Goal: Information Seeking & Learning: Find contact information

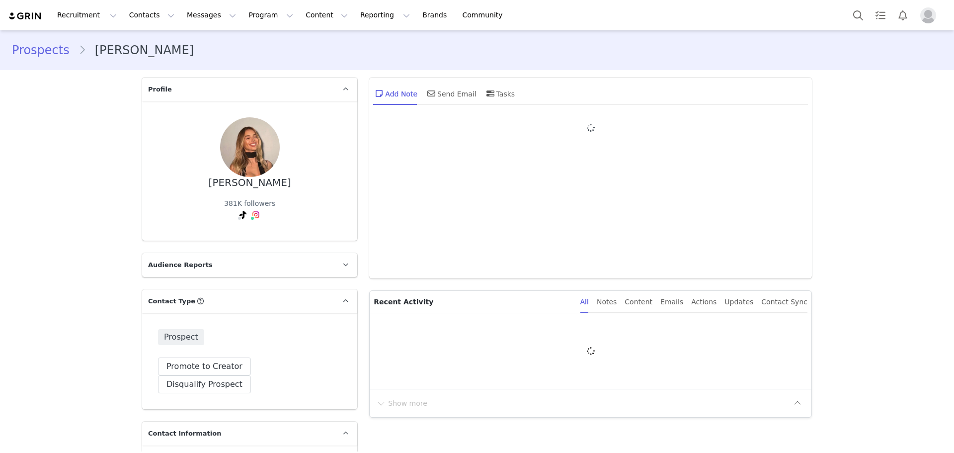
type input "+1 ([GEOGRAPHIC_DATA])"
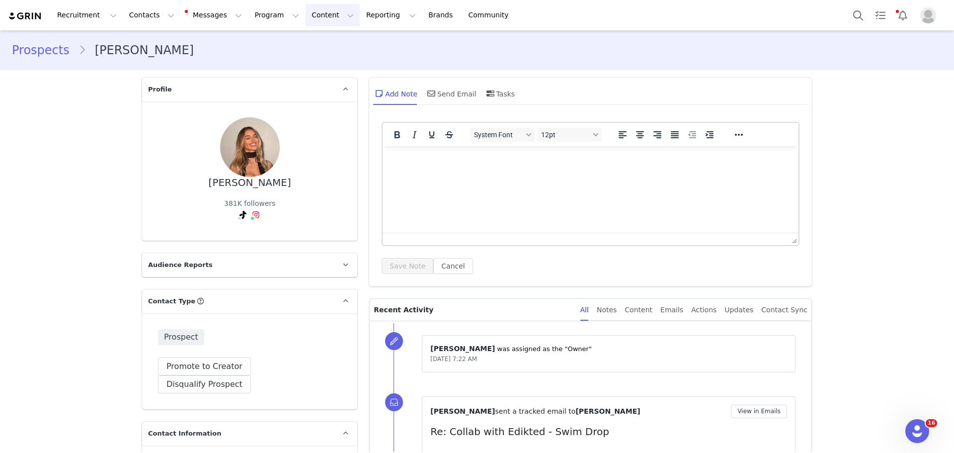
click at [306, 21] on button "Content Content" at bounding box center [333, 15] width 54 height 22
click at [360, 20] on button "Reporting Reporting" at bounding box center [391, 15] width 62 height 22
click at [371, 65] on p "Report Builder" at bounding box center [356, 62] width 50 height 10
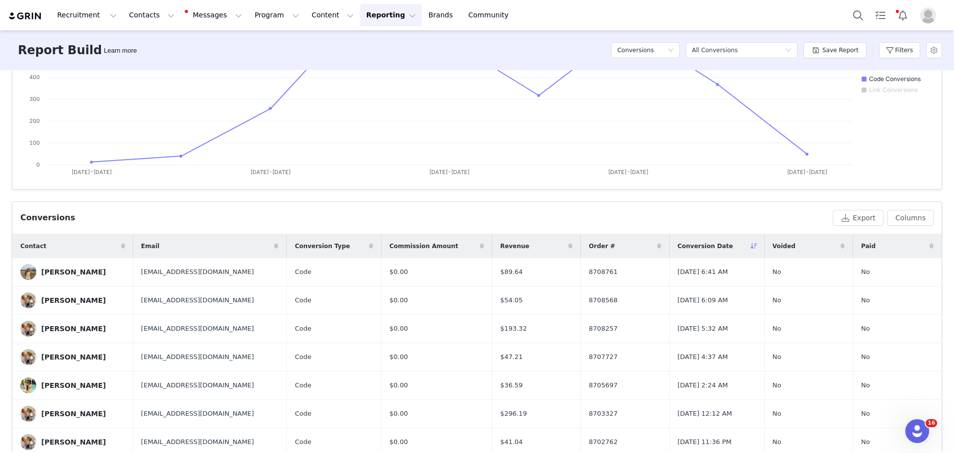
scroll to position [81, 0]
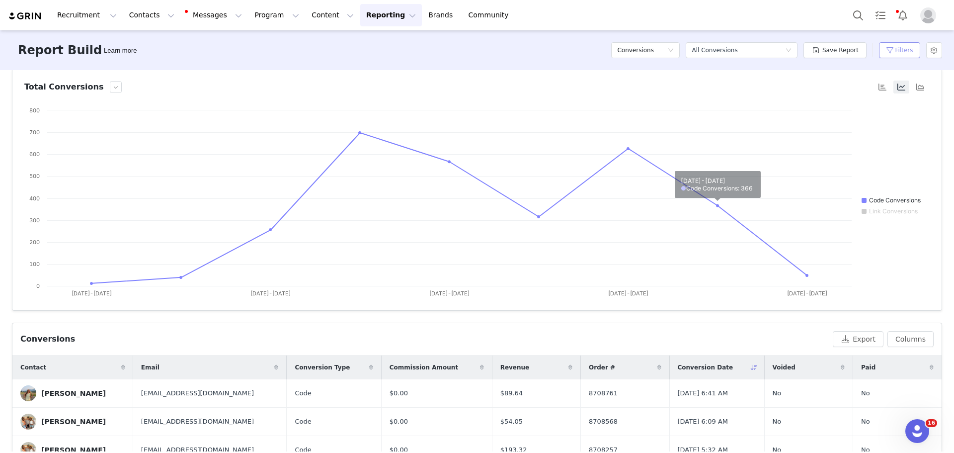
click at [912, 43] on button "Filters" at bounding box center [899, 50] width 41 height 16
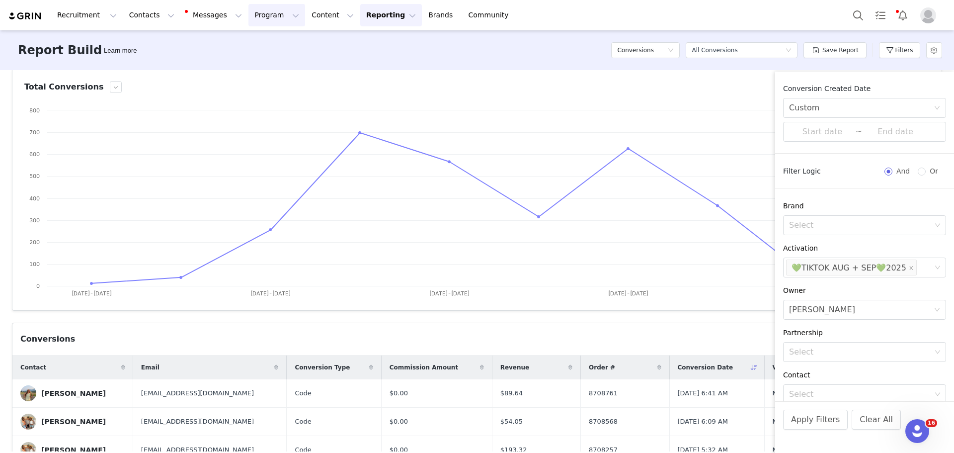
click at [261, 26] on button "Program Program" at bounding box center [276, 15] width 57 height 22
click at [257, 39] on p "Activations" at bounding box center [251, 44] width 38 height 10
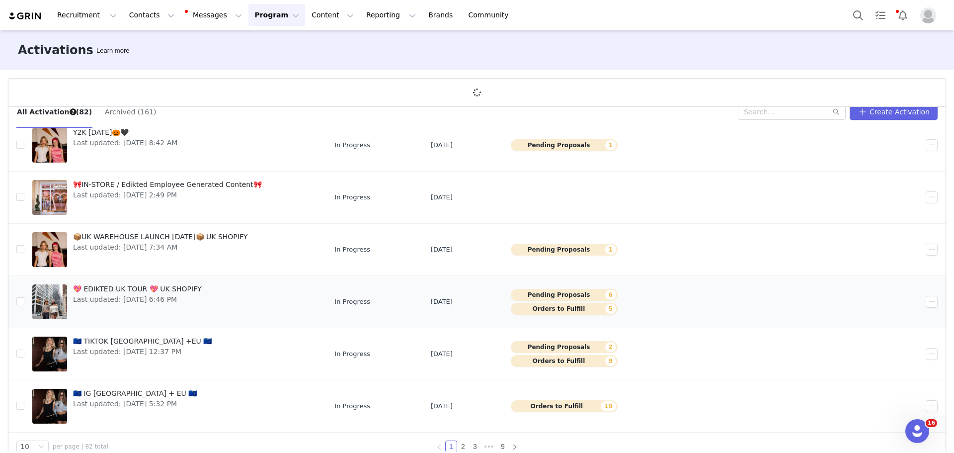
scroll to position [37, 0]
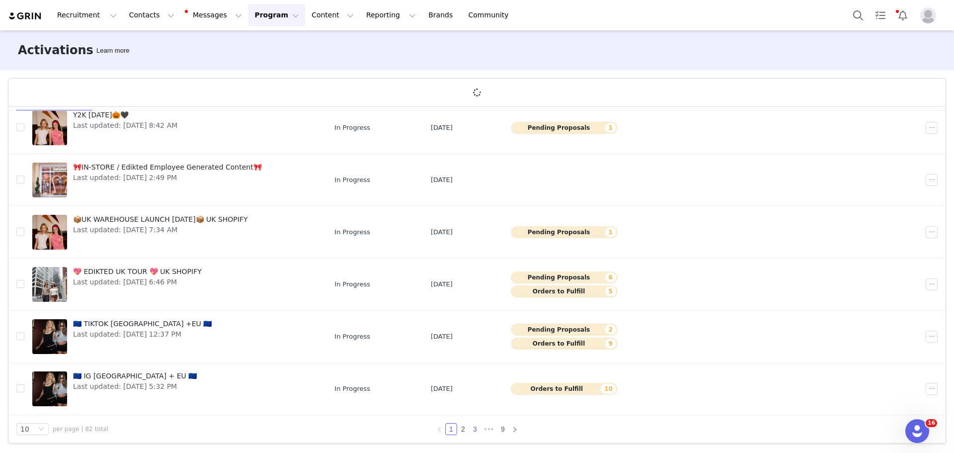
click at [470, 429] on link "3" at bounding box center [475, 428] width 11 height 11
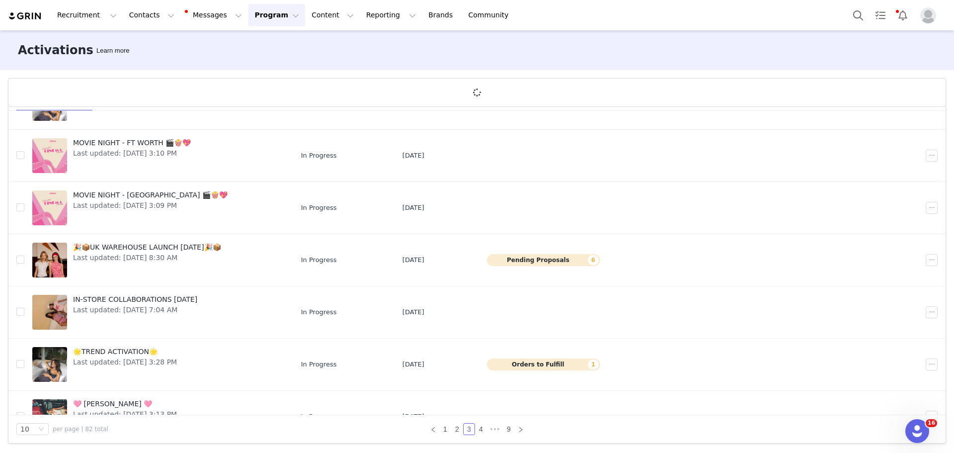
scroll to position [242, 0]
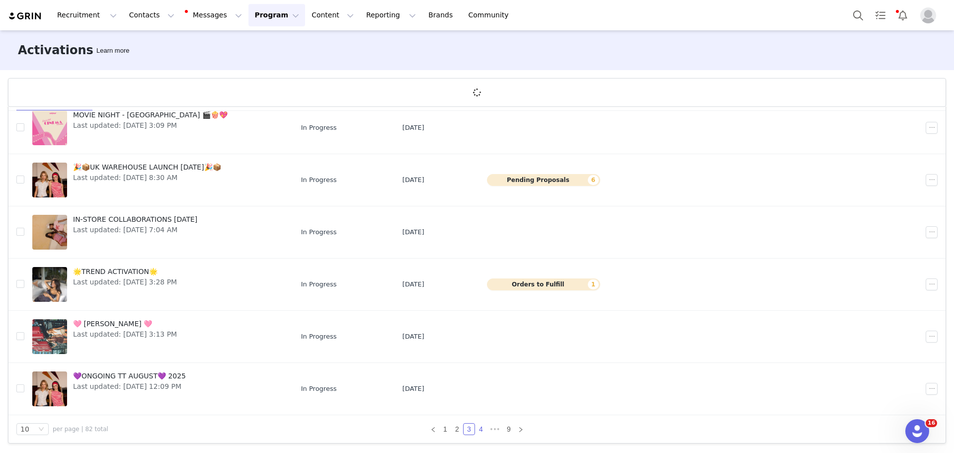
click at [476, 430] on link "4" at bounding box center [481, 428] width 11 height 11
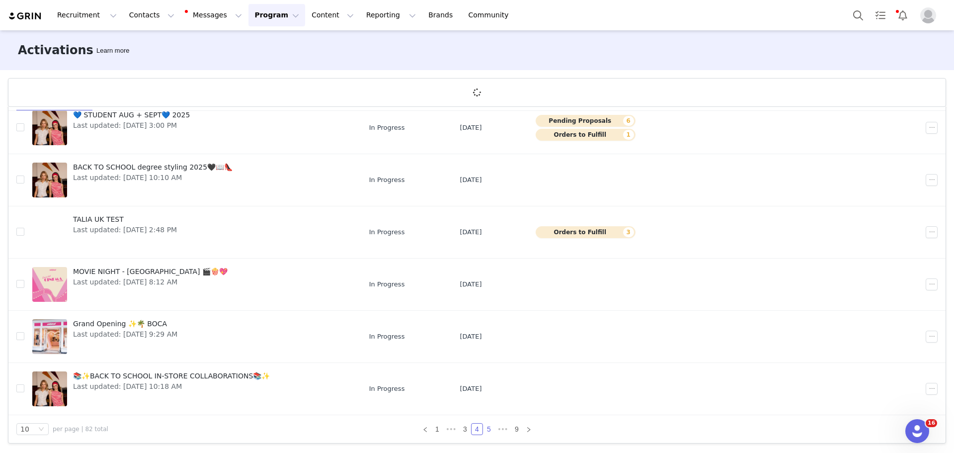
click at [488, 433] on link "5" at bounding box center [489, 428] width 11 height 11
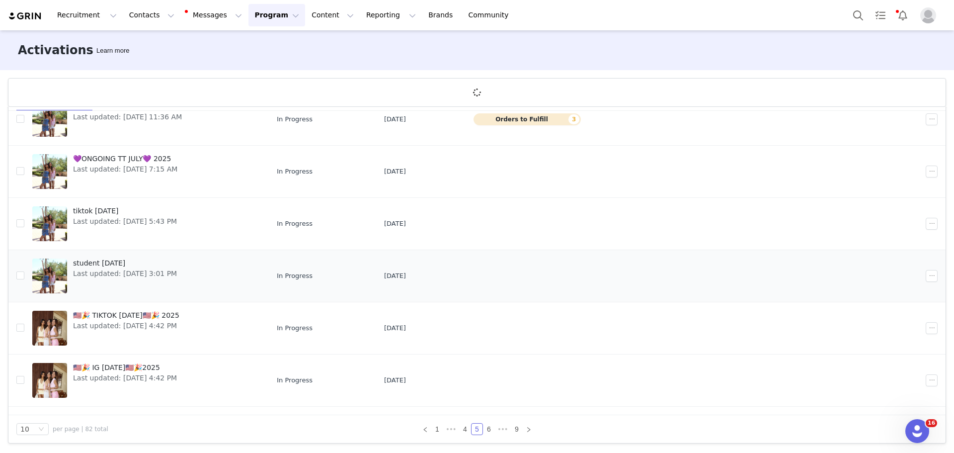
scroll to position [199, 0]
click at [128, 210] on span "tiktok july 2025" at bounding box center [125, 210] width 104 height 10
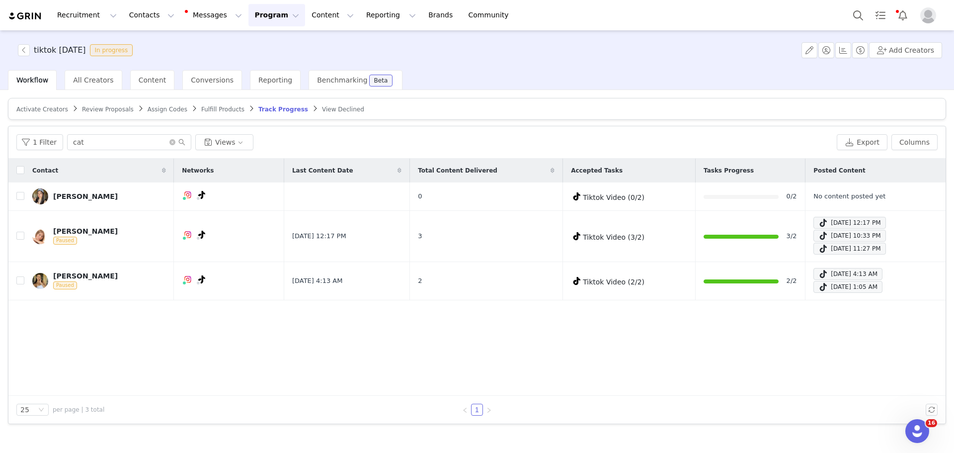
drag, startPoint x: 239, startPoint y: 15, endPoint x: 255, endPoint y: 45, distance: 34.0
click at [248, 16] on button "Program Program" at bounding box center [276, 15] width 57 height 22
click at [259, 45] on p "Activations" at bounding box center [251, 44] width 38 height 10
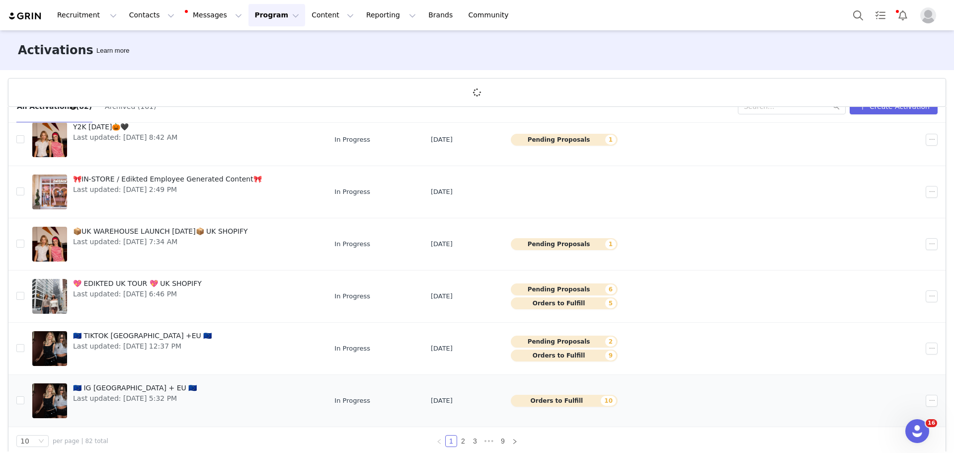
scroll to position [37, 0]
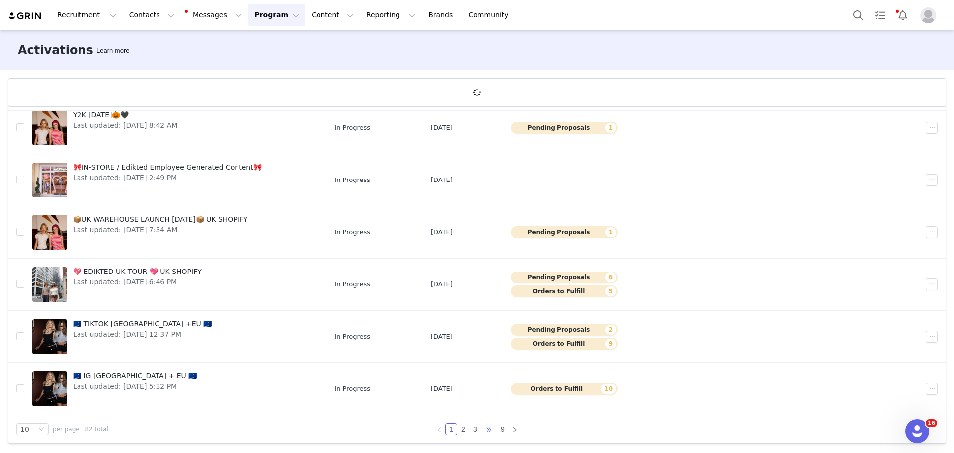
click at [487, 427] on span "•••" at bounding box center [489, 429] width 16 height 12
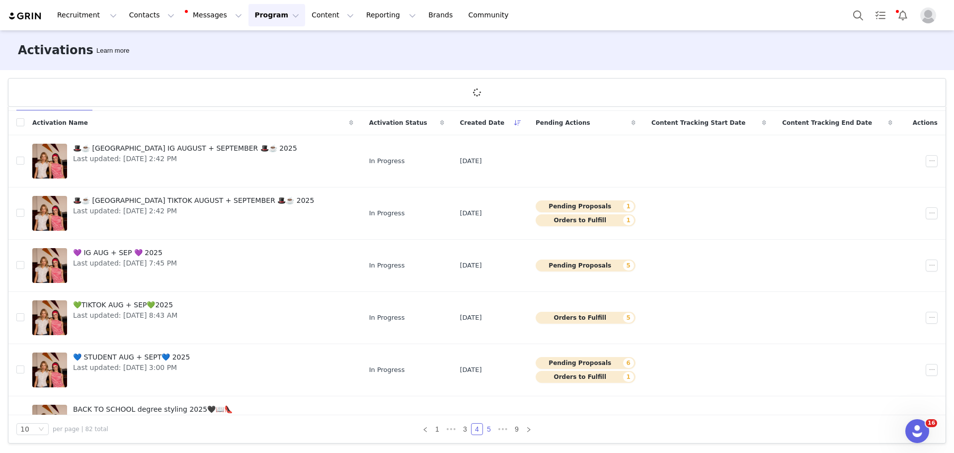
click at [488, 428] on link "5" at bounding box center [489, 428] width 11 height 11
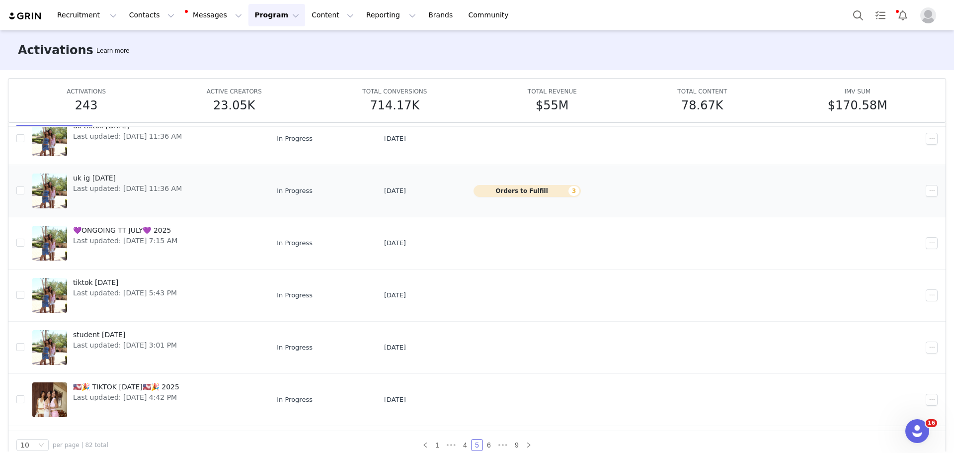
scroll to position [199, 0]
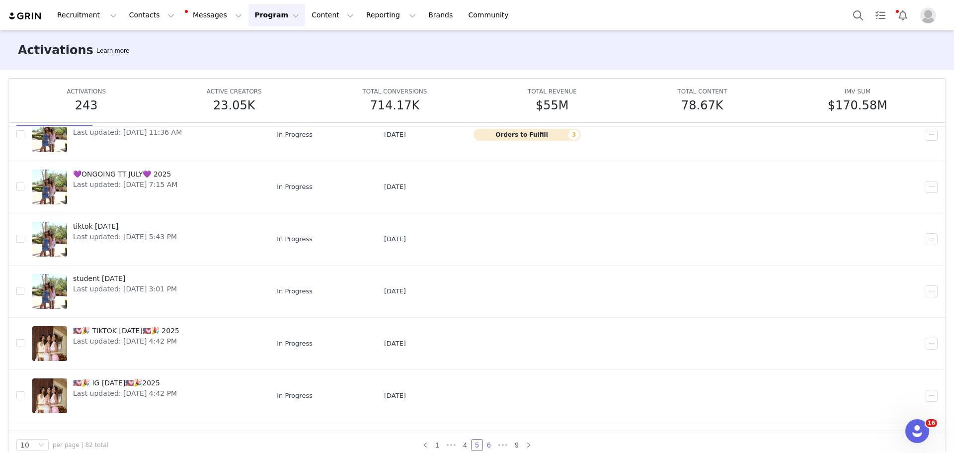
click at [484, 444] on link "6" at bounding box center [489, 444] width 11 height 11
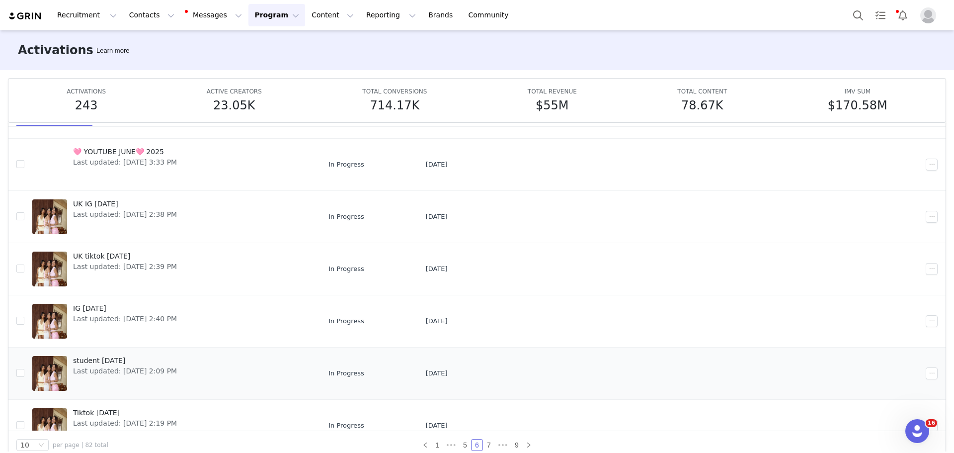
scroll to position [242, 0]
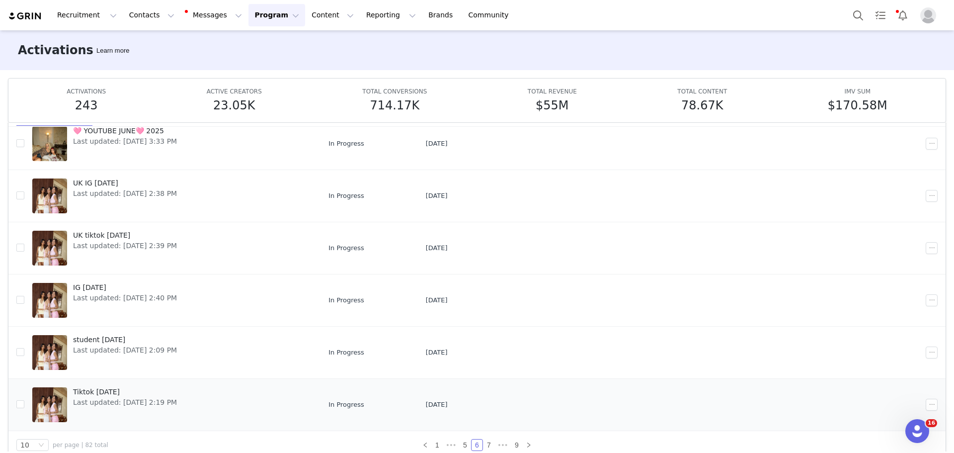
click at [120, 394] on span "Tiktok June 2025" at bounding box center [125, 392] width 104 height 10
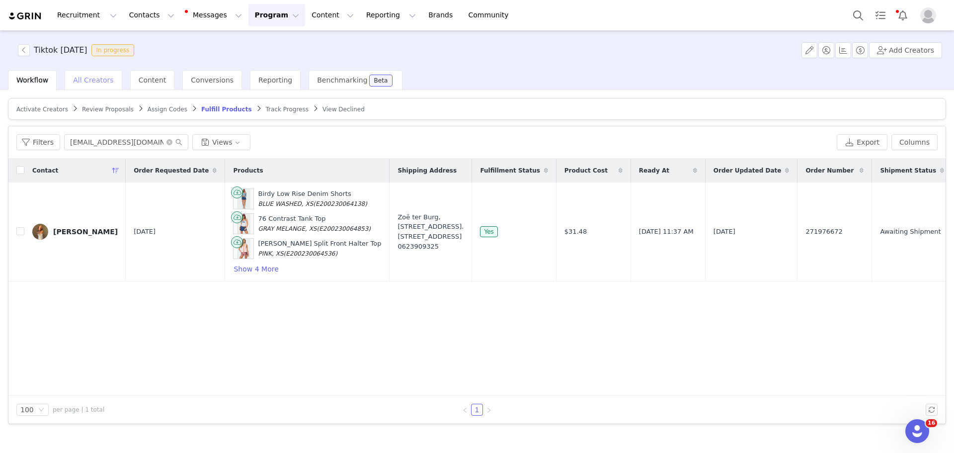
click at [99, 79] on span "All Creators" at bounding box center [93, 80] width 40 height 8
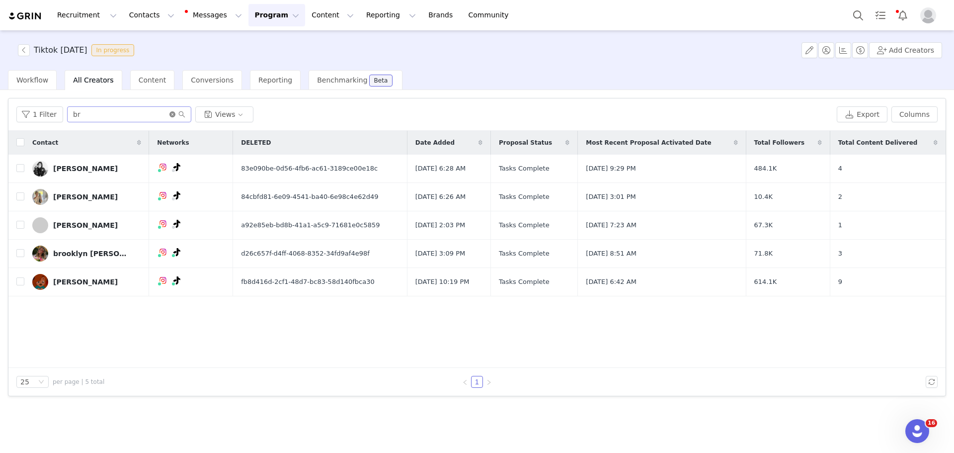
click at [169, 117] on icon "icon: close-circle" at bounding box center [172, 114] width 6 height 6
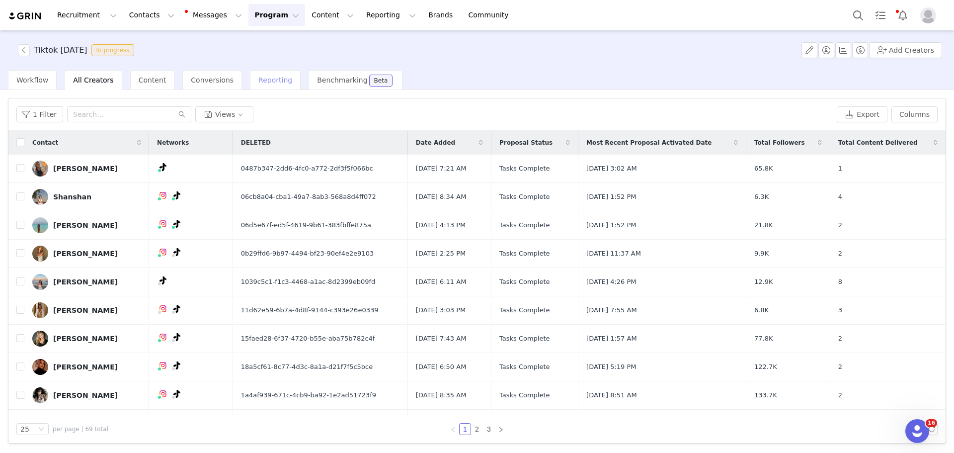
click at [258, 83] on span "Reporting" at bounding box center [275, 80] width 34 height 8
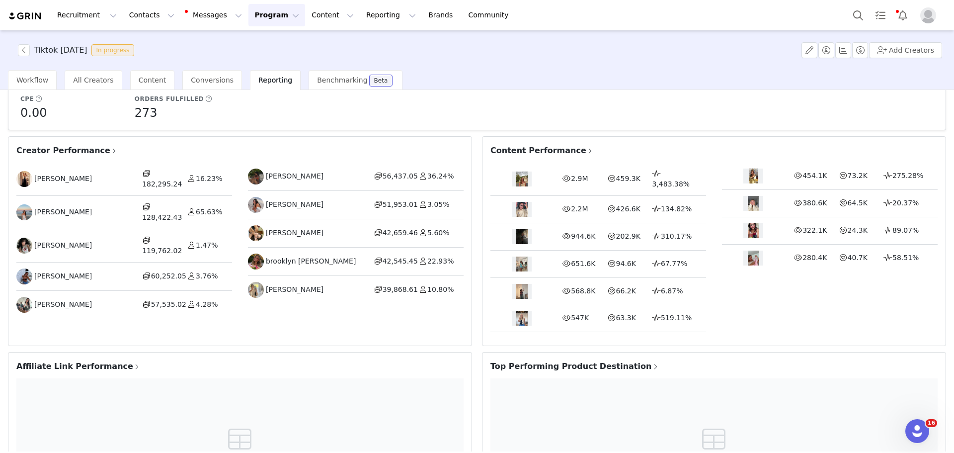
scroll to position [199, 0]
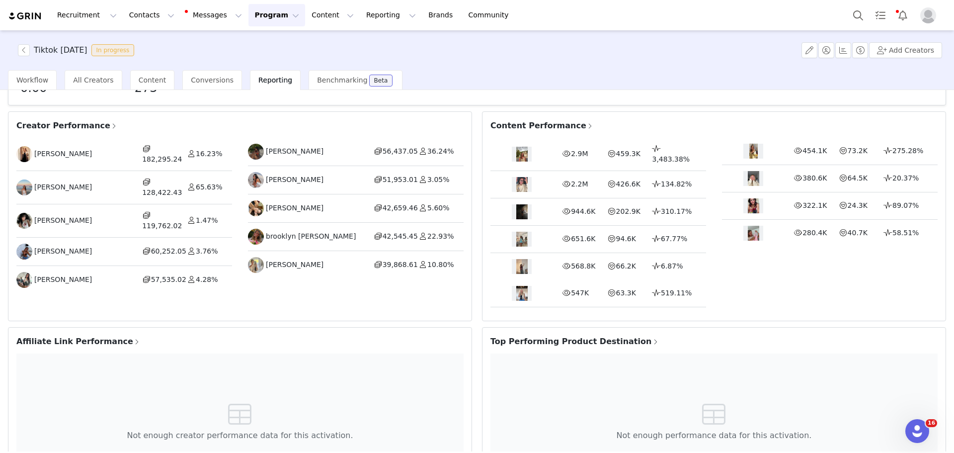
click at [86, 127] on span "Creator Performance" at bounding box center [66, 126] width 101 height 12
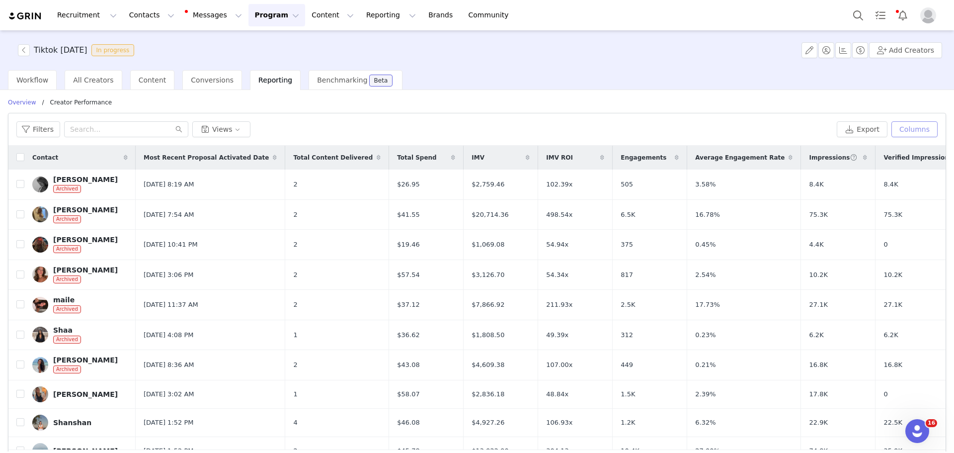
click at [908, 129] on button "Columns" at bounding box center [915, 129] width 46 height 16
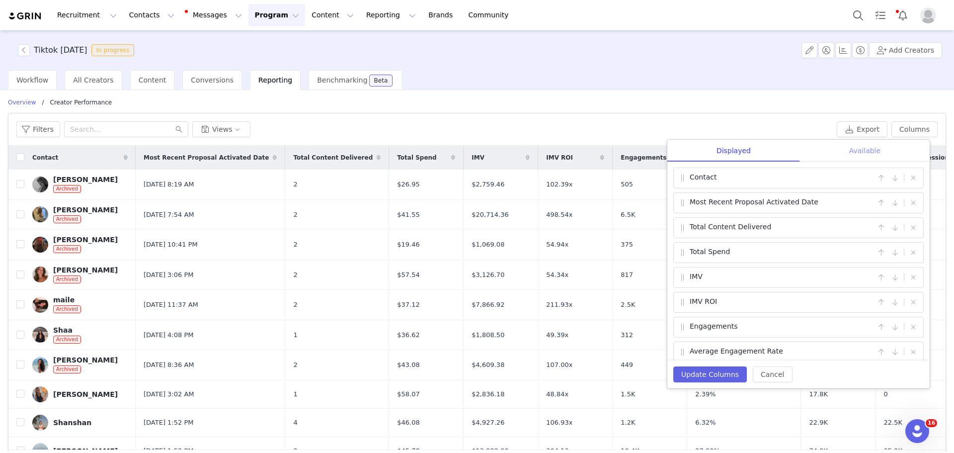
click at [867, 151] on div "Available" at bounding box center [865, 151] width 130 height 22
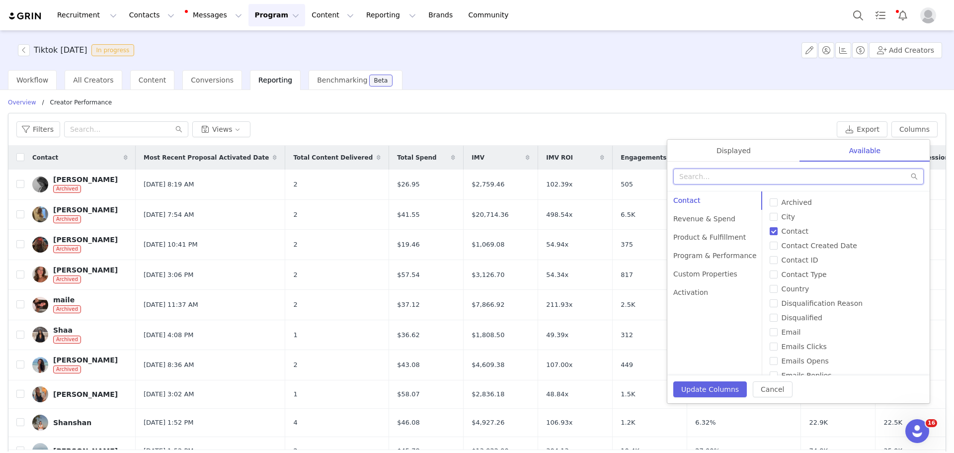
click at [794, 181] on input "text" at bounding box center [798, 176] width 250 height 16
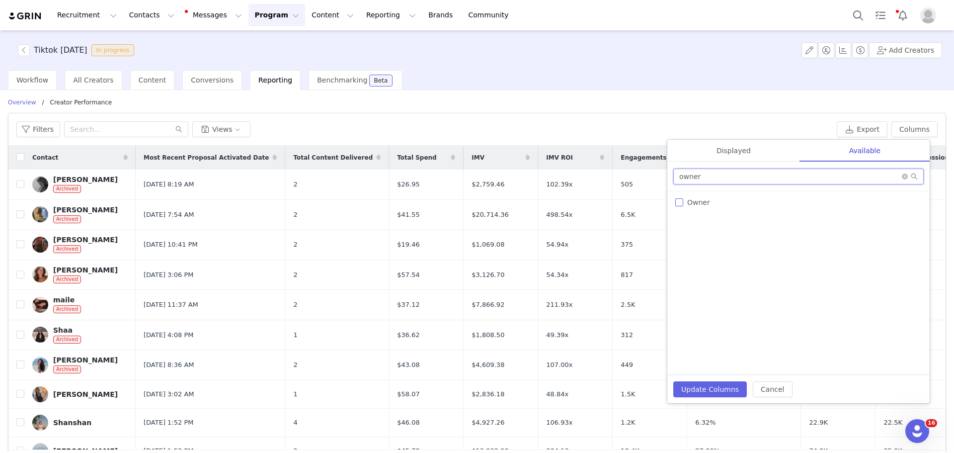
type input "owner"
click at [693, 203] on span "Owner" at bounding box center [698, 202] width 31 height 8
click at [683, 203] on input "Owner" at bounding box center [679, 202] width 8 height 8
checkbox input "true"
click at [707, 388] on button "Update Columns" at bounding box center [710, 389] width 74 height 16
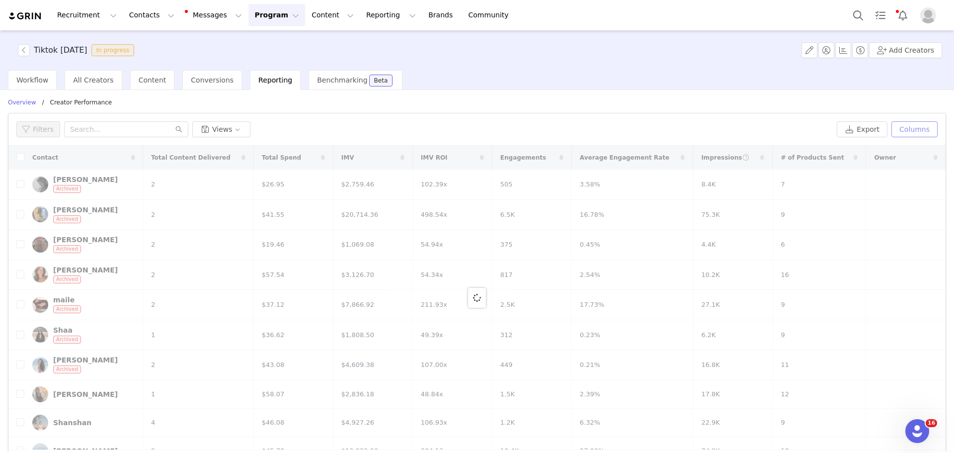
click at [907, 132] on button "Columns" at bounding box center [915, 129] width 46 height 16
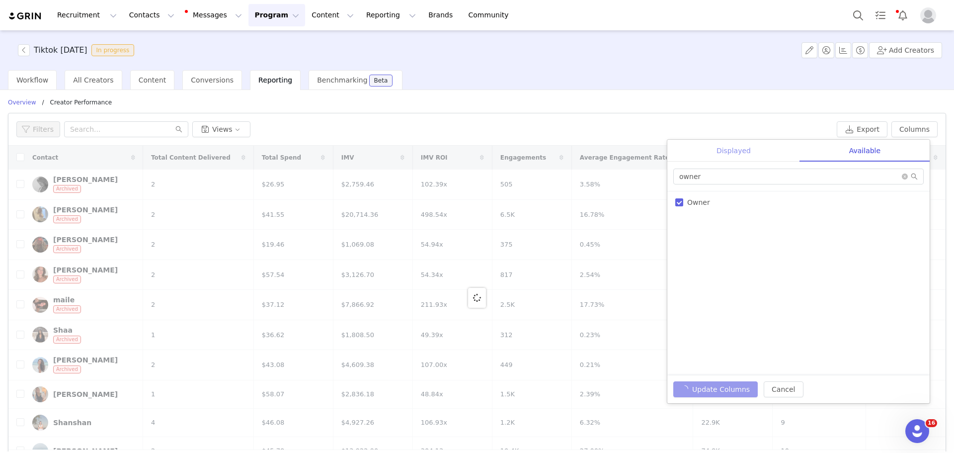
click at [749, 151] on div "Displayed" at bounding box center [733, 151] width 133 height 22
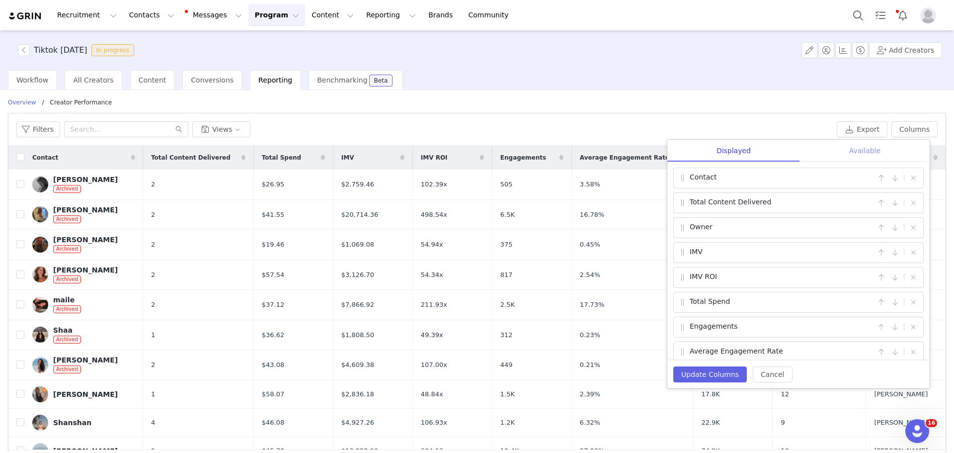
click at [884, 149] on div "Available" at bounding box center [865, 151] width 130 height 22
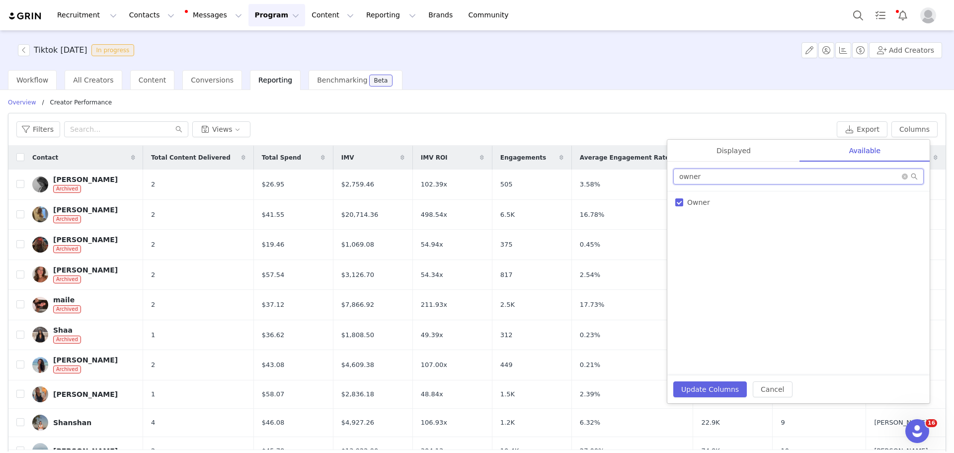
click at [813, 179] on input "owner" at bounding box center [798, 176] width 250 height 16
type input "code"
click at [735, 203] on span "Code Conversions" at bounding box center [718, 202] width 71 height 8
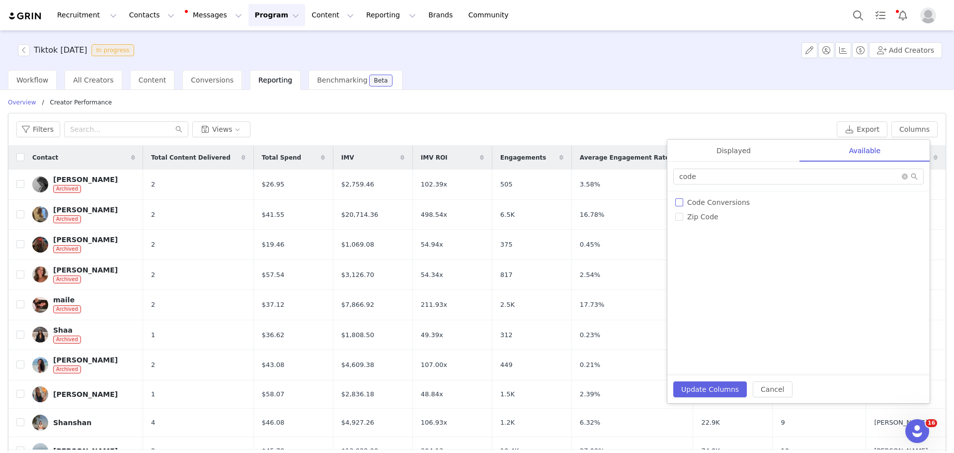
click at [683, 203] on input "Code Conversions" at bounding box center [679, 202] width 8 height 8
checkbox input "true"
drag, startPoint x: 714, startPoint y: 391, endPoint x: 717, endPoint y: 375, distance: 16.6
click at [714, 390] on button "Update Columns" at bounding box center [710, 389] width 74 height 16
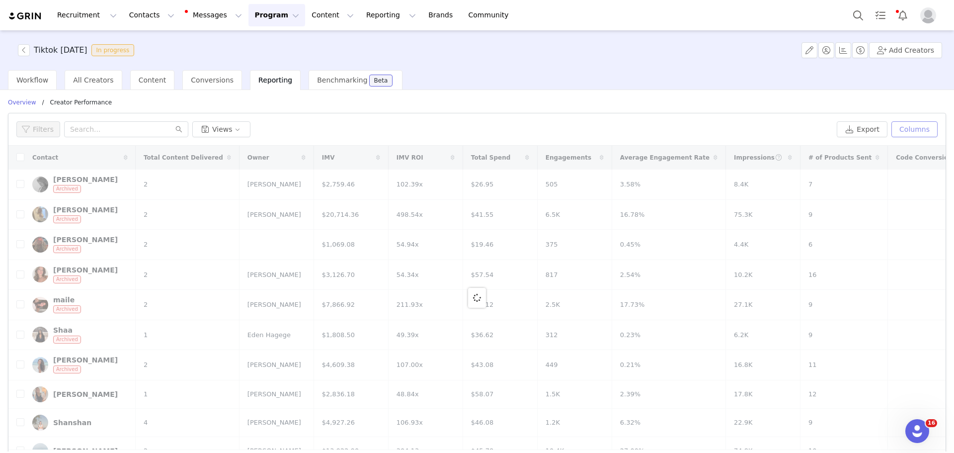
click at [909, 127] on button "Columns" at bounding box center [915, 129] width 46 height 16
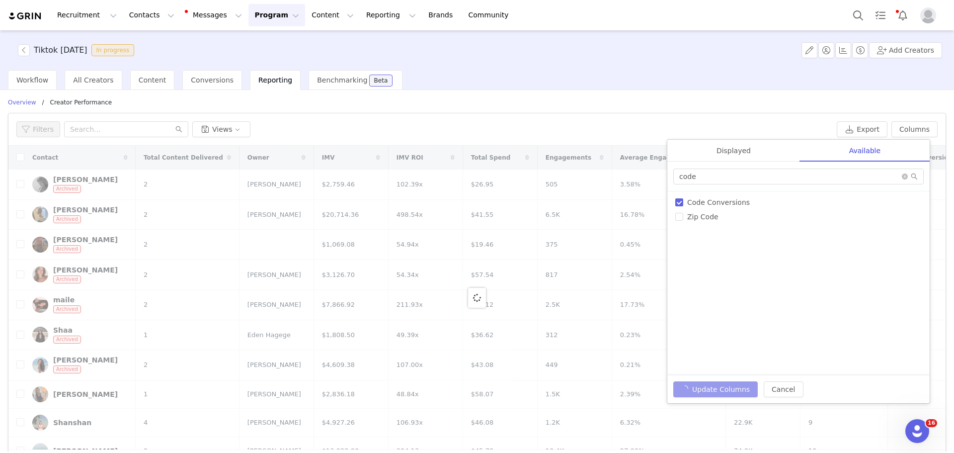
click at [755, 152] on div "Displayed" at bounding box center [733, 151] width 133 height 22
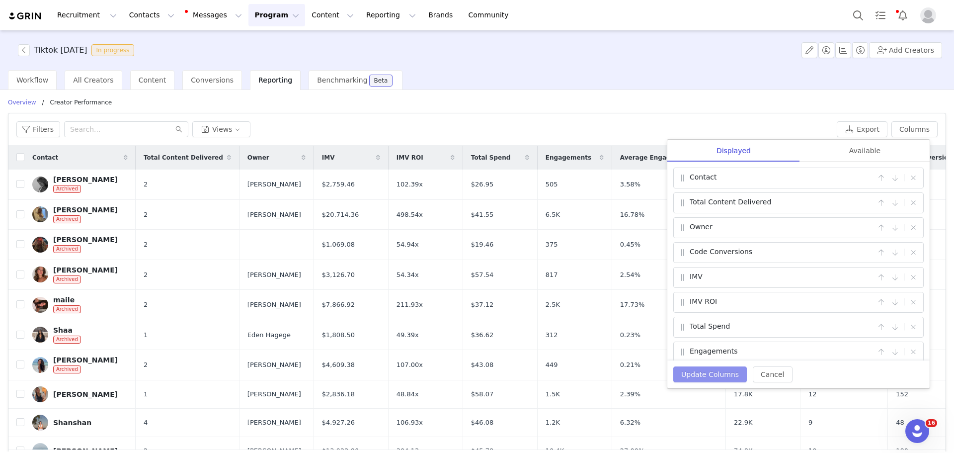
click at [697, 377] on button "Update Columns" at bounding box center [710, 374] width 74 height 16
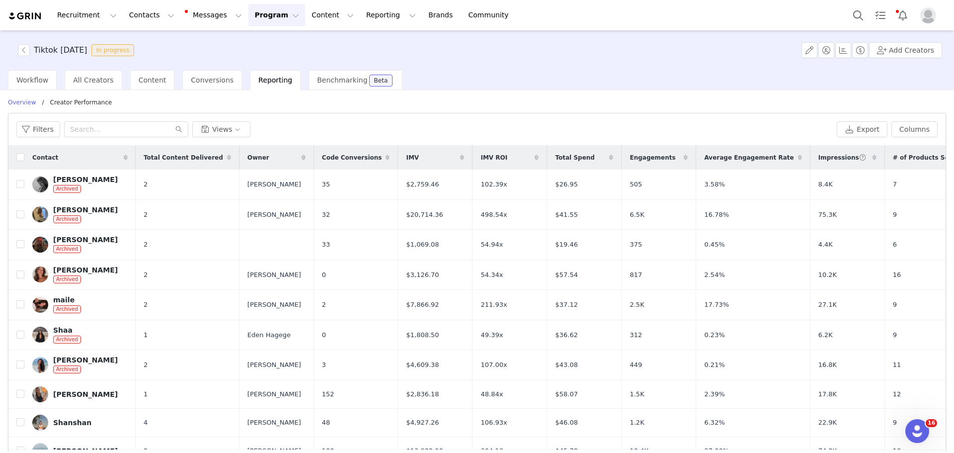
click at [386, 156] on icon at bounding box center [388, 158] width 4 height 6
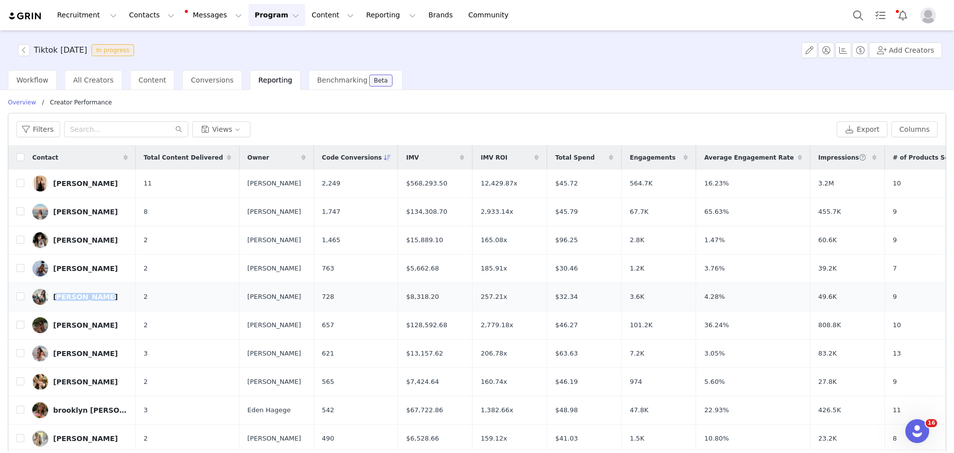
drag, startPoint x: 119, startPoint y: 294, endPoint x: 54, endPoint y: 298, distance: 64.7
click at [54, 298] on td "Chloe Choyy" at bounding box center [79, 297] width 111 height 28
copy div "Chloe Choyy"
click at [924, 127] on button "Columns" at bounding box center [915, 129] width 46 height 16
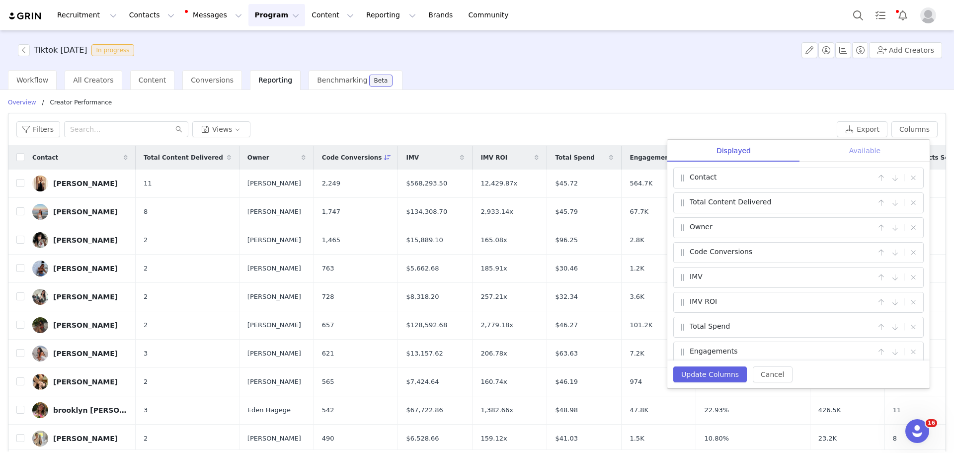
click at [868, 159] on div "Available" at bounding box center [865, 151] width 130 height 22
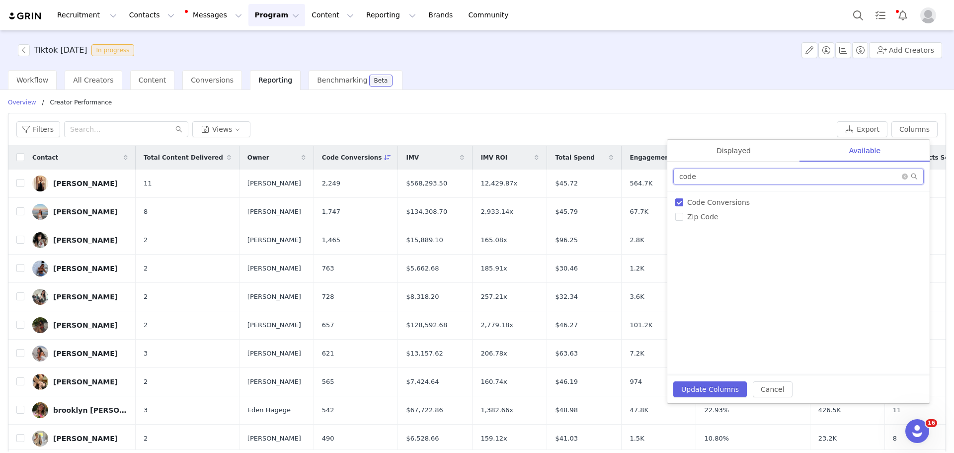
click at [802, 178] on input "code" at bounding box center [798, 176] width 250 height 16
click at [734, 177] on input "tik" at bounding box center [798, 176] width 250 height 16
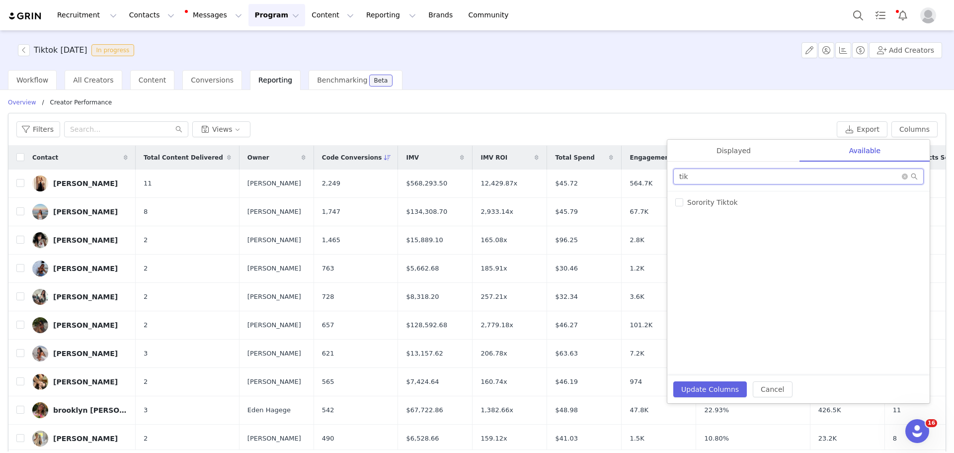
click at [734, 177] on input "tik" at bounding box center [798, 176] width 250 height 16
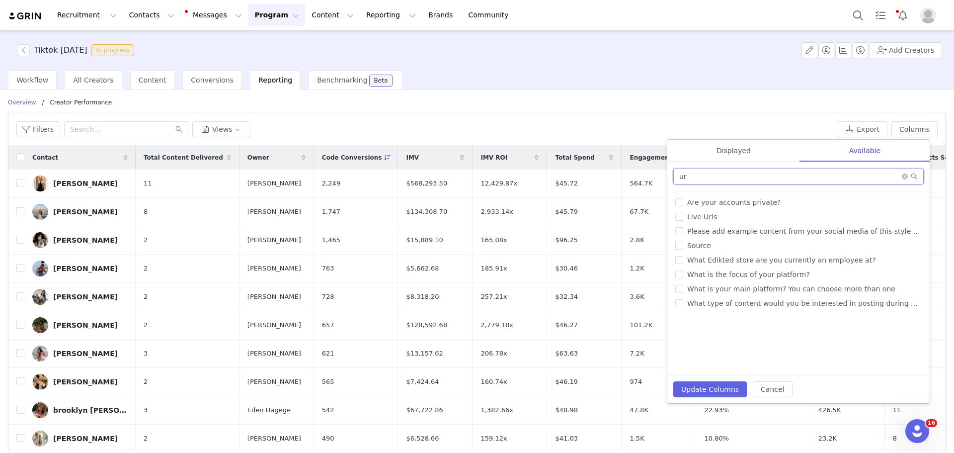
type input "ur"
click at [713, 216] on span "Live Urls" at bounding box center [702, 217] width 38 height 8
click at [683, 216] on input "Live Urls" at bounding box center [679, 217] width 8 height 8
checkbox input "true"
click at [712, 386] on button "Update Columns" at bounding box center [710, 389] width 74 height 16
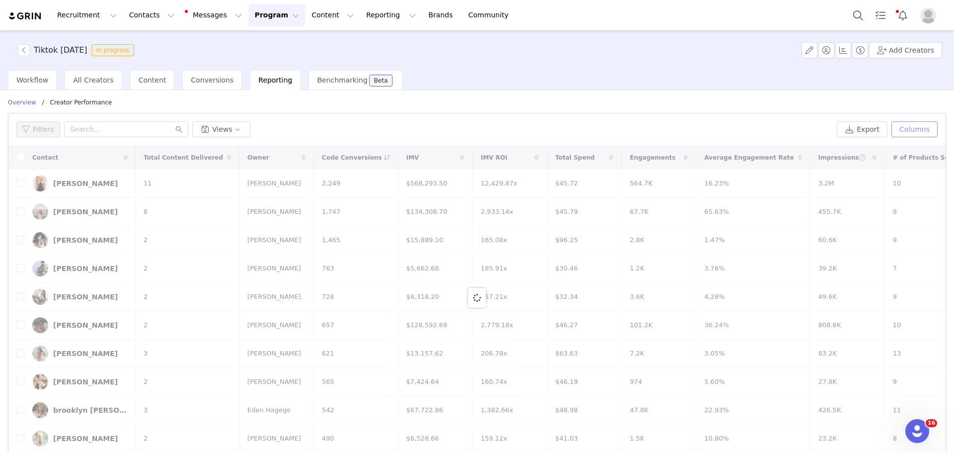
click at [900, 131] on button "Columns" at bounding box center [915, 129] width 46 height 16
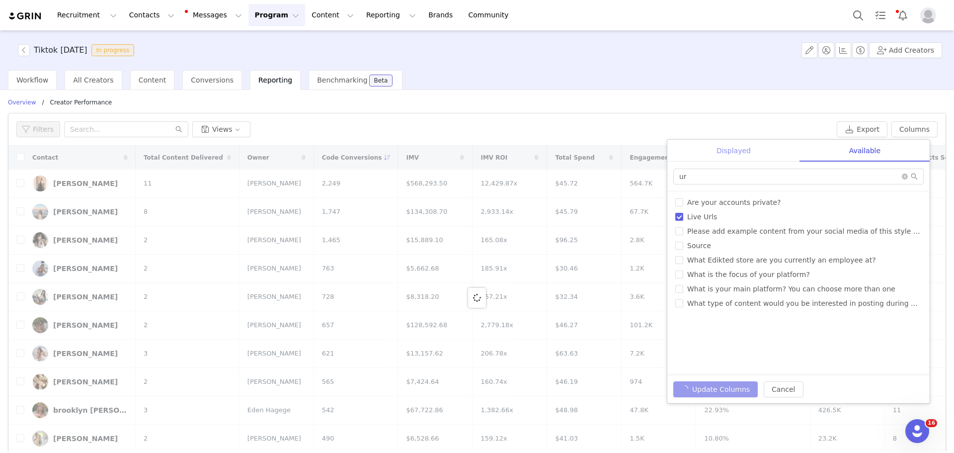
click at [756, 153] on div "Displayed" at bounding box center [733, 151] width 133 height 22
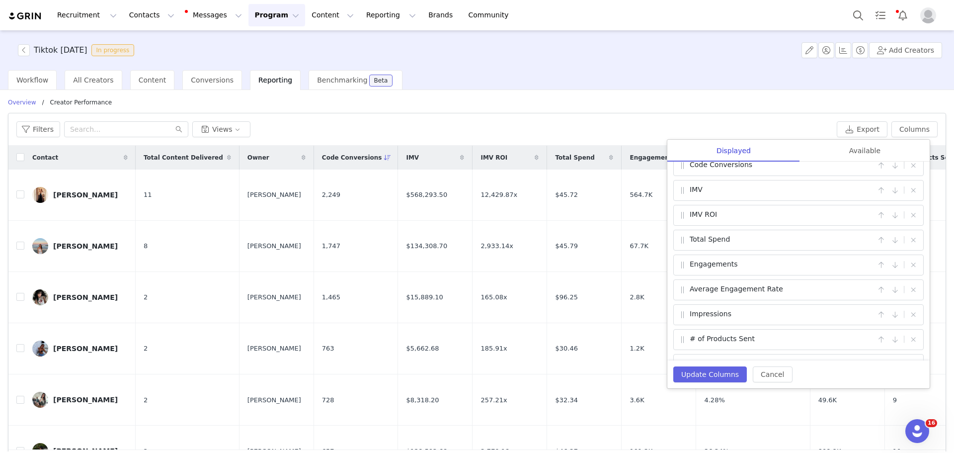
scroll to position [107, 0]
click at [724, 377] on button "Update Columns" at bounding box center [710, 374] width 74 height 16
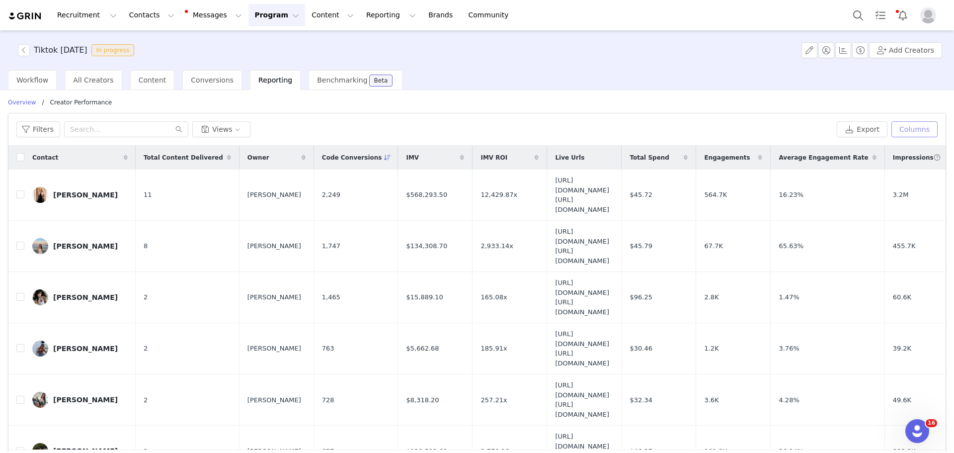
click at [912, 132] on button "Columns" at bounding box center [915, 129] width 46 height 16
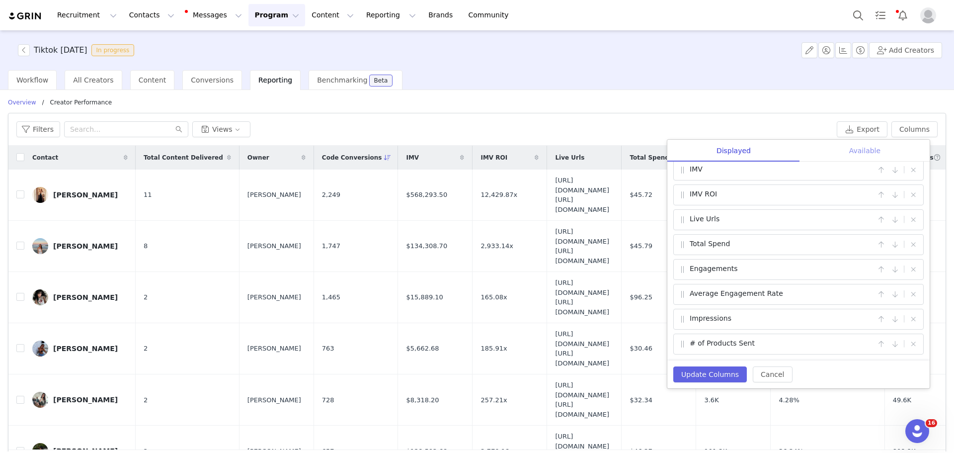
click at [845, 154] on div "Available" at bounding box center [865, 151] width 130 height 22
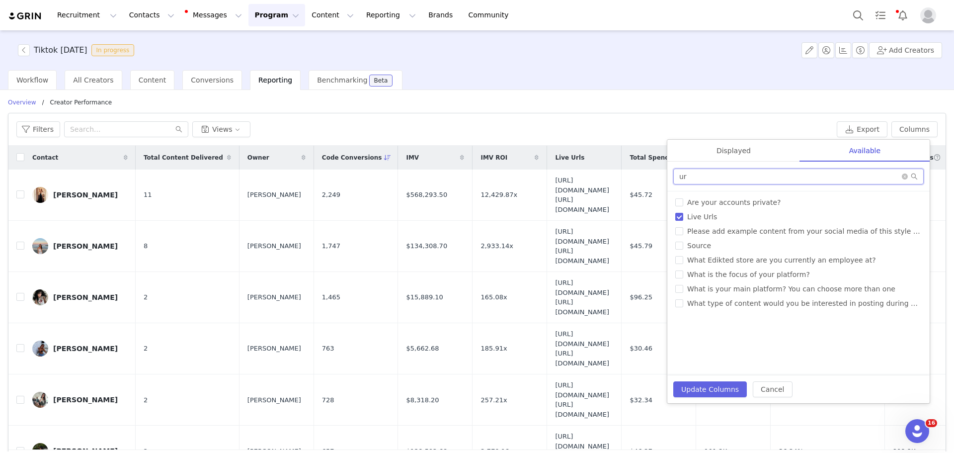
click at [793, 181] on input "ur" at bounding box center [798, 176] width 250 height 16
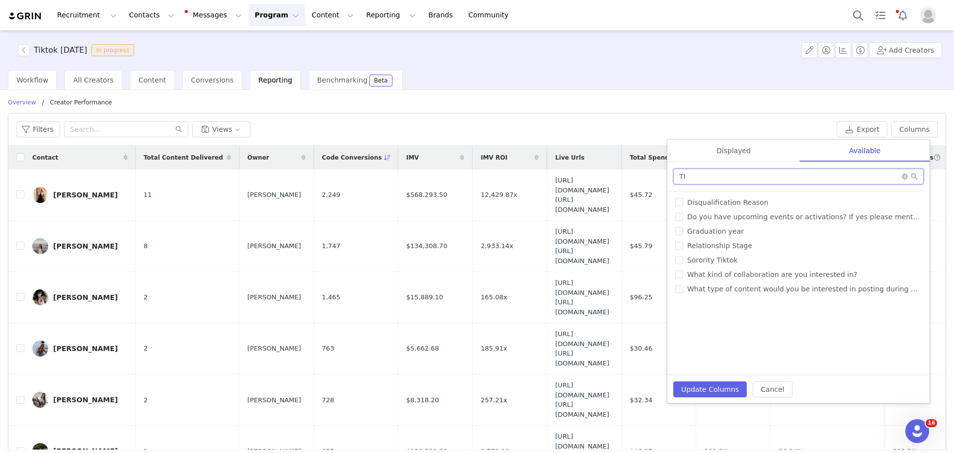
type input "TIK"
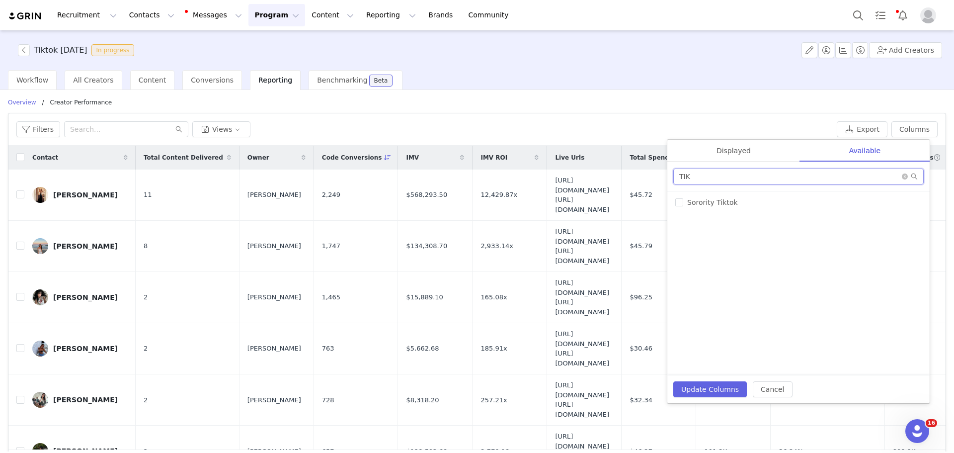
click at [755, 176] on input "TIK" at bounding box center [798, 176] width 250 height 16
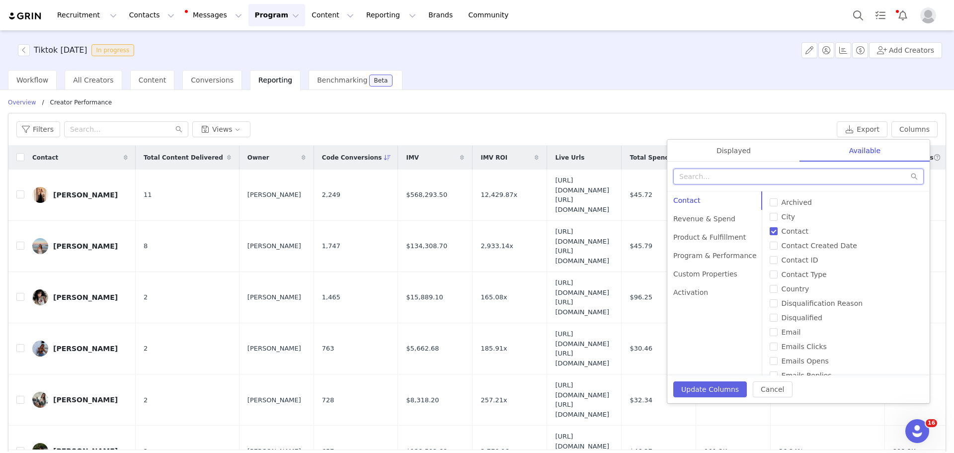
type input "u"
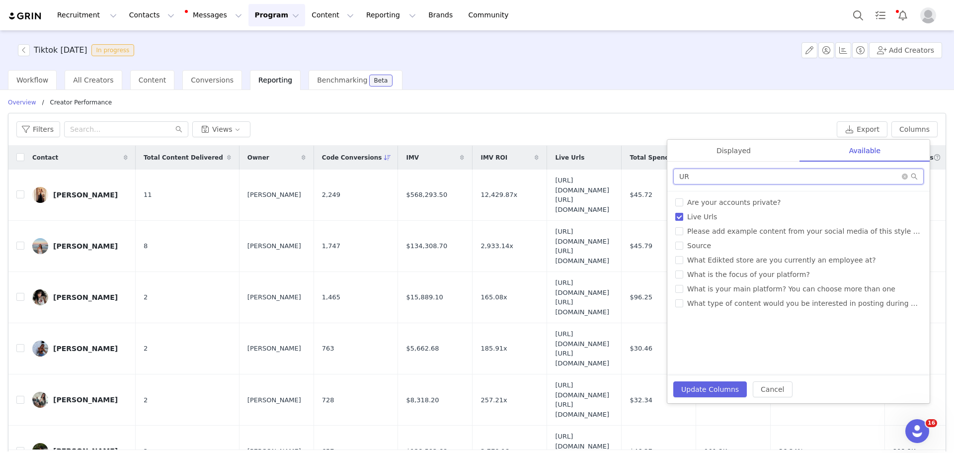
type input "UR"
click at [695, 219] on span "Live Urls" at bounding box center [702, 217] width 38 height 8
click at [683, 219] on input "Live Urls" at bounding box center [679, 217] width 8 height 8
checkbox input "false"
click at [726, 390] on button "Update Columns" at bounding box center [710, 389] width 74 height 16
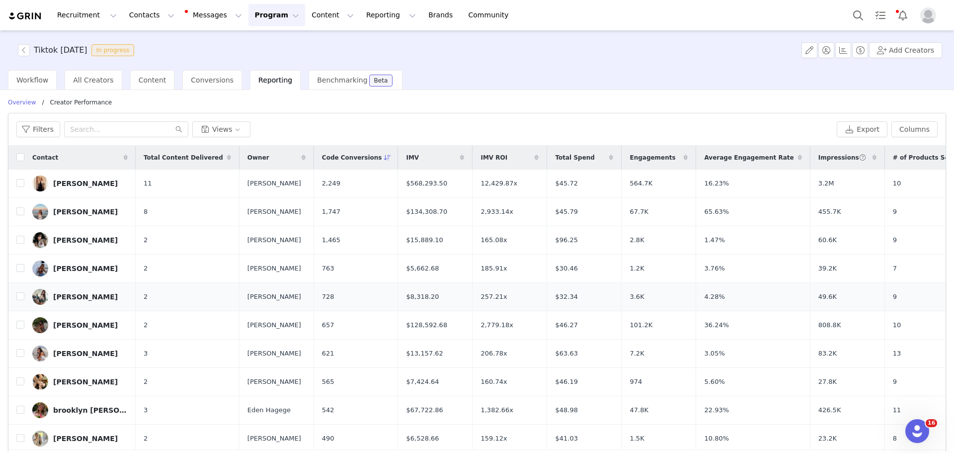
click at [85, 297] on div "Chloe Choyy" at bounding box center [85, 297] width 65 height 8
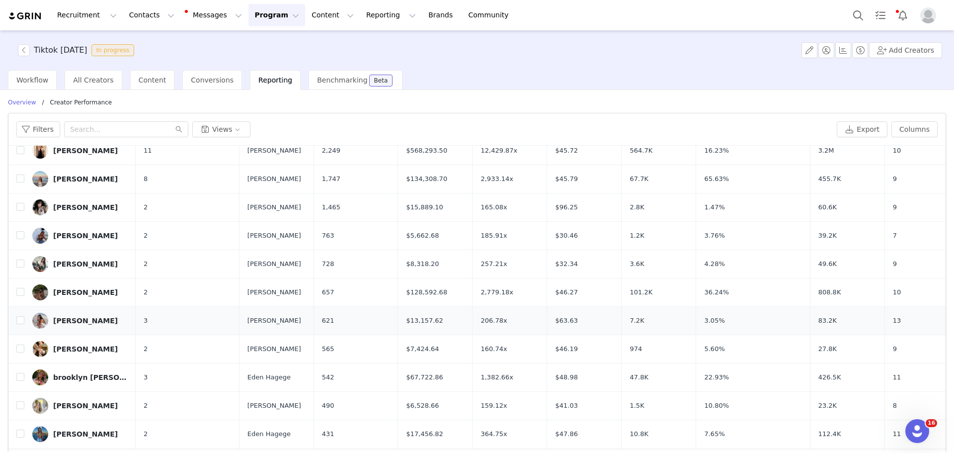
scroll to position [50, 0]
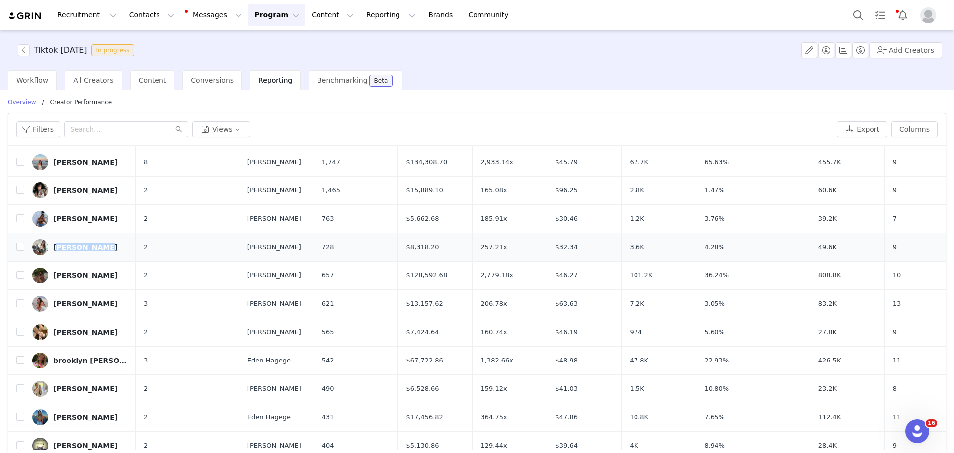
drag, startPoint x: 122, startPoint y: 247, endPoint x: 55, endPoint y: 250, distance: 67.2
click at [55, 250] on td "Chloe Choyy" at bounding box center [79, 247] width 111 height 28
copy div "Chloe Choyy"
drag, startPoint x: 121, startPoint y: 275, endPoint x: 53, endPoint y: 281, distance: 68.8
click at [53, 281] on td "Leah Suarez" at bounding box center [79, 275] width 111 height 28
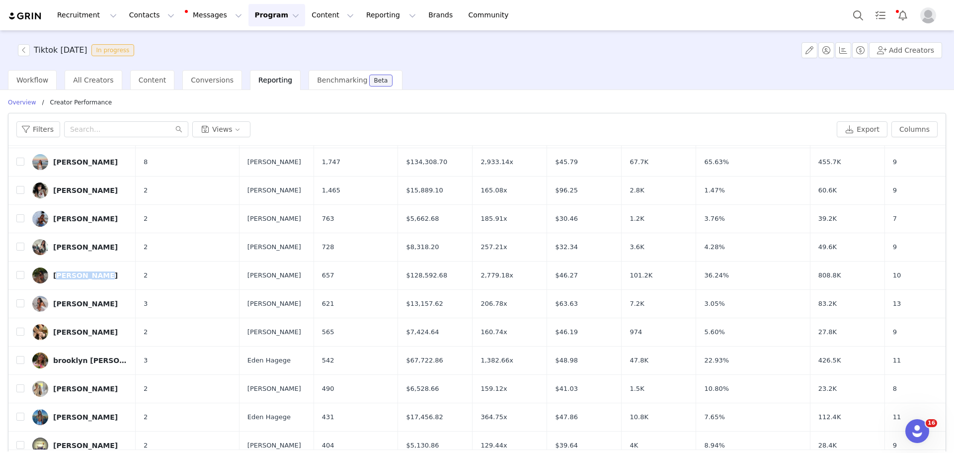
copy div "Leah Suarez"
drag, startPoint x: 114, startPoint y: 301, endPoint x: 49, endPoint y: 301, distance: 65.6
click at [49, 301] on td "Kennedy Nicolle" at bounding box center [79, 304] width 111 height 28
copy link "Kennedy Nicolle"
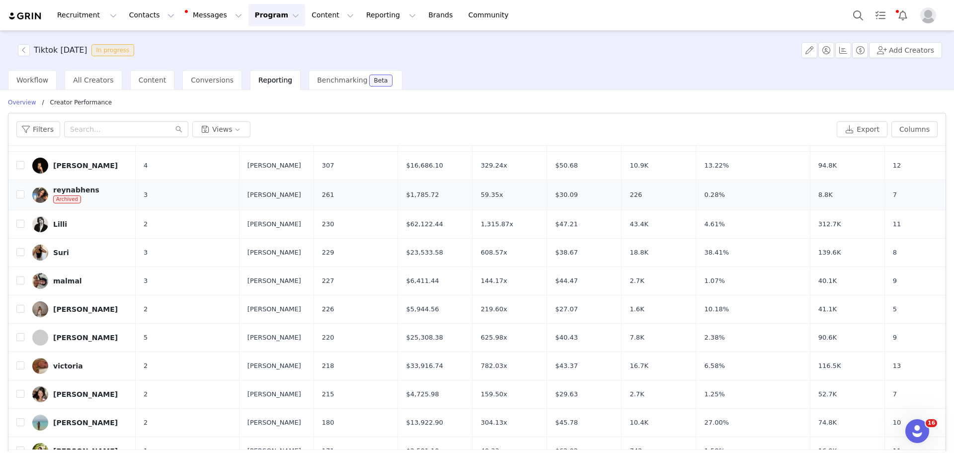
scroll to position [398, 0]
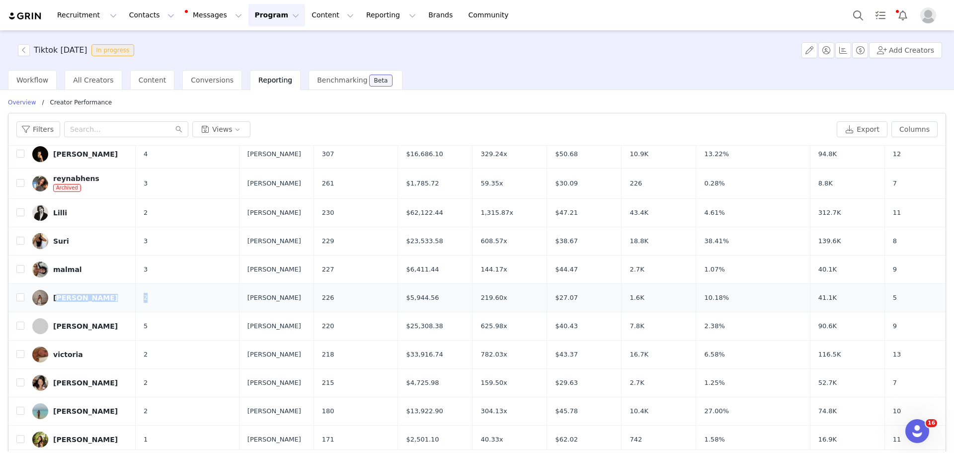
drag, startPoint x: 153, startPoint y: 295, endPoint x: 51, endPoint y: 293, distance: 102.4
click at [51, 293] on tr "Tessa Ford 2 Mia Maddison 226 $5,944.56 219.60x $27.07 1.6K 10.18% 41.1K 5" at bounding box center [490, 297] width 964 height 28
copy tr "Tessa Ford 2"
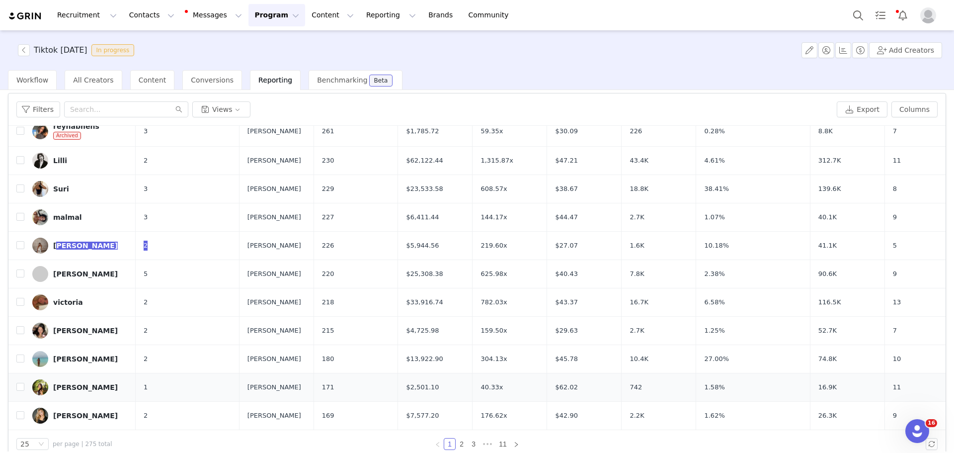
scroll to position [35, 0]
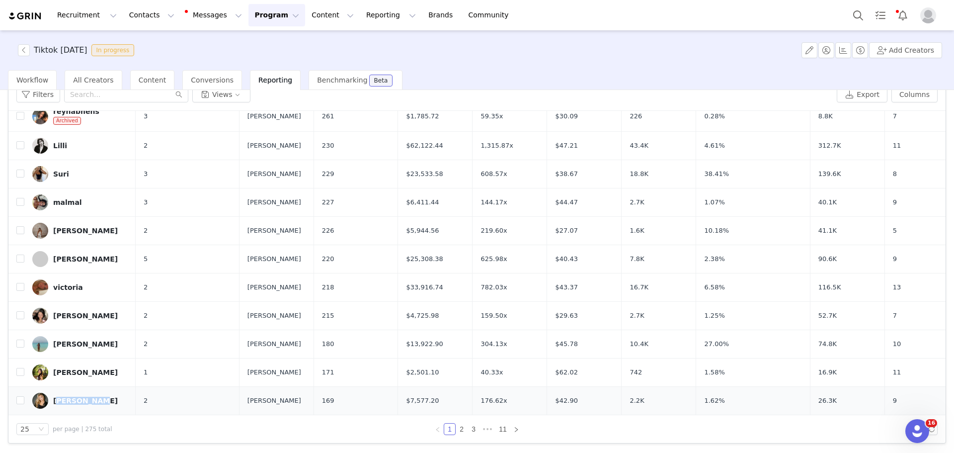
drag, startPoint x: 115, startPoint y: 403, endPoint x: 54, endPoint y: 403, distance: 61.1
click at [54, 403] on td "Alana Jean" at bounding box center [79, 400] width 111 height 28
copy div "Alana Jean"
click at [460, 430] on link "2" at bounding box center [461, 428] width 11 height 11
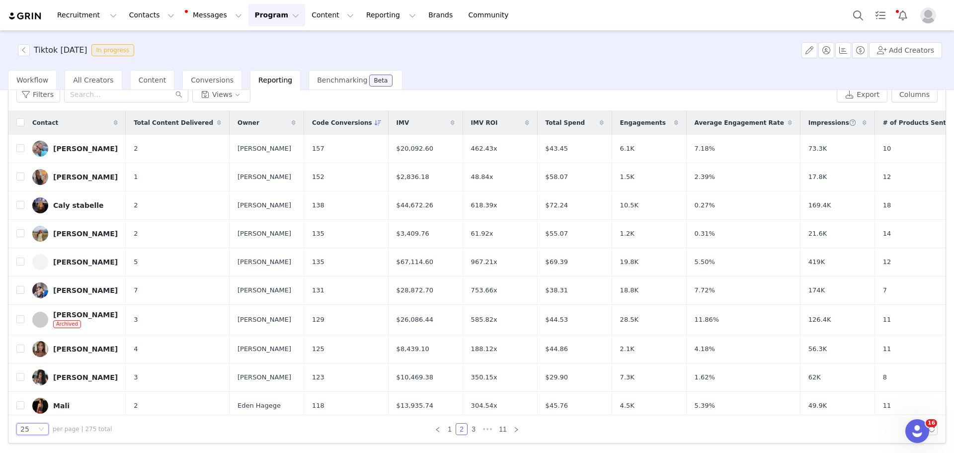
click at [35, 433] on div "25" at bounding box center [28, 428] width 16 height 11
click at [32, 411] on li "100" at bounding box center [32, 411] width 32 height 16
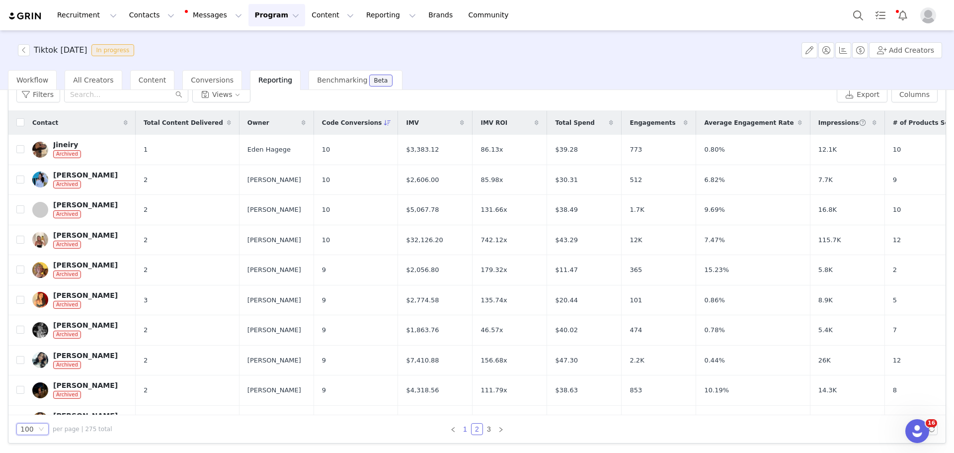
click at [463, 429] on link "1" at bounding box center [465, 428] width 11 height 11
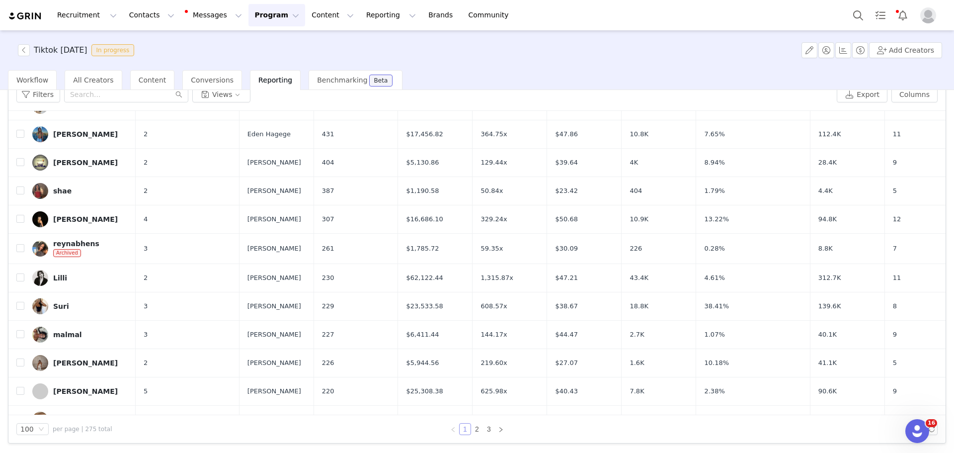
scroll to position [298, 0]
drag, startPoint x: 118, startPoint y: 362, endPoint x: 51, endPoint y: 365, distance: 67.2
click at [51, 365] on td "Tessa Ford" at bounding box center [79, 362] width 111 height 28
copy div "Tessa Ford"
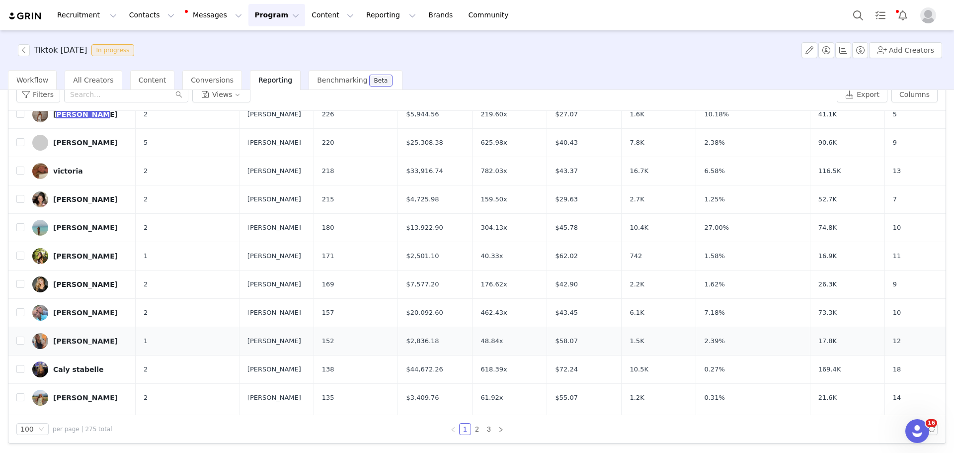
scroll to position [547, 0]
drag, startPoint x: 118, startPoint y: 304, endPoint x: 44, endPoint y: 311, distance: 74.3
click at [44, 311] on td "Maeve Mullen" at bounding box center [79, 312] width 111 height 28
copy link "Maeve Mullen"
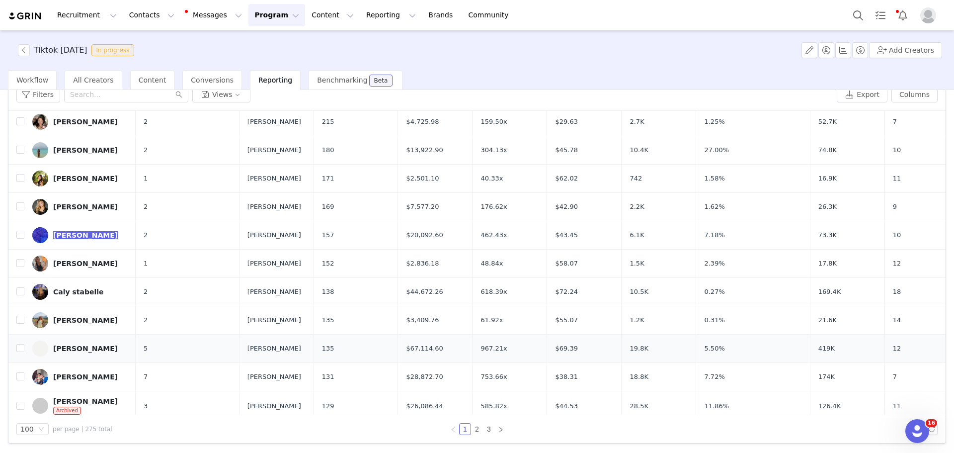
scroll to position [646, 0]
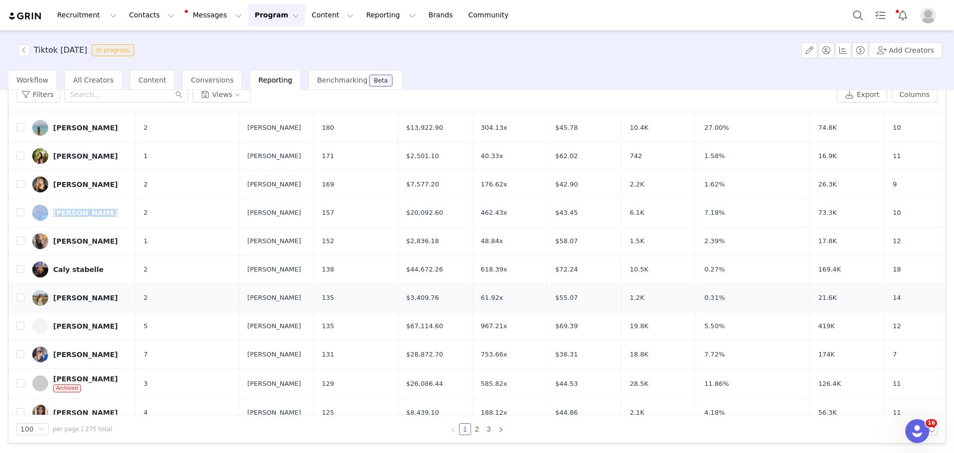
drag, startPoint x: 123, startPoint y: 302, endPoint x: 54, endPoint y: 301, distance: 69.1
click at [54, 301] on td "Annah Westrop" at bounding box center [79, 297] width 111 height 28
copy div "Annah Westrop"
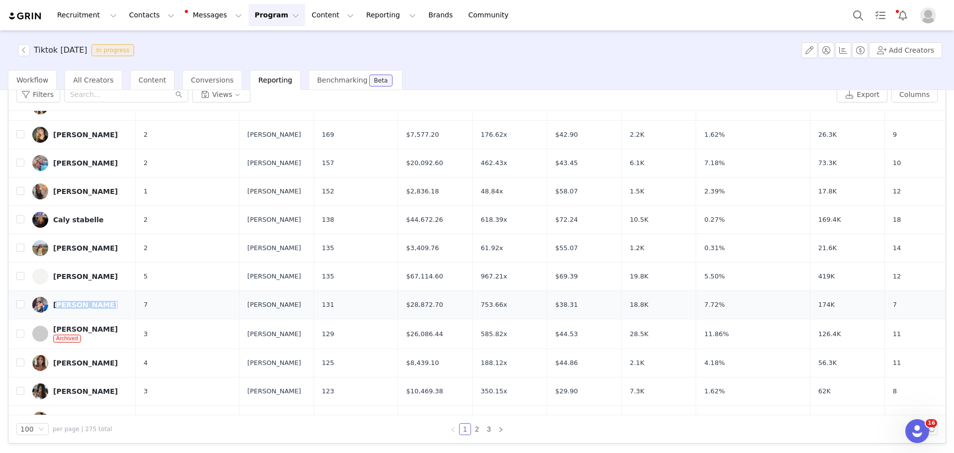
drag, startPoint x: 112, startPoint y: 307, endPoint x: 53, endPoint y: 308, distance: 59.2
click at [53, 308] on tr "Kiki Romboutss 7 Mia Maddison 131 $28,872.70 753.66x $38.31 18.8K 7.72% 174K 7" at bounding box center [490, 304] width 964 height 28
copy div "Kiki Romboutss"
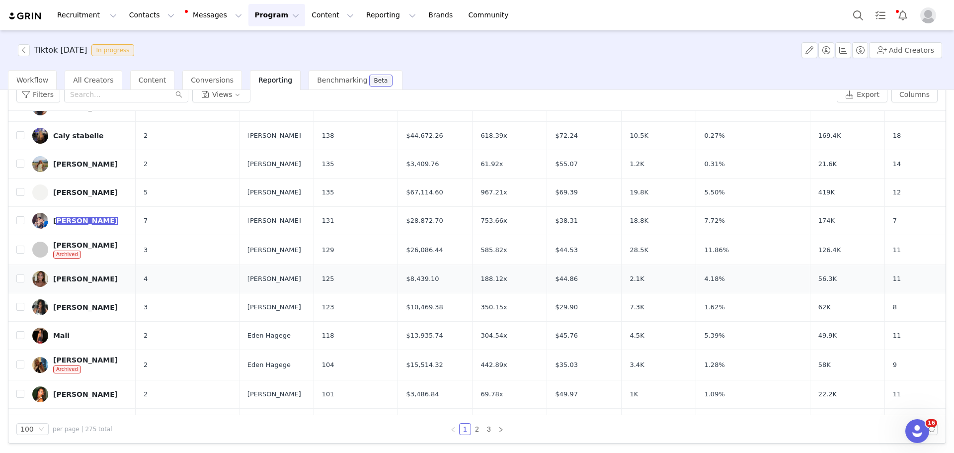
scroll to position [795, 0]
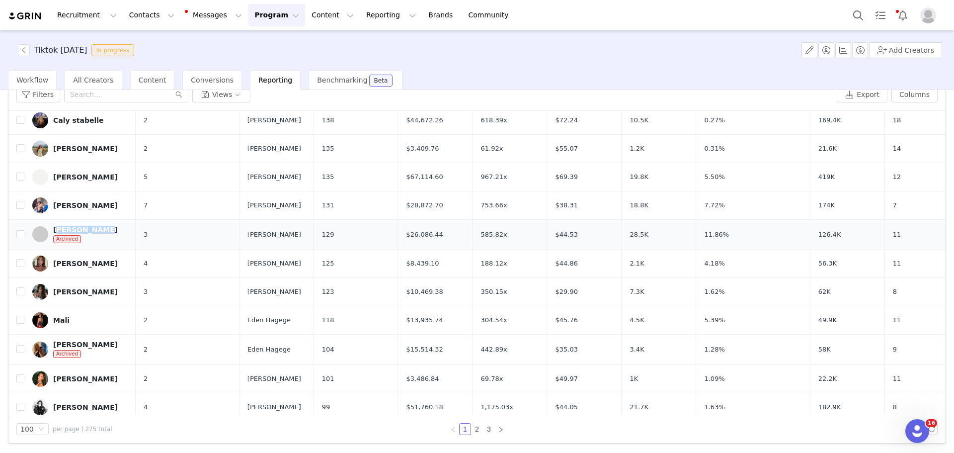
drag, startPoint x: 117, startPoint y: 230, endPoint x: 54, endPoint y: 233, distance: 63.2
click at [54, 233] on td "Sara Simone Archived" at bounding box center [79, 234] width 111 height 30
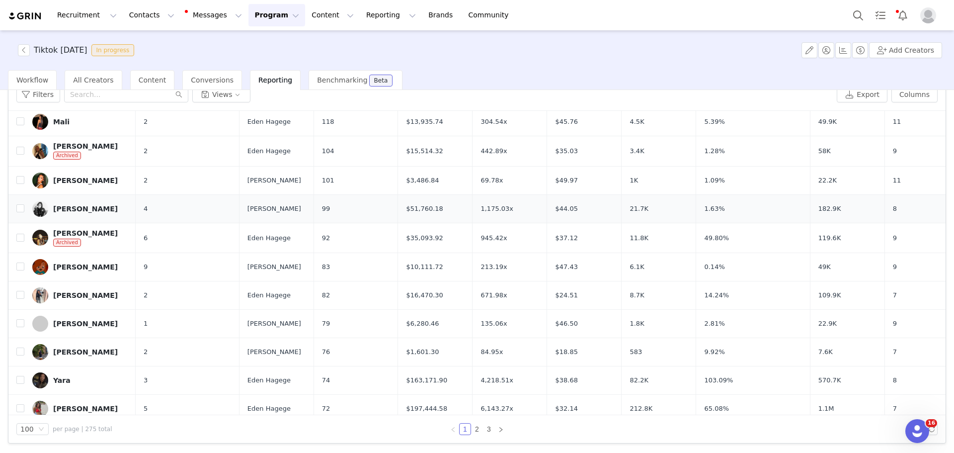
scroll to position [994, 0]
drag, startPoint x: 123, startPoint y: 349, endPoint x: 53, endPoint y: 353, distance: 70.2
click at [53, 353] on td "Lucy Carson" at bounding box center [79, 351] width 111 height 28
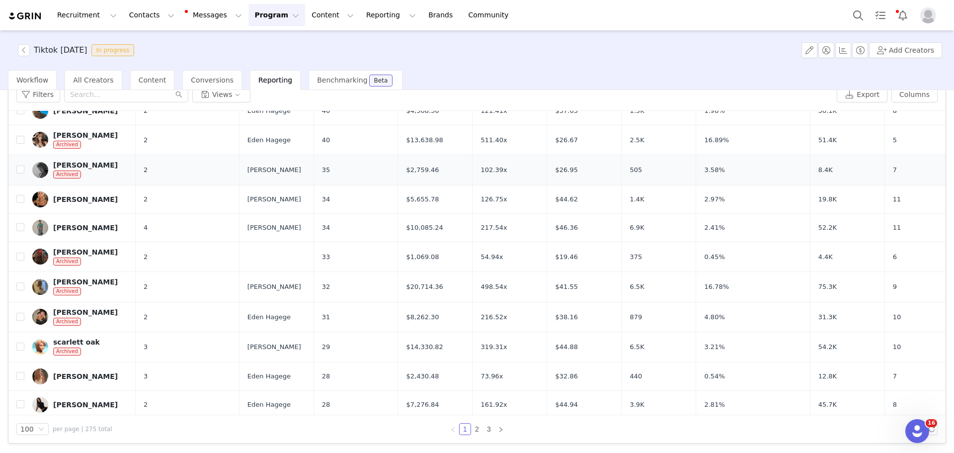
scroll to position [1590, 0]
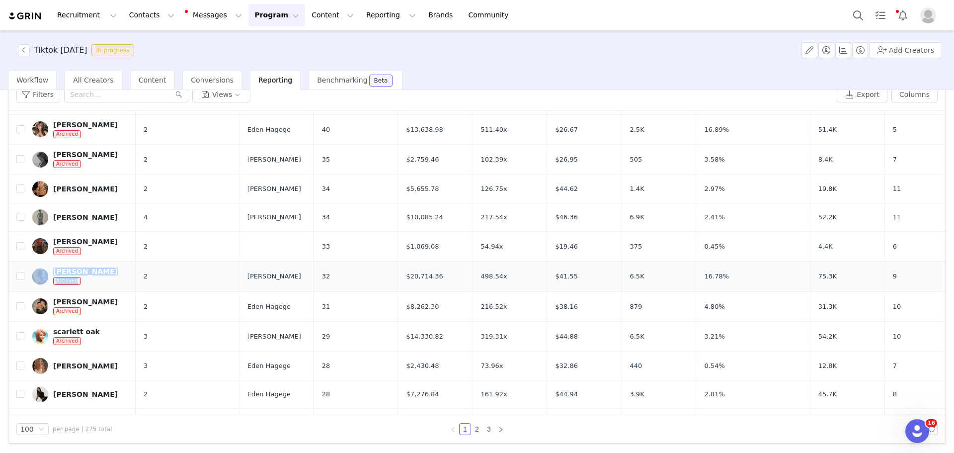
drag, startPoint x: 125, startPoint y: 269, endPoint x: 49, endPoint y: 276, distance: 76.4
click at [49, 276] on tr "Karlaa Trimborn Archived 2 Mia Maddison 32 $20,714.36 498.54x $41.55 6.5K 16.78…" at bounding box center [490, 276] width 964 height 30
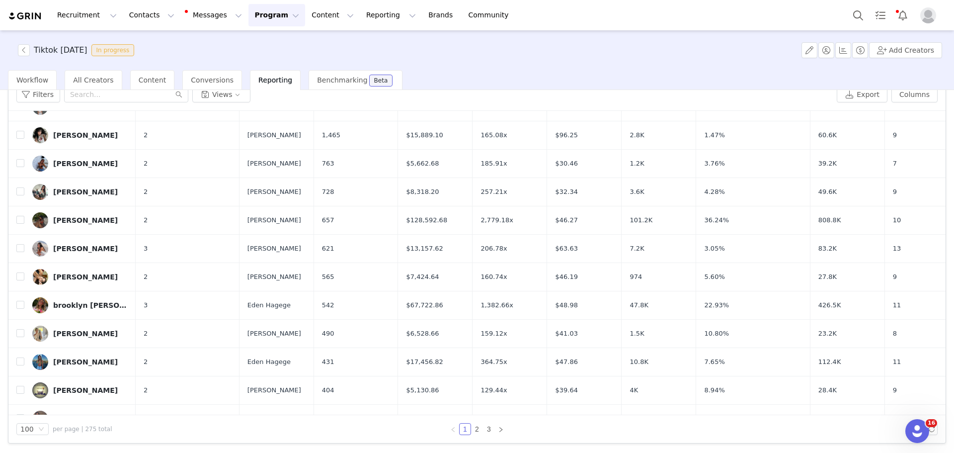
scroll to position [0, 0]
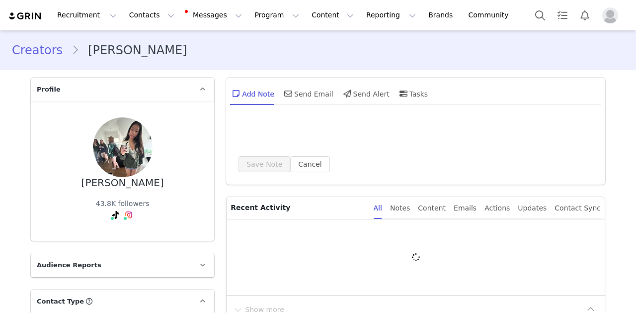
type input "+1 ([GEOGRAPHIC_DATA])"
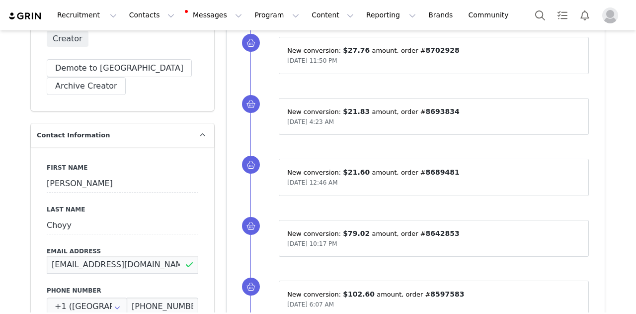
drag, startPoint x: 132, startPoint y: 261, endPoint x: 3, endPoint y: 264, distance: 128.8
drag, startPoint x: 177, startPoint y: 18, endPoint x: 178, endPoint y: 51, distance: 32.8
click at [181, 20] on button "Messages Messages" at bounding box center [214, 15] width 67 height 22
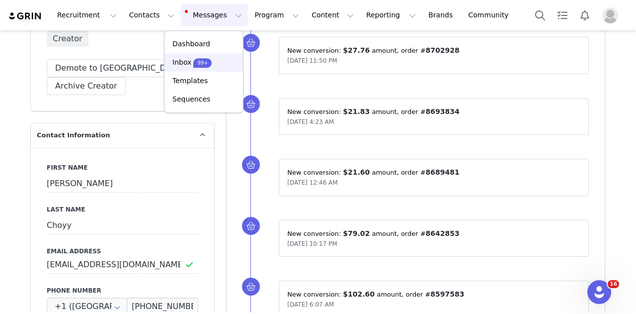
click at [184, 59] on p "Inbox" at bounding box center [181, 62] width 19 height 10
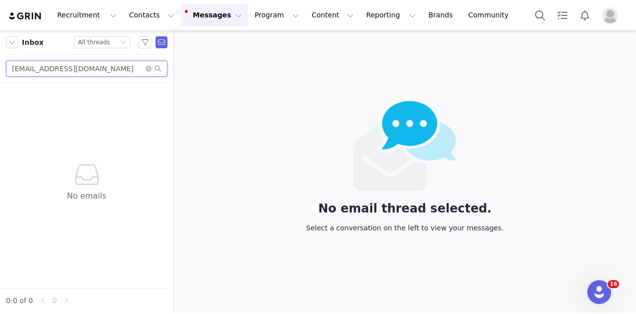
click at [104, 62] on input "gmpeni03@gmail.co" at bounding box center [87, 69] width 162 height 16
paste input "Leah Suarez"
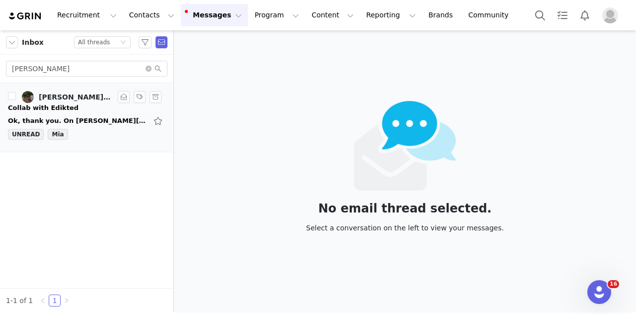
click at [86, 138] on div "UNREAD Mia" at bounding box center [87, 136] width 158 height 15
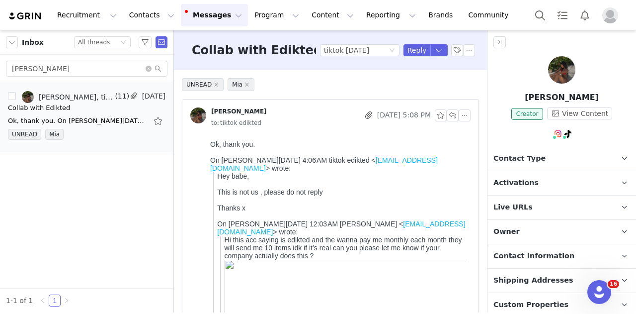
click at [534, 201] on p "Live URLs" at bounding box center [550, 207] width 125 height 24
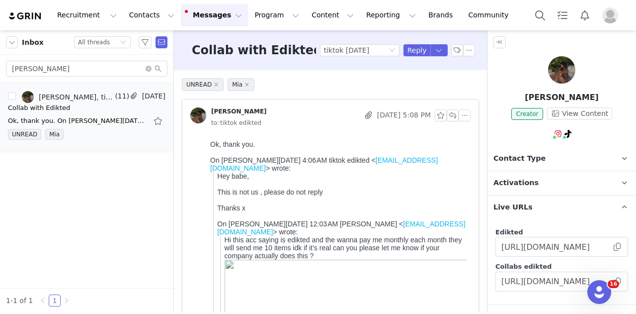
click at [545, 201] on p "Live URLs" at bounding box center [550, 207] width 125 height 24
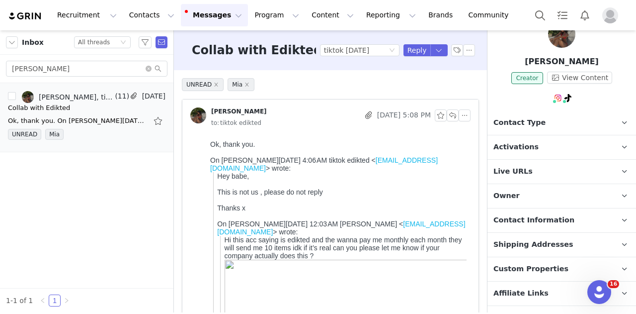
scroll to position [99, 0]
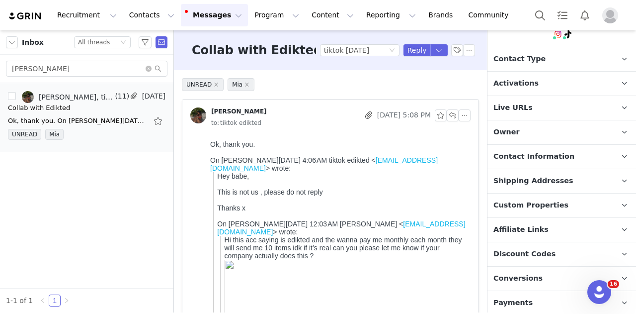
click at [541, 158] on span "Contact Information" at bounding box center [534, 156] width 81 height 11
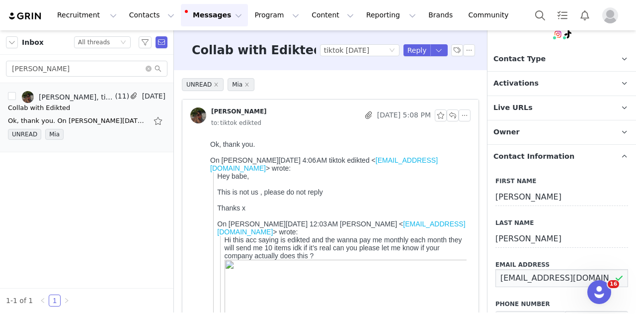
click at [563, 270] on input "leah09122007@gmail.com" at bounding box center [562, 278] width 133 height 18
drag, startPoint x: 111, startPoint y: 67, endPoint x: -31, endPoint y: 84, distance: 143.1
click at [0, 84] on html "Recruitment Recruitment Creator Search Curated Lists Landing Pages Web Extensio…" at bounding box center [318, 157] width 636 height 314
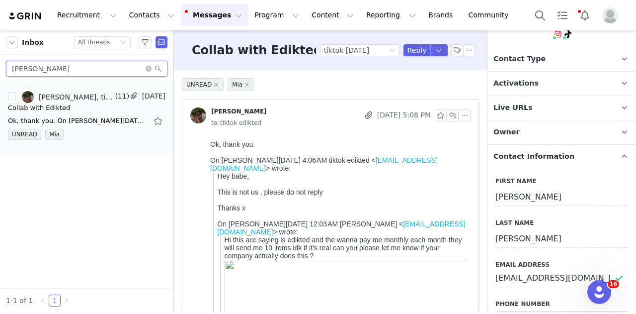
paste input "Kennedy Nicolle"
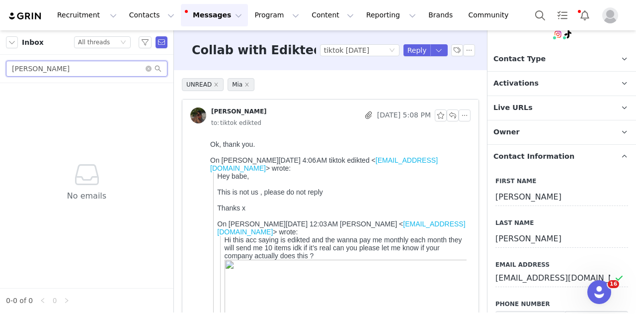
type input "Kennedy Nicolle"
click at [22, 46] on span "Inbox" at bounding box center [33, 42] width 22 height 10
click at [3, 49] on div "Inbox Status All threads" at bounding box center [86, 42] width 173 height 24
click at [12, 43] on button "button" at bounding box center [12, 42] width 12 height 12
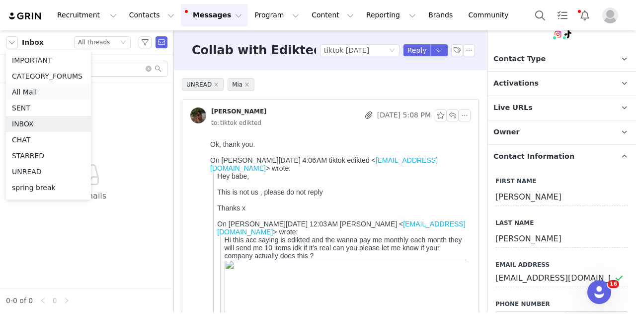
click at [47, 93] on li "All Mail" at bounding box center [48, 92] width 85 height 16
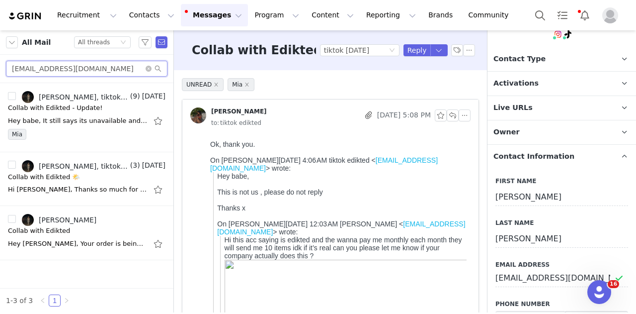
click at [89, 76] on input "gmpeni03@gmail.com" at bounding box center [87, 69] width 162 height 16
paste input "Kennedy Nicolle"
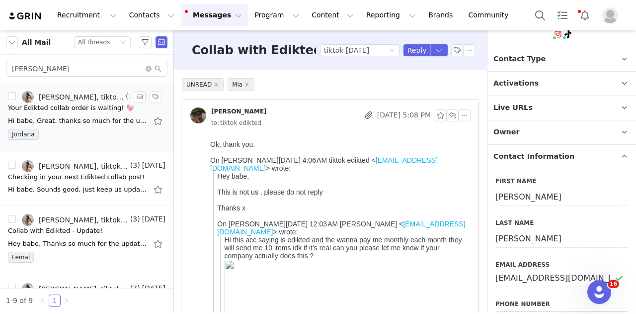
click at [84, 128] on div "Hi babe, Great, thanks so much for the update! Thanks xx On Tue, Aug 26, 2025 a…" at bounding box center [87, 121] width 158 height 16
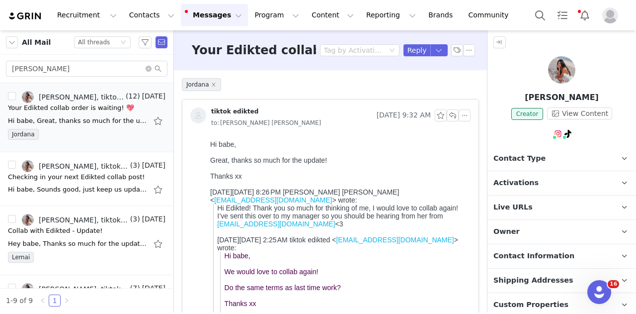
click at [523, 229] on p "Owner The account user who owns the contact" at bounding box center [550, 232] width 125 height 24
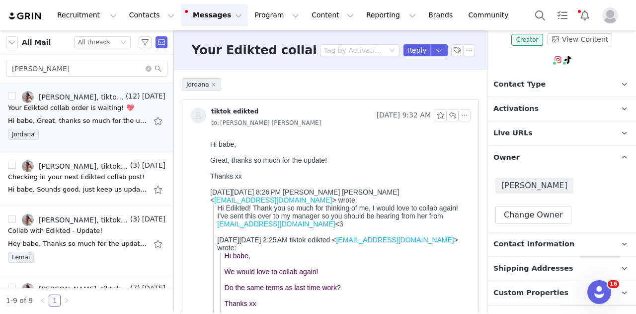
scroll to position [199, 0]
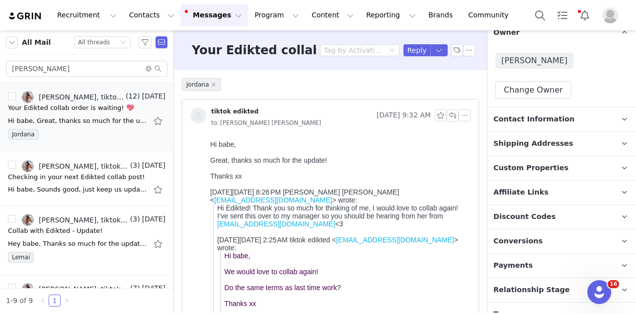
click at [542, 120] on span "Contact Information" at bounding box center [534, 119] width 81 height 11
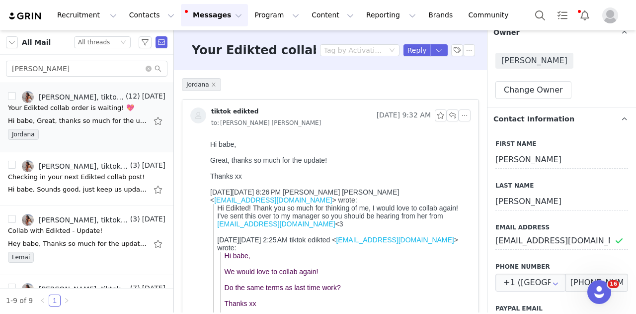
click at [541, 228] on label "Email Address" at bounding box center [562, 227] width 133 height 9
click at [538, 236] on input "kennedyahlmann@gmail.com" at bounding box center [562, 241] width 133 height 18
click at [100, 76] on input "Kennedy Nicolle" at bounding box center [87, 69] width 162 height 16
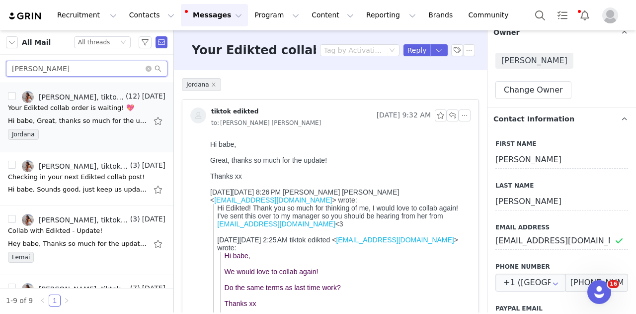
click at [100, 76] on input "Kennedy Nicolle" at bounding box center [87, 69] width 162 height 16
paste input "Tessa Ford 2"
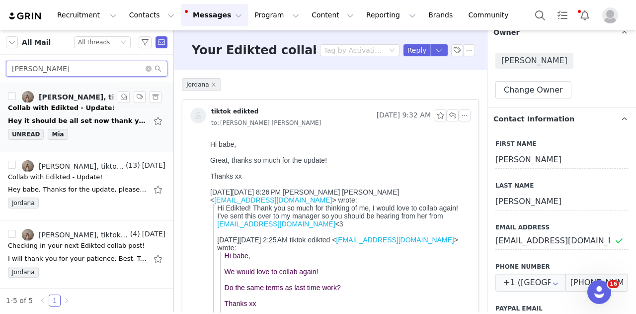
type input "Tessa Ford"
drag, startPoint x: 86, startPoint y: 123, endPoint x: 112, endPoint y: 126, distance: 25.5
click at [86, 123] on div "Hey it should be all set now thank you Best, Tessa On Aug 11, 2025, at 2:11 AM,…" at bounding box center [77, 121] width 139 height 10
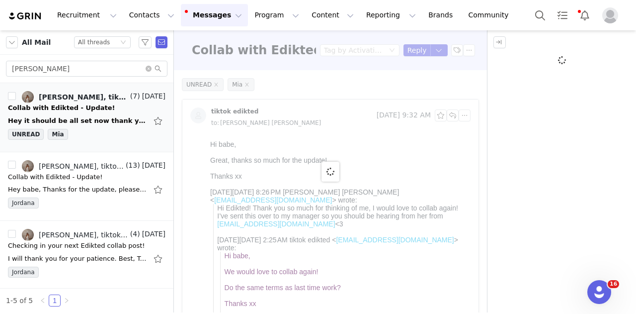
scroll to position [0, 0]
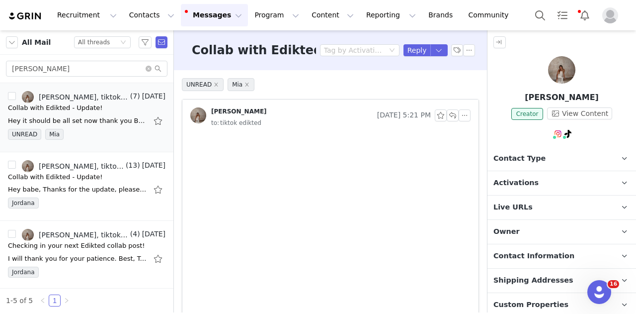
type input "+1 ([GEOGRAPHIC_DATA])"
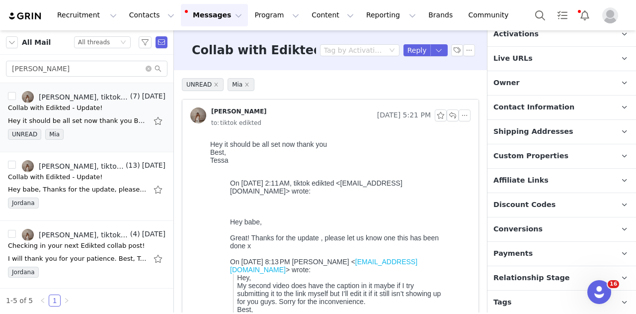
scroll to position [149, 0]
drag, startPoint x: 554, startPoint y: 108, endPoint x: 588, endPoint y: 141, distance: 47.1
click at [554, 108] on span "Contact Information" at bounding box center [534, 106] width 81 height 11
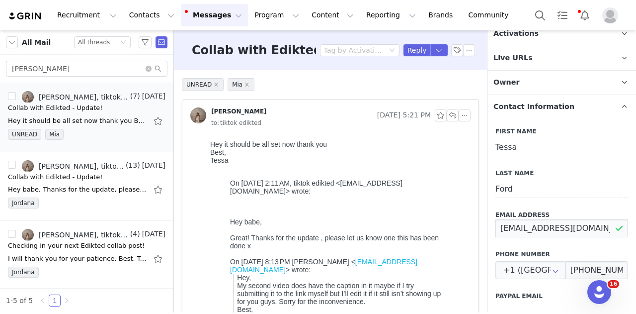
click at [569, 230] on input "tessaryleeford@gmail.com" at bounding box center [562, 228] width 133 height 18
drag, startPoint x: 88, startPoint y: 70, endPoint x: -10, endPoint y: 89, distance: 100.2
click at [0, 89] on html "Recruitment Recruitment Creator Search Curated Lists Landing Pages Web Extensio…" at bounding box center [318, 157] width 636 height 314
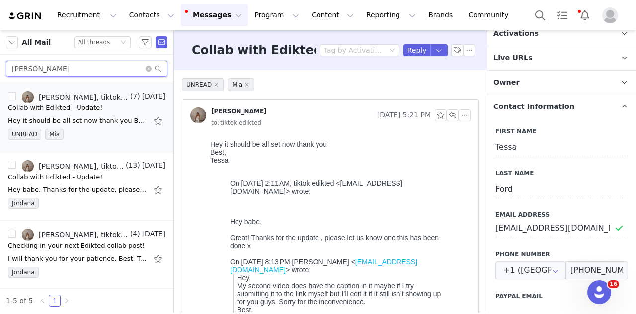
paste input "Alana Jean"
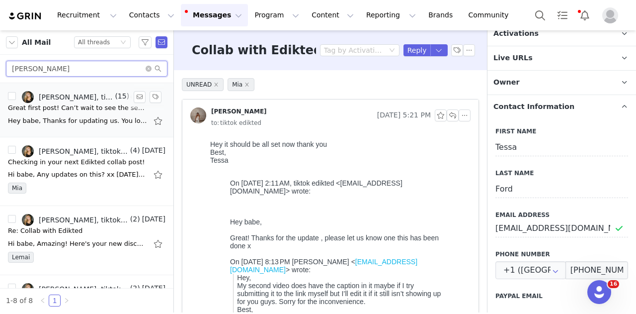
type input "Alana Jean"
click at [109, 113] on div "Hey babe, Thanks for updating us. You look amazing! We loved collaborating with…" at bounding box center [87, 121] width 158 height 16
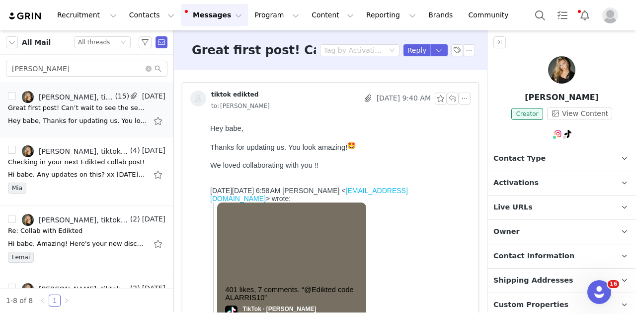
scroll to position [0, 0]
type input "+1 ([GEOGRAPHIC_DATA])"
click at [550, 261] on p "Contact Information" at bounding box center [550, 256] width 125 height 24
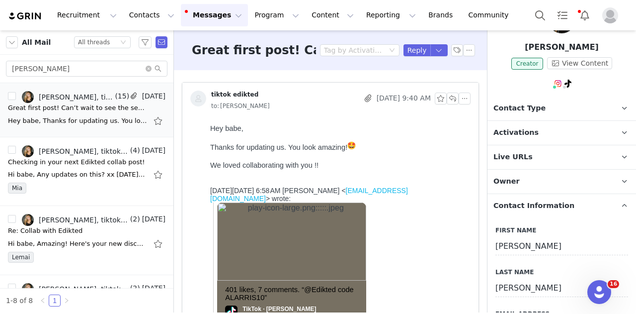
scroll to position [99, 0]
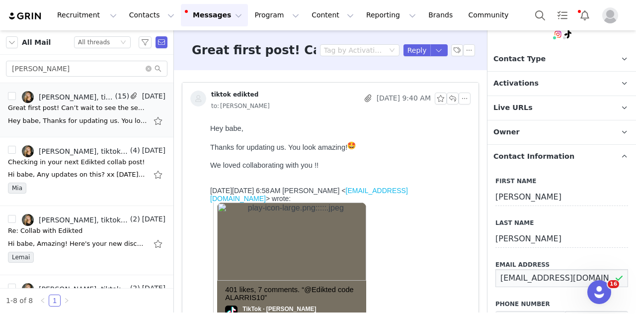
click at [543, 274] on input "alanajharris@icloud.com" at bounding box center [562, 278] width 133 height 18
click at [80, 75] on input "Alana Jean" at bounding box center [87, 69] width 162 height 16
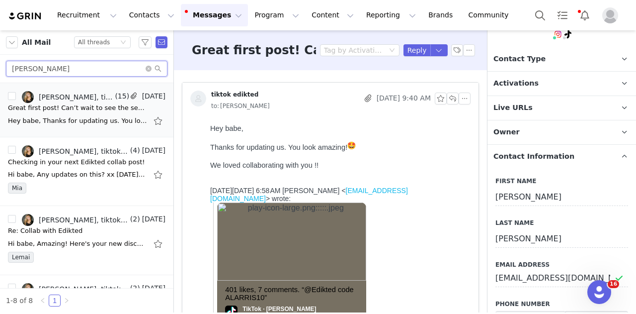
click at [80, 75] on input "Alana Jean" at bounding box center [87, 69] width 162 height 16
paste input "Tessa Ford"
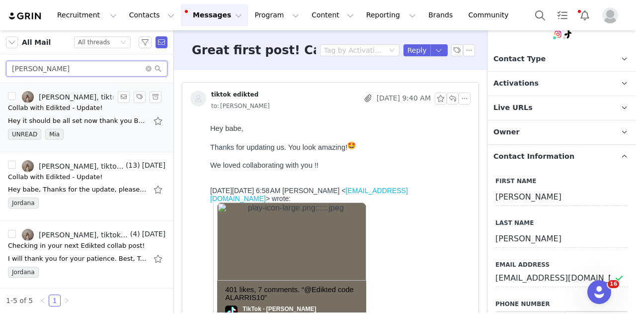
type input "Tessa Ford"
click at [87, 109] on div "Collab with Edikted - Update!" at bounding box center [55, 108] width 95 height 10
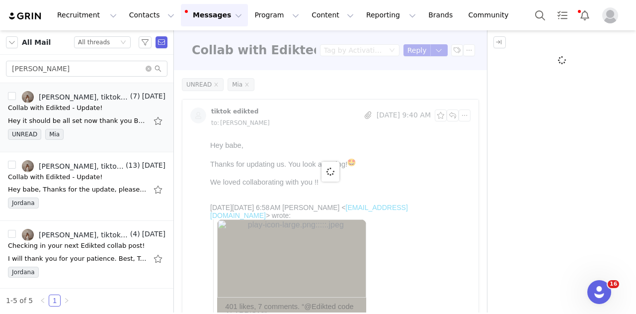
scroll to position [0, 0]
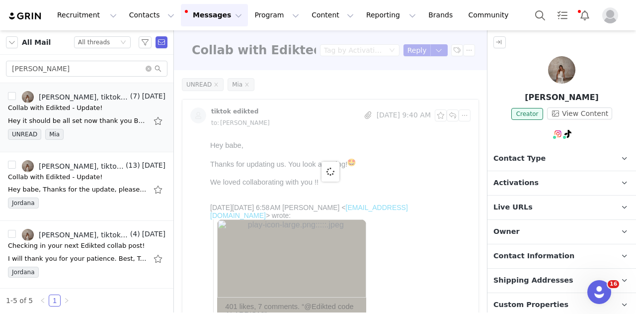
type input "+1 ([GEOGRAPHIC_DATA])"
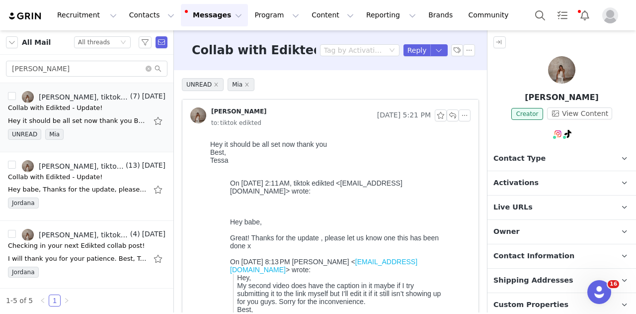
click at [527, 251] on span "Contact Information" at bounding box center [534, 255] width 81 height 11
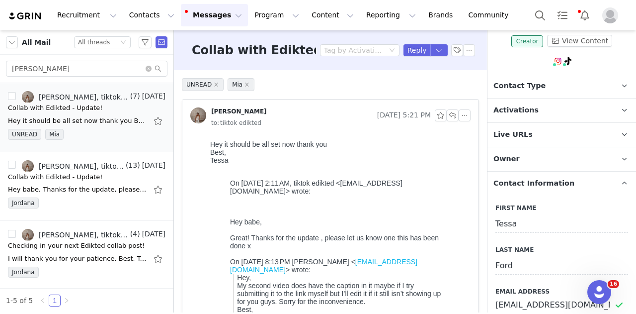
scroll to position [199, 0]
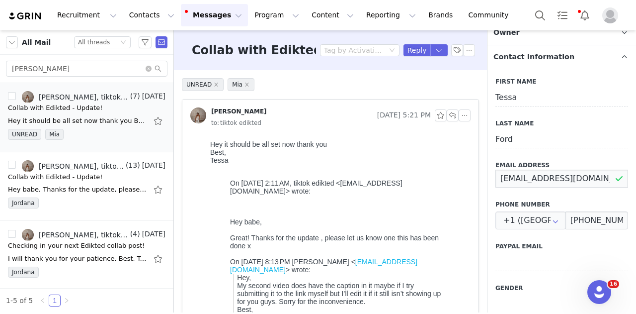
click at [547, 174] on input "tessaryleeford@gmail.com" at bounding box center [562, 178] width 133 height 18
click at [547, 173] on input "tessaryleeford@gmail.com" at bounding box center [562, 178] width 133 height 18
click at [527, 177] on input "tessaryleeford@gmail.com" at bounding box center [562, 178] width 133 height 18
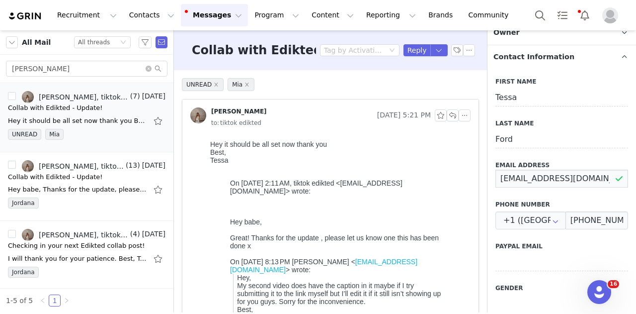
click at [527, 177] on input "tessaryleeford@gmail.com" at bounding box center [562, 178] width 133 height 18
click at [96, 73] on input "Tessa Ford" at bounding box center [87, 69] width 162 height 16
paste input "Maeve Mullen"
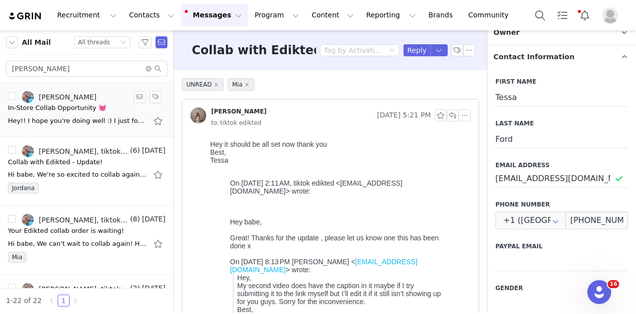
click at [68, 107] on div "In-Store Collab Opportunity 💓" at bounding box center [57, 108] width 98 height 10
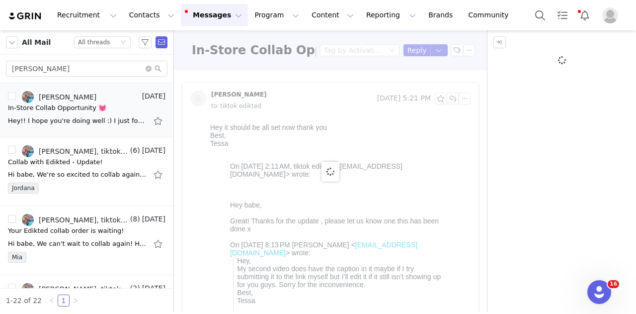
scroll to position [0, 0]
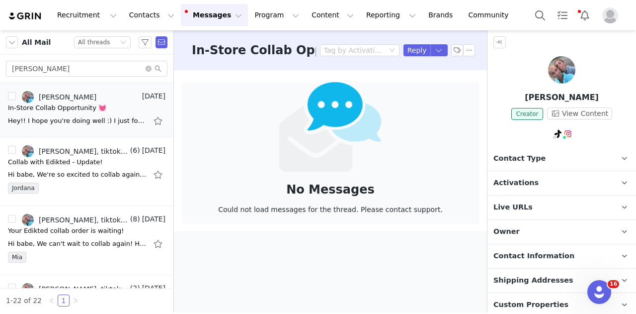
click at [551, 230] on p "Owner The account user who owns the contact" at bounding box center [550, 232] width 125 height 24
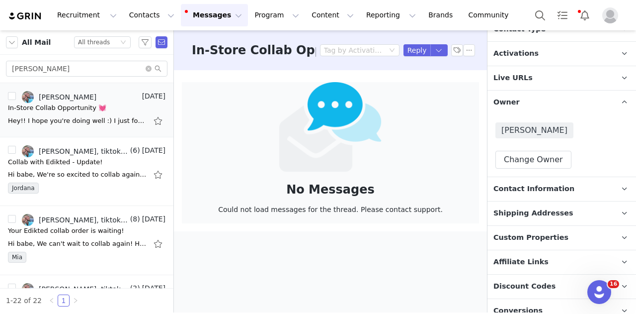
scroll to position [85, 0]
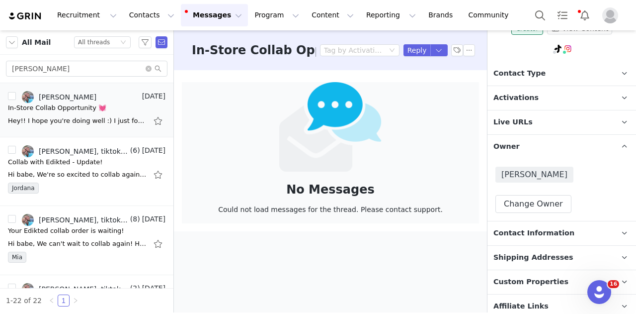
click at [542, 102] on p "Activations" at bounding box center [550, 98] width 125 height 24
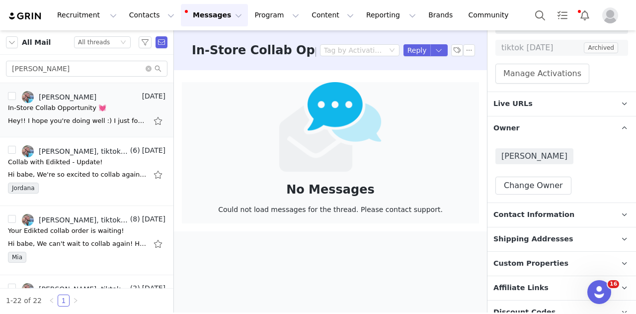
scroll to position [383, 0]
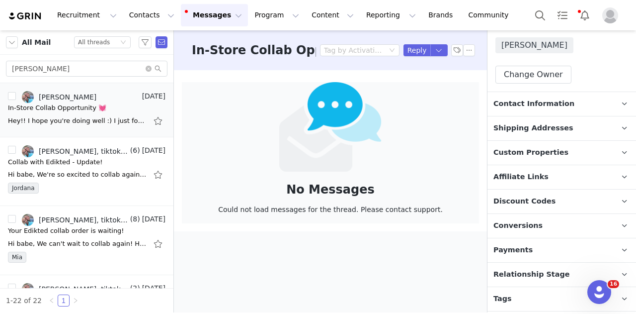
click at [547, 131] on span "Shipping Addresses" at bounding box center [534, 128] width 80 height 11
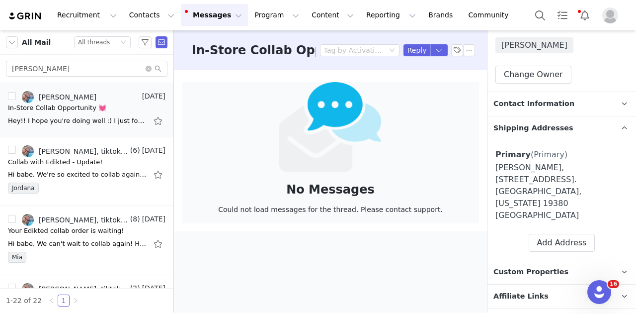
click at [547, 98] on span "Contact Information" at bounding box center [534, 103] width 81 height 11
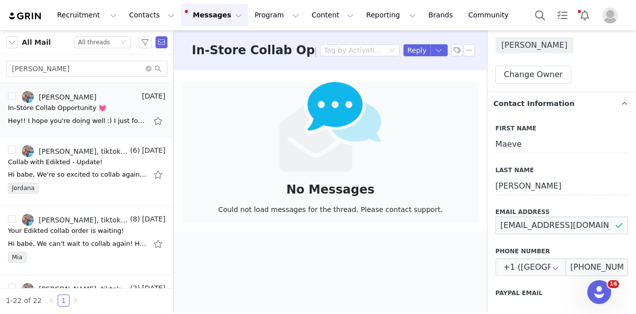
click at [537, 221] on input "mmm62608@icloud.com" at bounding box center [562, 225] width 133 height 18
click at [52, 73] on input "Maeve Mullen" at bounding box center [87, 69] width 162 height 16
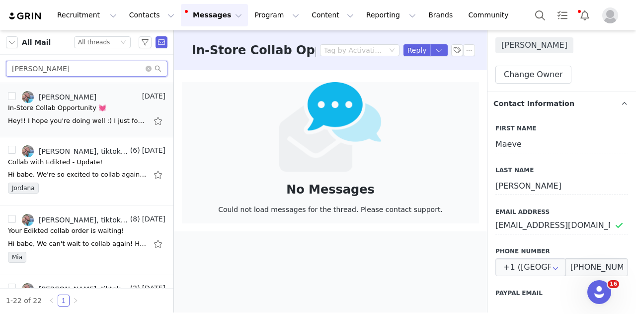
click at [52, 73] on input "Maeve Mullen" at bounding box center [87, 69] width 162 height 16
paste input "Annah Westrop"
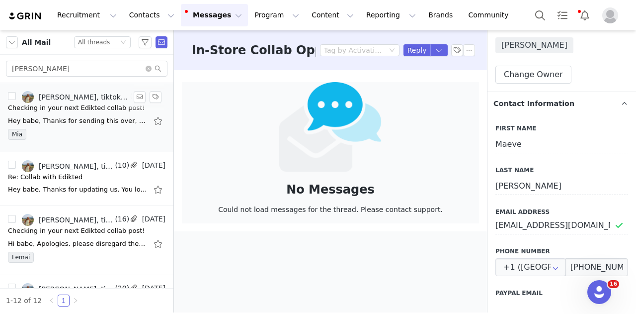
click at [89, 136] on div "Mia" at bounding box center [87, 136] width 158 height 15
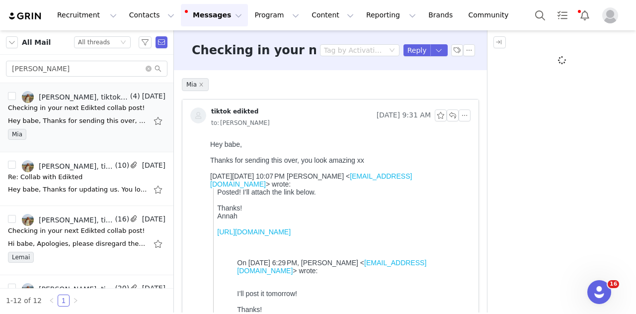
scroll to position [0, 0]
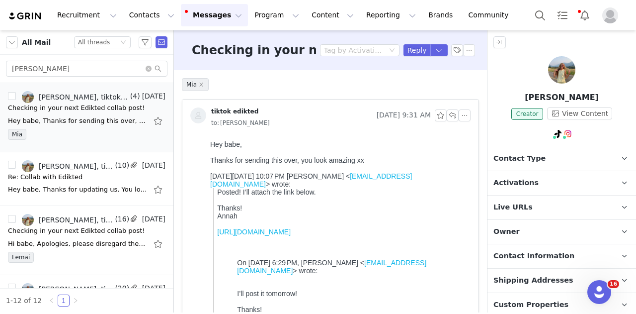
click at [537, 179] on p "Activations" at bounding box center [550, 183] width 125 height 24
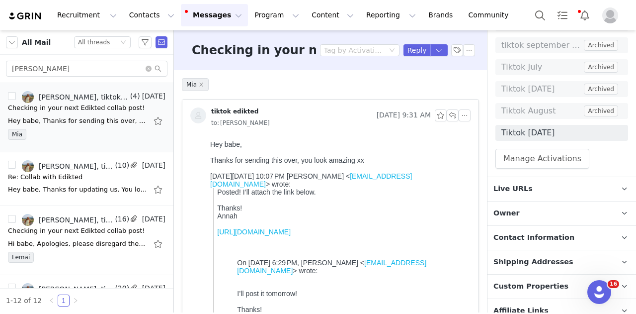
scroll to position [398, 0]
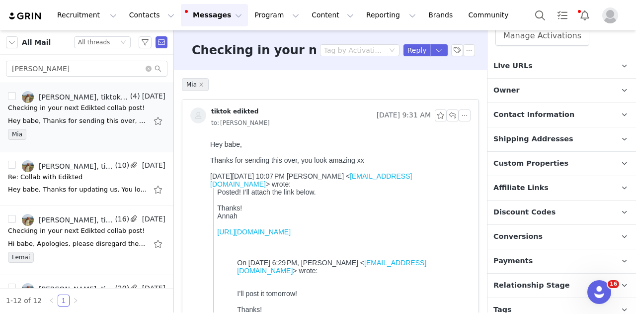
click at [554, 298] on p "Tags Keep track of your contacts by assigning them tags. You can then filter yo…" at bounding box center [550, 310] width 125 height 24
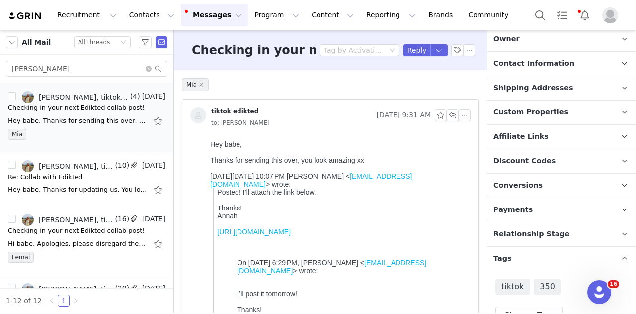
scroll to position [341, 0]
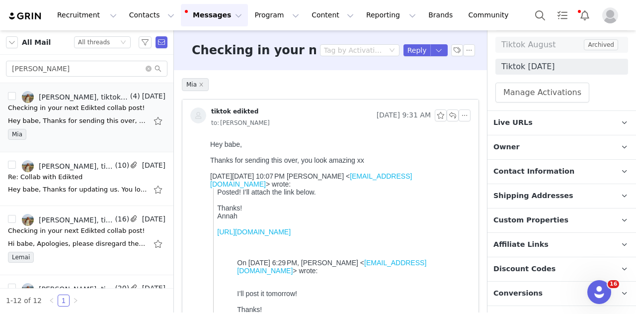
click at [545, 196] on span "Shipping Addresses" at bounding box center [534, 195] width 80 height 11
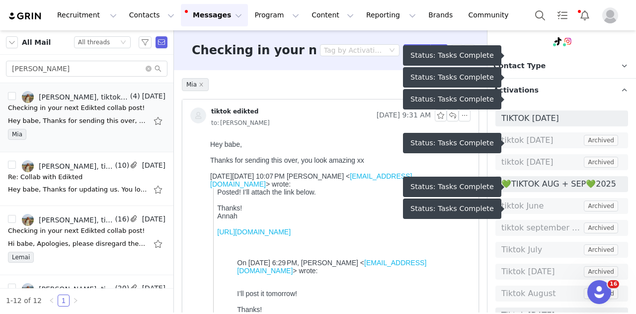
scroll to position [242, 0]
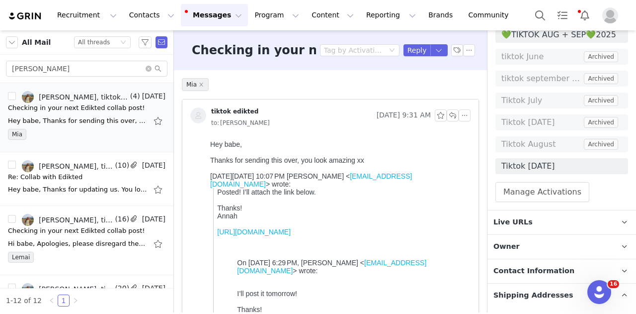
click at [542, 239] on p "Owner The account user who owns the contact" at bounding box center [550, 247] width 125 height 24
click at [559, 221] on p "Live URLs" at bounding box center [550, 222] width 125 height 24
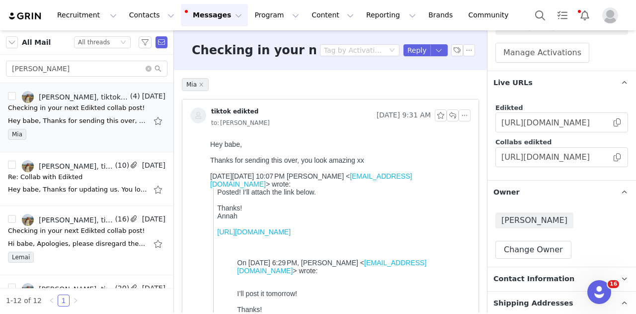
scroll to position [540, 0]
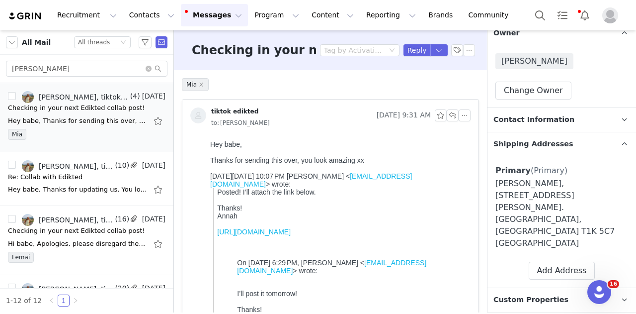
click at [554, 114] on span "Contact Information" at bounding box center [534, 119] width 81 height 11
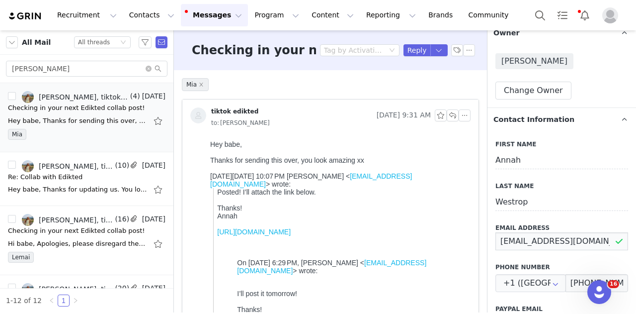
click at [561, 238] on input "annah.westrop7@gmail.com" at bounding box center [562, 241] width 133 height 18
drag, startPoint x: 87, startPoint y: 76, endPoint x: -11, endPoint y: 80, distance: 98.5
click at [0, 80] on html "Recruitment Recruitment Creator Search Curated Lists Landing Pages Web Extensio…" at bounding box center [318, 157] width 636 height 314
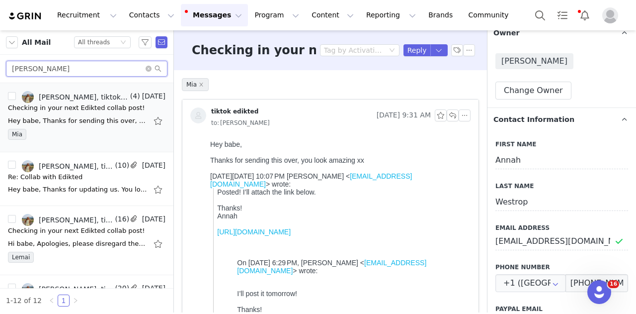
paste input "Kiki Romboutss"
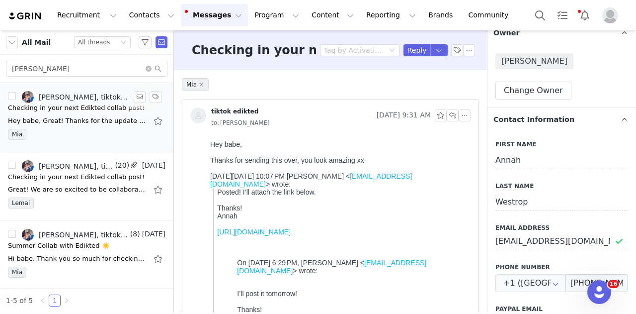
click at [98, 125] on div "Hey babe, Great! Thanks for the update , please let us know once you have poste…" at bounding box center [77, 121] width 139 height 10
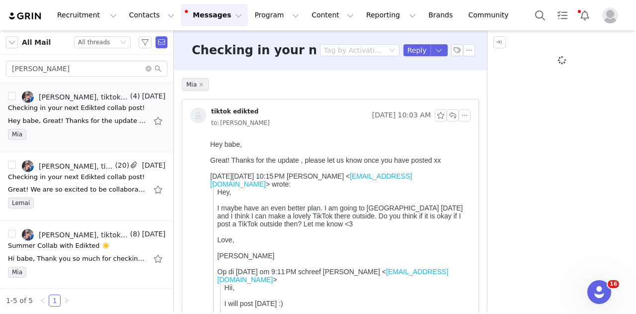
scroll to position [0, 0]
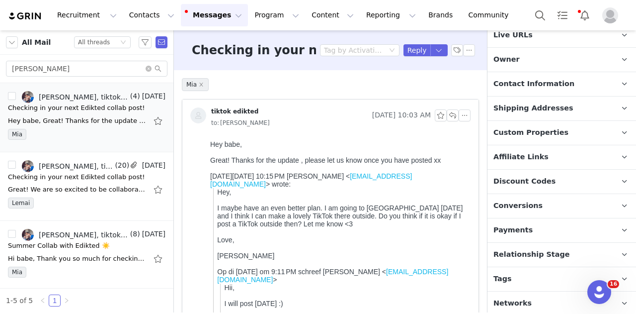
click at [522, 271] on p "Tags Keep track of your contacts by assigning them tags. You can then filter yo…" at bounding box center [550, 279] width 125 height 24
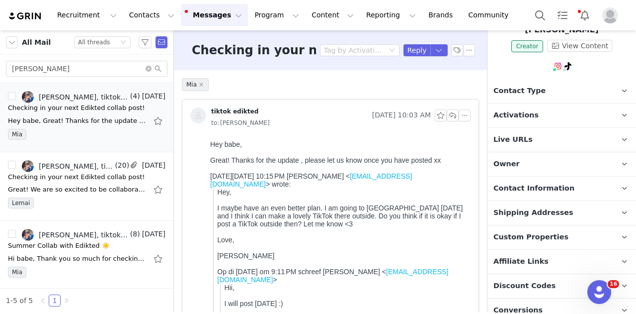
scroll to position [199, 0]
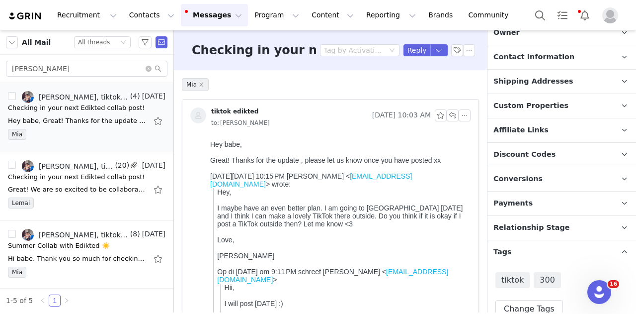
click at [536, 89] on p "Shipping Addresses" at bounding box center [550, 82] width 125 height 24
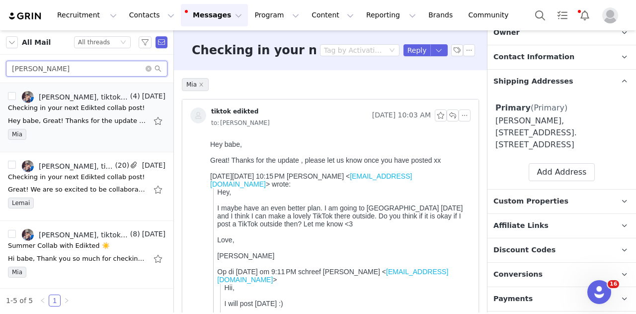
click at [76, 70] on input "Kiki Romboutss" at bounding box center [87, 69] width 162 height 16
paste input "Lucy Carson"
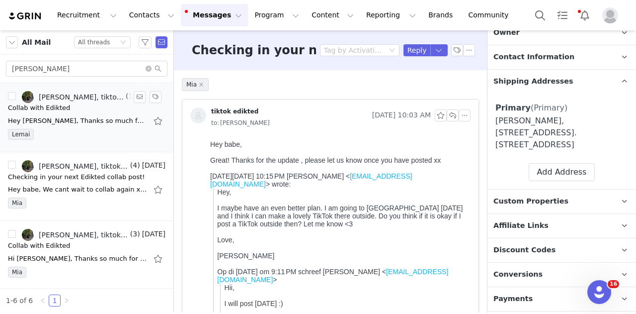
click at [81, 132] on div "Lemai" at bounding box center [87, 136] width 158 height 15
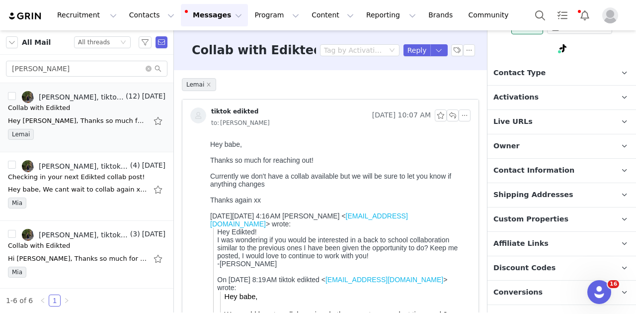
scroll to position [172, 0]
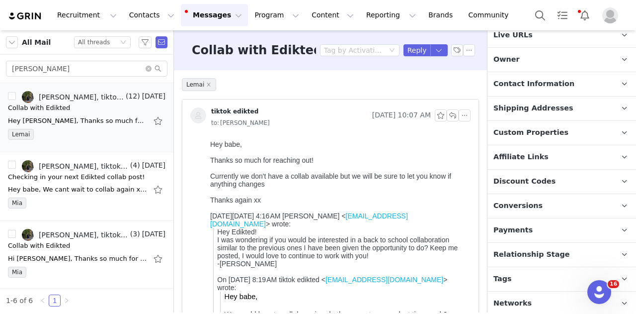
click at [536, 105] on span "Shipping Addresses" at bounding box center [534, 108] width 80 height 11
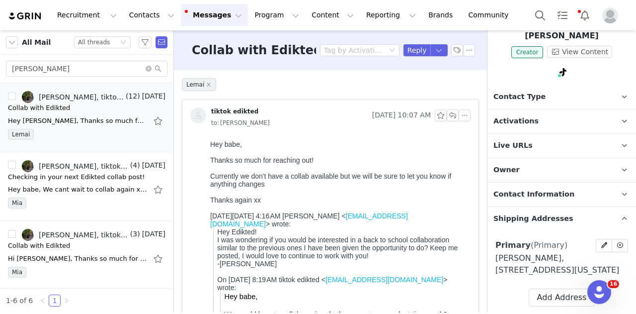
scroll to position [0, 0]
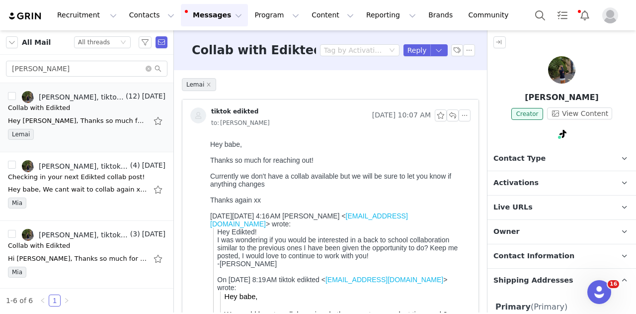
click at [531, 182] on p "Activations" at bounding box center [550, 183] width 125 height 24
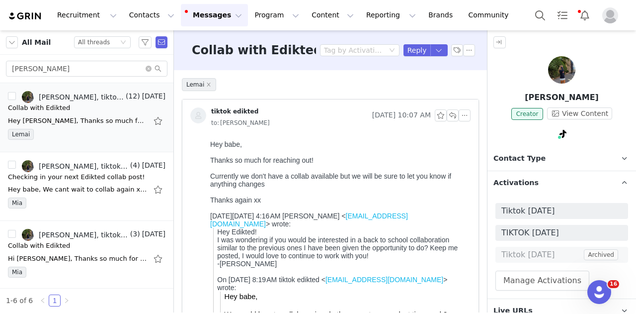
click at [530, 158] on span "Contact Type" at bounding box center [520, 158] width 52 height 11
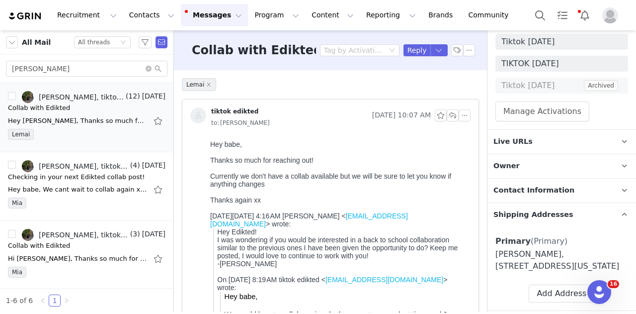
scroll to position [248, 0]
click at [546, 142] on p "Live URLs" at bounding box center [550, 142] width 125 height 24
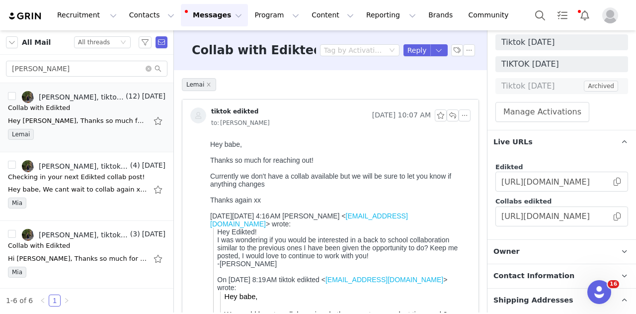
click at [558, 138] on p "Live URLs" at bounding box center [550, 142] width 125 height 24
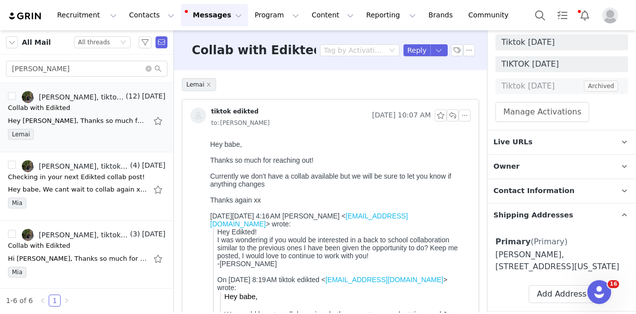
click at [552, 185] on span "Contact Information" at bounding box center [534, 190] width 81 height 11
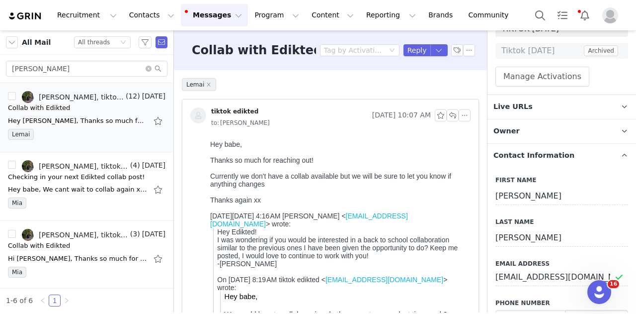
scroll to position [298, 0]
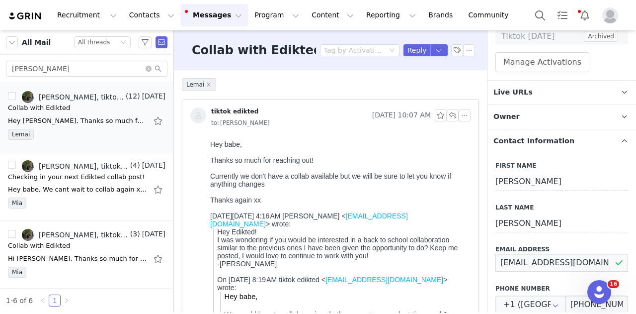
click at [535, 258] on input "lucy.carson28@ihsd.us" at bounding box center [562, 262] width 133 height 18
click at [59, 71] on input "Lucy Carson" at bounding box center [87, 69] width 162 height 16
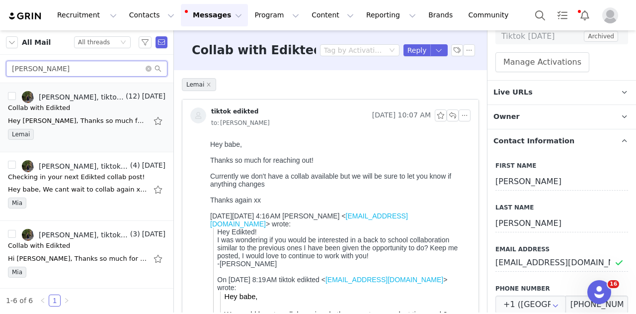
click at [59, 71] on input "Lucy Carson" at bounding box center [87, 69] width 162 height 16
paste input "Karlaa Trimborn Archived"
click at [74, 69] on input "Karlaa Trimborn Archived" at bounding box center [87, 69] width 162 height 16
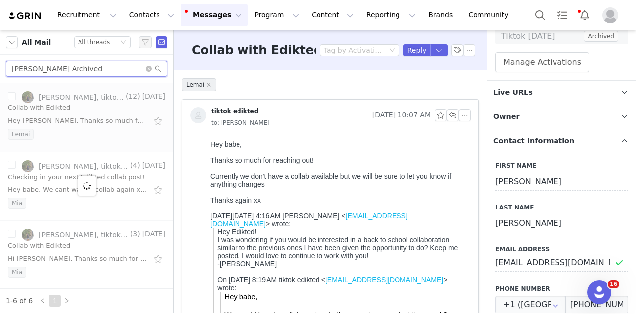
click at [74, 68] on input "Karlaa Trimborn Archived" at bounding box center [87, 69] width 162 height 16
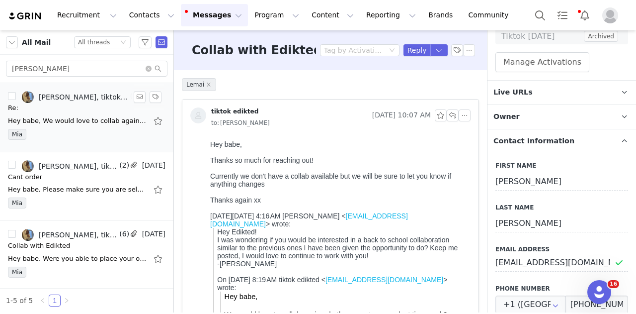
click at [78, 97] on div "Karla Trimborn Foxdal, tiktok edikted" at bounding box center [83, 97] width 89 height 8
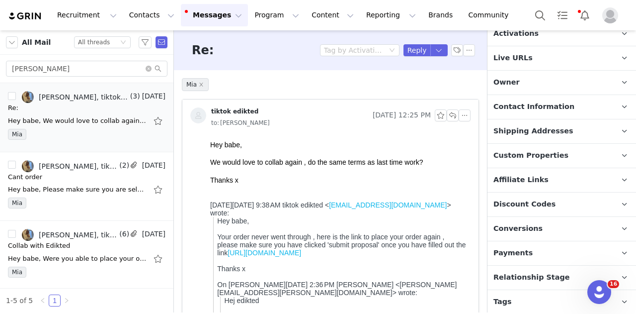
scroll to position [172, 0]
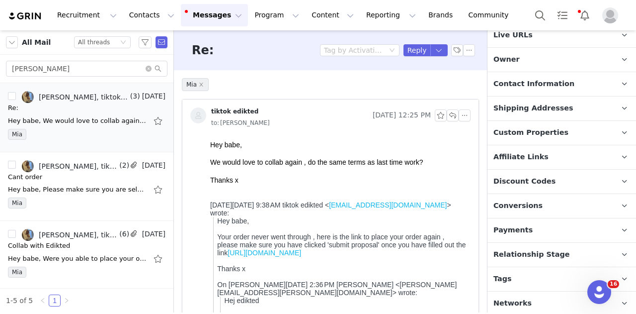
click at [551, 245] on p "Relationship Stage Use relationship stages to move contacts through a logical s…" at bounding box center [550, 255] width 125 height 24
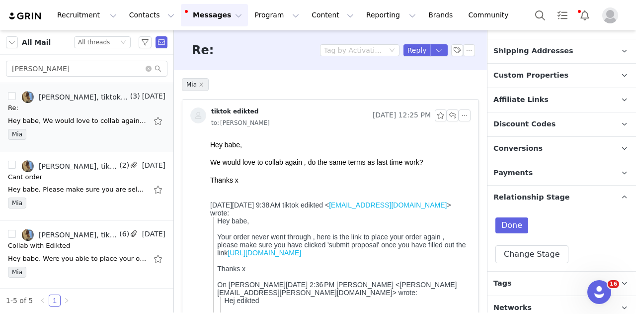
scroll to position [234, 0]
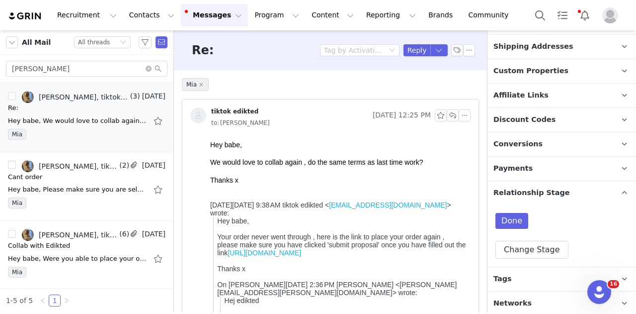
click at [530, 272] on p "Tags Keep track of your contacts by assigning them tags. You can then filter yo…" at bounding box center [550, 279] width 125 height 24
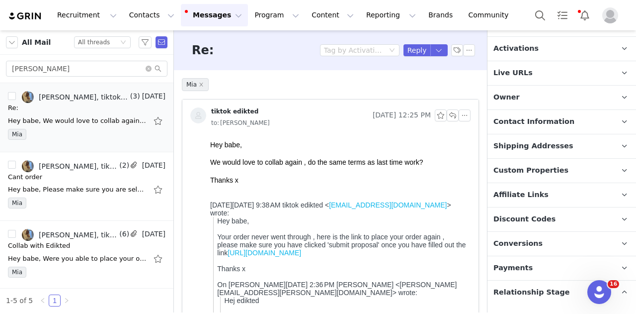
scroll to position [96, 0]
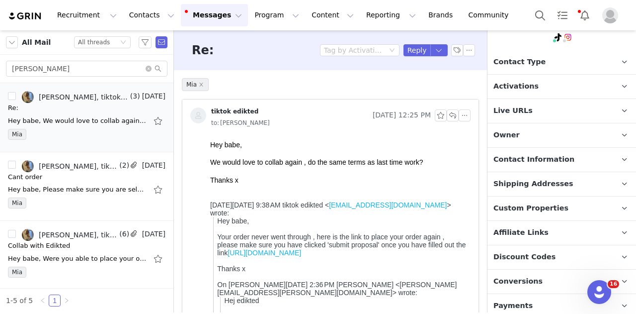
click at [531, 115] on p "Live URLs" at bounding box center [550, 111] width 125 height 24
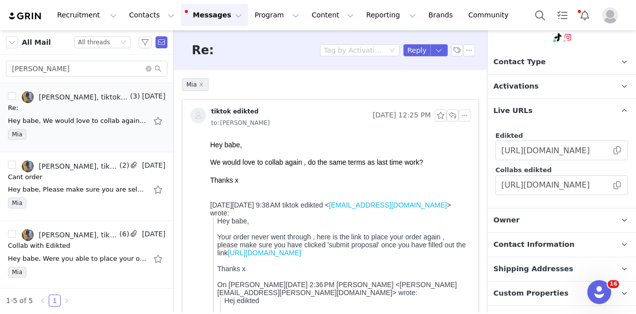
click at [531, 115] on p "Live URLs" at bounding box center [550, 111] width 125 height 24
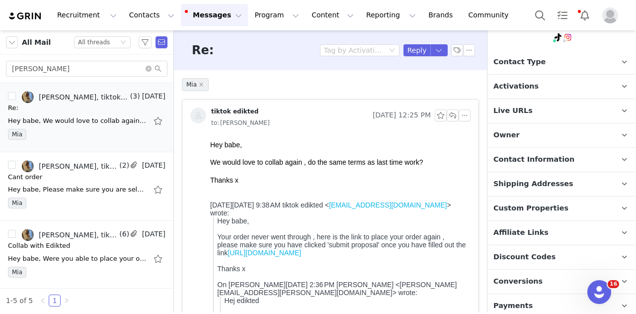
click at [522, 142] on p "Owner The account user who owns the contact" at bounding box center [550, 135] width 125 height 24
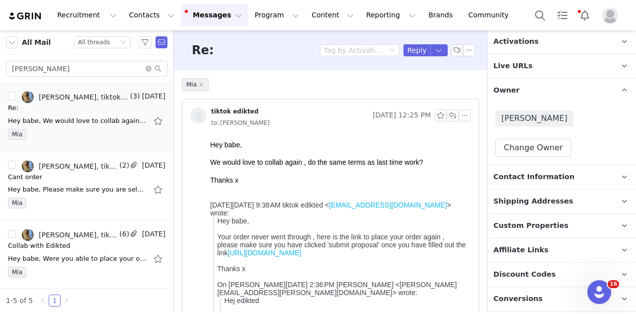
scroll to position [196, 0]
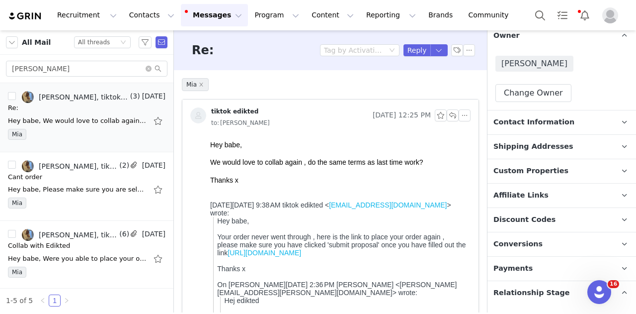
click at [534, 149] on span "Shipping Addresses" at bounding box center [534, 146] width 80 height 11
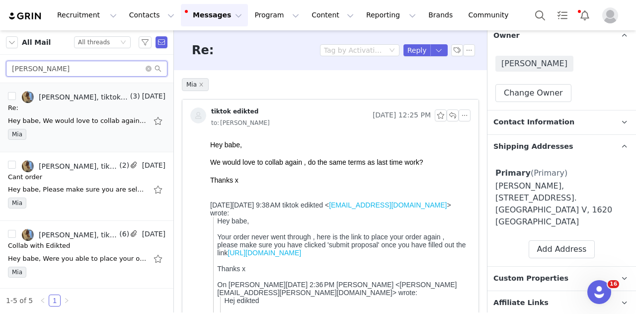
click at [77, 71] on input "Karlaa Trimborn" at bounding box center [87, 69] width 162 height 16
paste input "chloechoy888@gmail.com"
click at [77, 71] on input "Karlaa chloechoy888@gmail.com" at bounding box center [87, 69] width 162 height 16
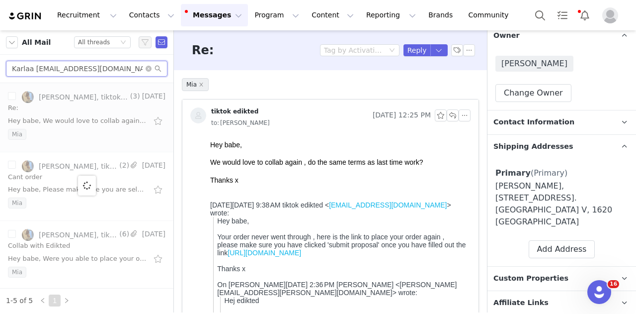
click at [77, 71] on input "Karlaa chloechoy888@gmail.com" at bounding box center [87, 69] width 162 height 16
paste input "text"
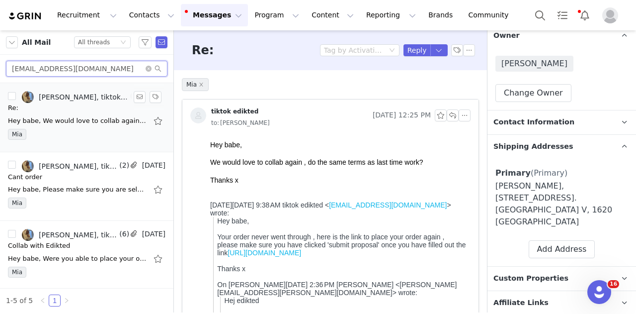
type input "chloechoy888@gmail.com"
click at [93, 112] on div "Re:" at bounding box center [87, 108] width 158 height 10
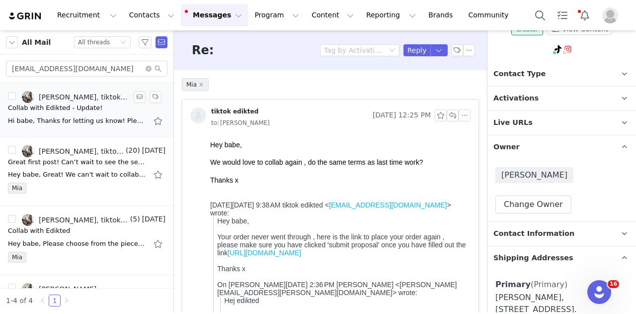
scroll to position [0, 0]
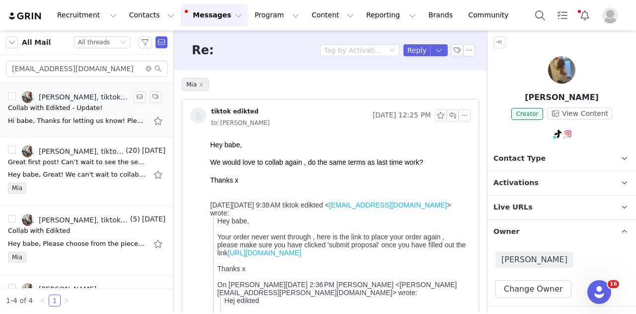
click at [117, 111] on div "Collab with Edikted - Update!" at bounding box center [87, 108] width 158 height 10
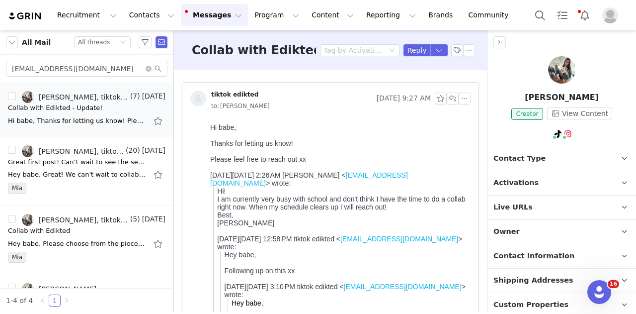
click at [524, 275] on span "Shipping Addresses" at bounding box center [534, 280] width 80 height 11
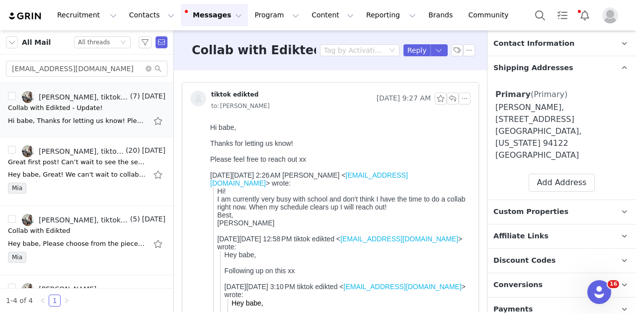
scroll to position [267, 0]
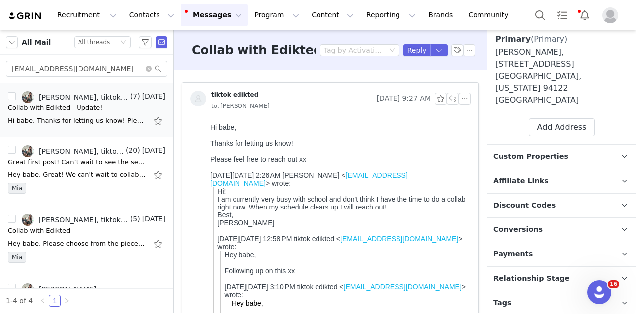
click at [507, 297] on span "Tags" at bounding box center [503, 302] width 18 height 11
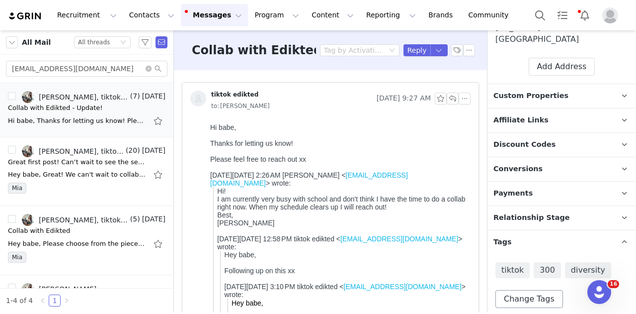
scroll to position [329, 0]
click at [542, 289] on button "Change Tags" at bounding box center [530, 298] width 68 height 18
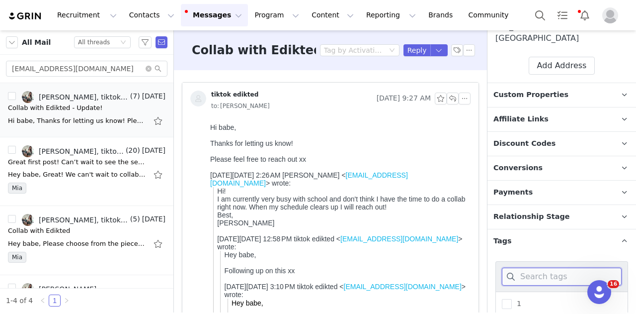
click at [545, 267] on input at bounding box center [562, 276] width 120 height 18
type input "3 MO"
click at [529, 299] on span "3 months" at bounding box center [531, 303] width 39 height 9
click at [512, 299] on input "3 months" at bounding box center [512, 299] width 0 height 0
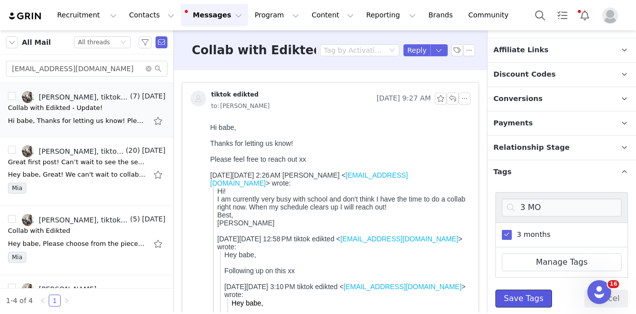
click at [533, 289] on button "Save Tags" at bounding box center [524, 298] width 57 height 18
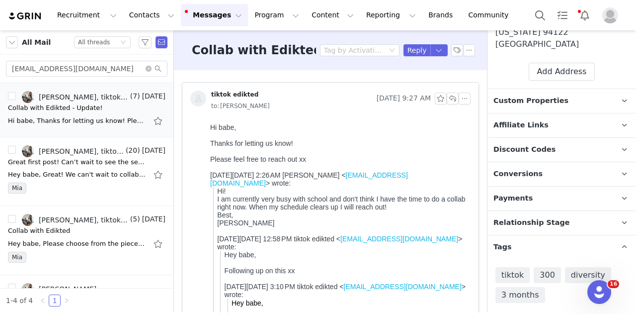
scroll to position [349, 0]
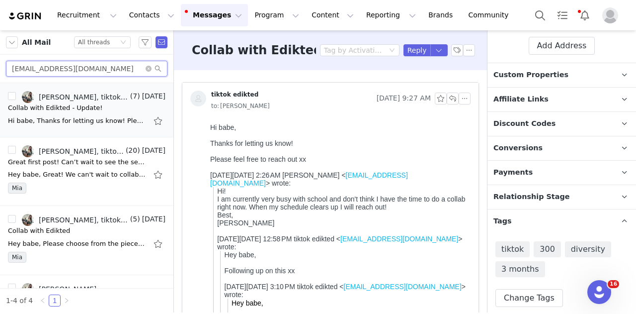
click at [117, 68] on input "chloechoy888@gmail.com" at bounding box center [87, 69] width 162 height 16
paste input "leah09122007"
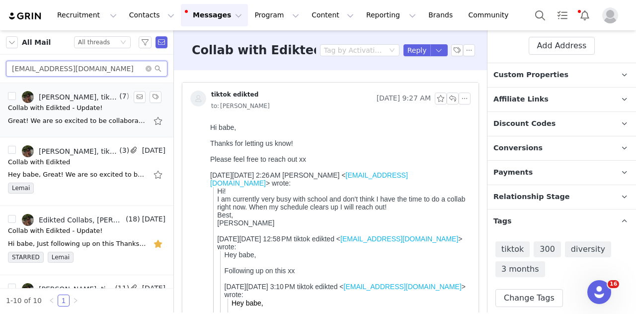
type input "leah09122007@gmail.com"
click at [96, 112] on div "Collab with Edikted - Update!" at bounding box center [87, 108] width 158 height 10
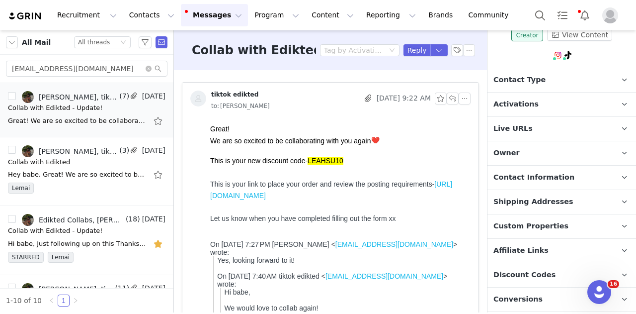
scroll to position [99, 0]
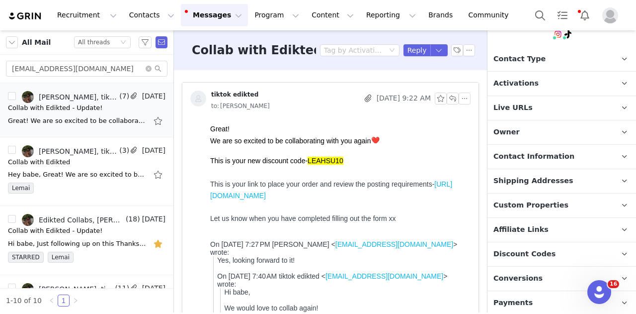
click at [544, 189] on p "Shipping Addresses" at bounding box center [550, 181] width 125 height 24
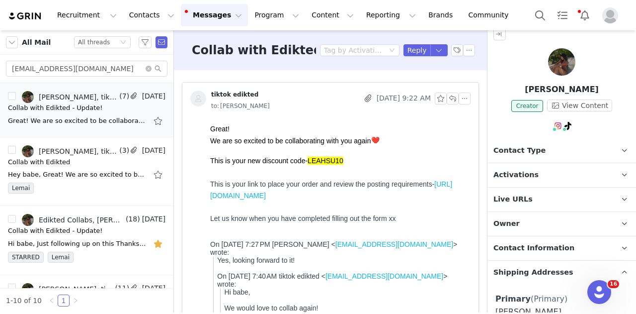
scroll to position [0, 0]
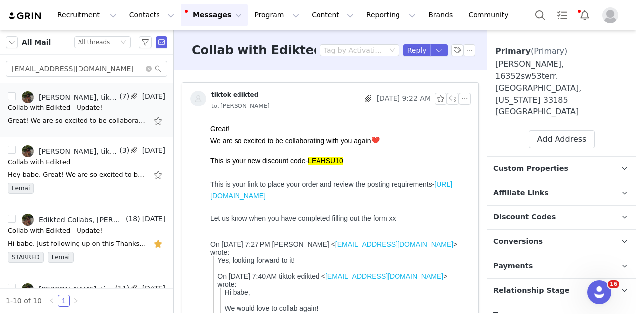
click at [523, 303] on p "Tags Keep track of your contacts by assigning them tags. You can then filter yo…" at bounding box center [550, 315] width 125 height 24
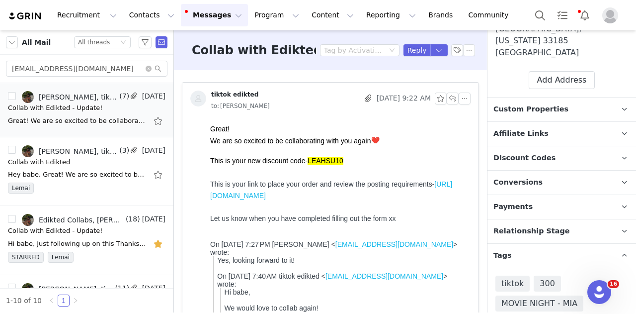
scroll to position [357, 0]
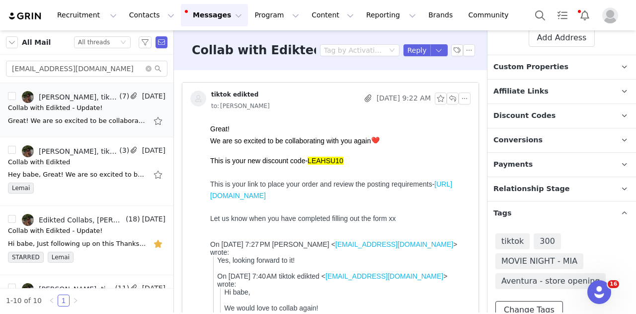
click at [526, 301] on button "Change Tags" at bounding box center [530, 310] width 68 height 18
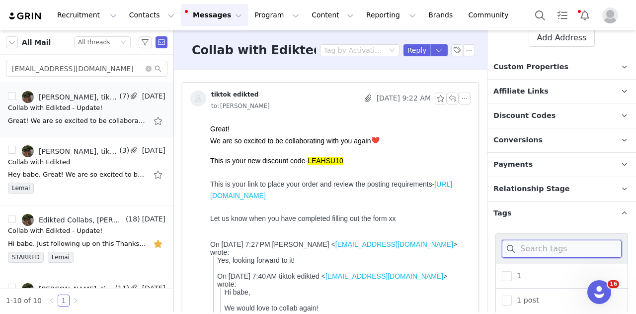
click at [539, 240] on input at bounding box center [562, 249] width 120 height 18
type input "3"
drag, startPoint x: 529, startPoint y: 238, endPoint x: 547, endPoint y: 195, distance: 46.3
click at [529, 271] on span "3 months" at bounding box center [531, 275] width 39 height 9
click at [512, 271] on input "3 months" at bounding box center [512, 271] width 0 height 0
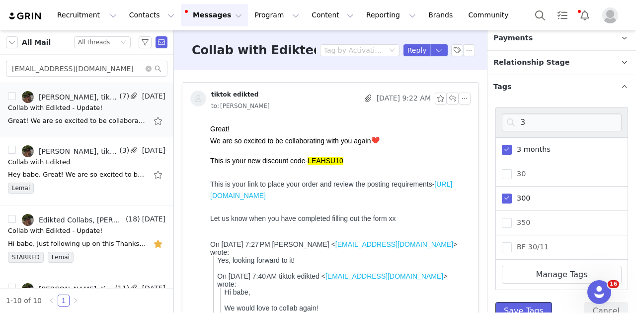
click at [533, 302] on button "Save Tags" at bounding box center [524, 311] width 57 height 18
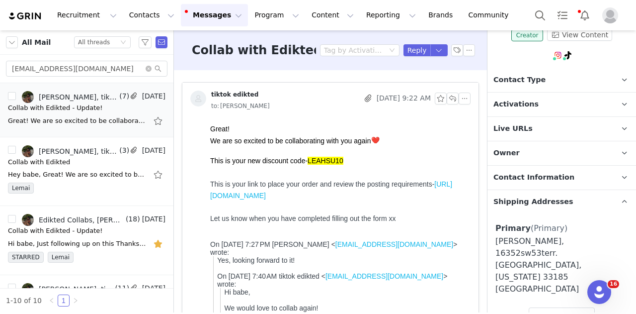
scroll to position [0, 0]
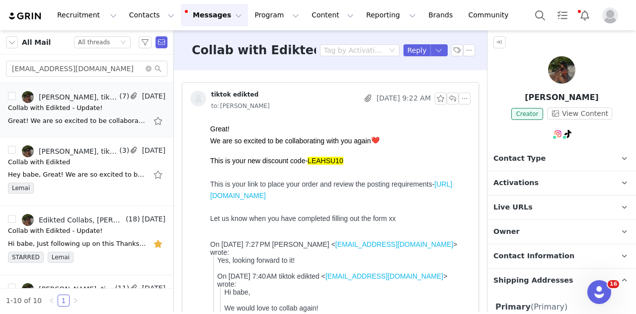
click at [532, 204] on p "Live URLs" at bounding box center [550, 207] width 125 height 24
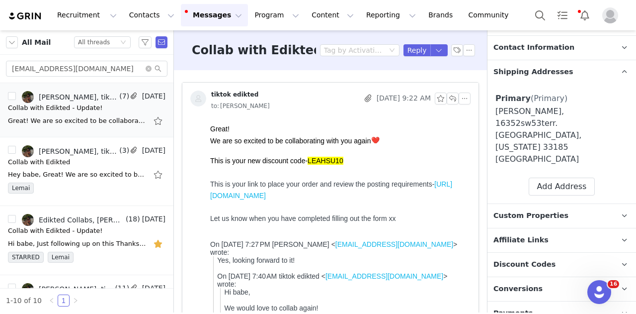
scroll to position [213, 0]
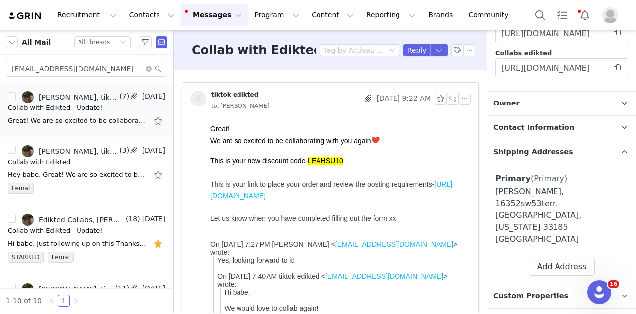
click at [538, 130] on span "Contact Information" at bounding box center [534, 127] width 81 height 11
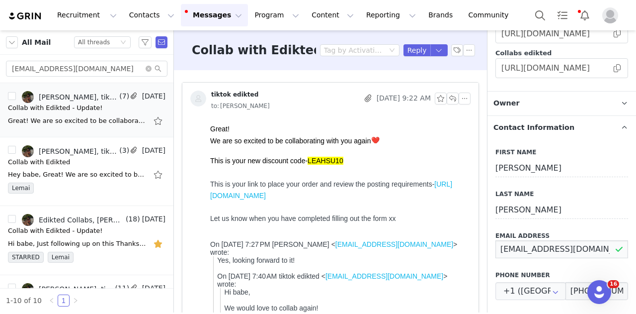
click at [542, 242] on input "leah09122007@gmail.com" at bounding box center [562, 249] width 133 height 18
click at [115, 68] on input "leah09122007@gmail.com" at bounding box center [87, 69] width 162 height 16
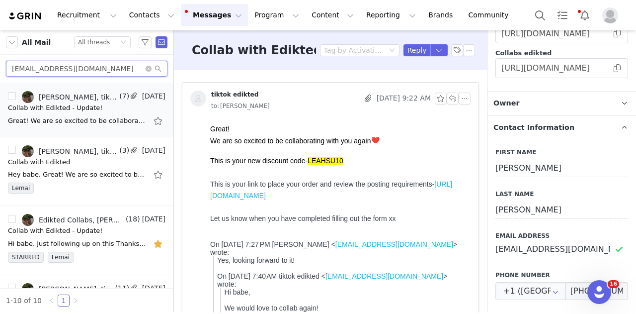
click at [115, 68] on input "leah09122007@gmail.com" at bounding box center [87, 69] width 162 height 16
paste input "tessaryleeford"
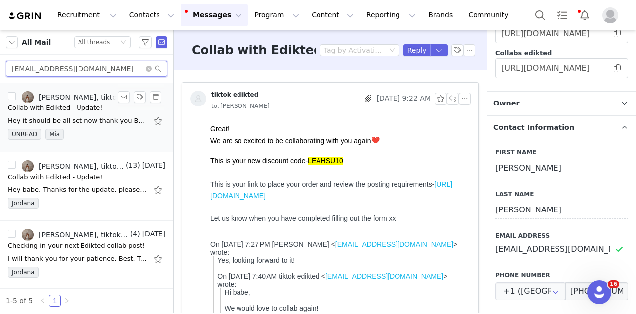
type input "tessaryleeford@gmail.com"
click at [98, 133] on div "UNREAD Mia" at bounding box center [87, 136] width 158 height 15
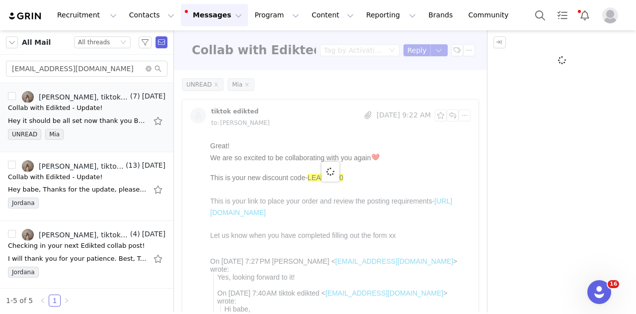
scroll to position [0, 0]
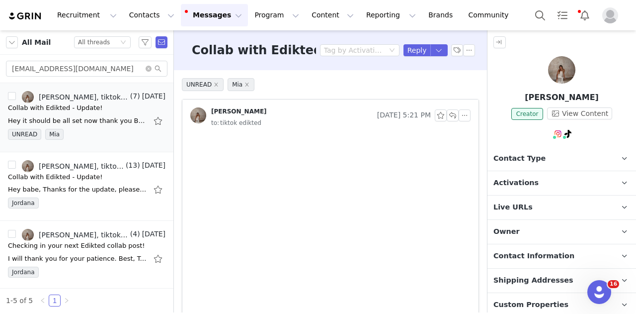
click at [555, 236] on p "Owner The account user who owns the contact" at bounding box center [550, 232] width 125 height 24
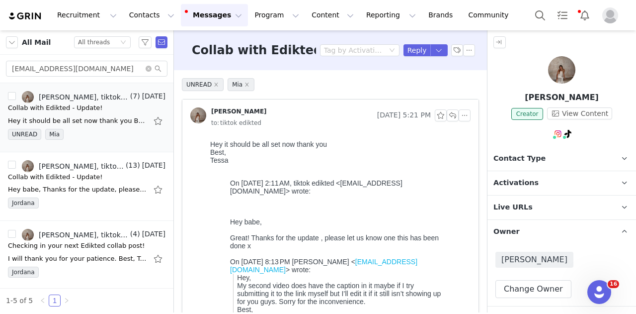
scroll to position [234, 0]
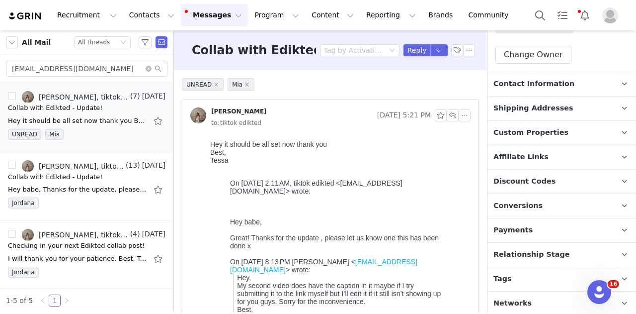
click at [525, 104] on span "Shipping Addresses" at bounding box center [534, 108] width 80 height 11
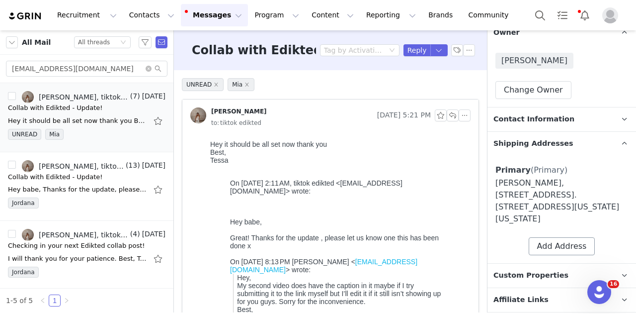
scroll to position [330, 0]
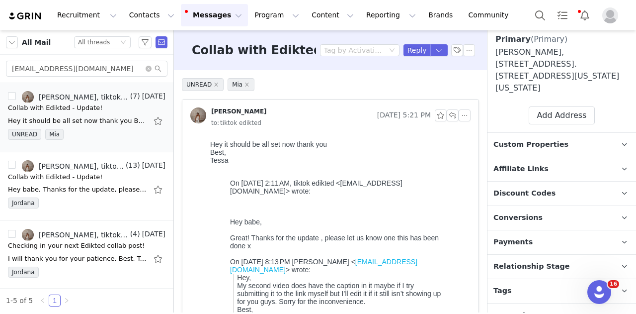
click at [540, 157] on p "Affiliate Links Affiliate links associated with this Creator" at bounding box center [550, 169] width 125 height 24
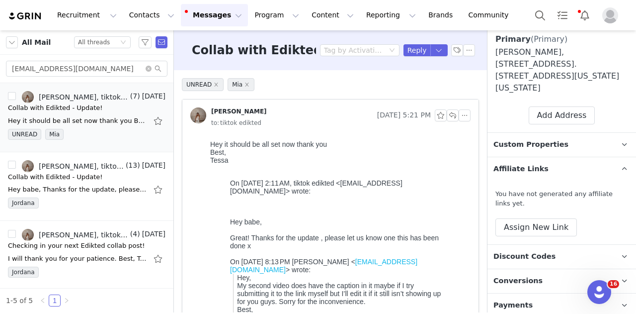
click at [543, 137] on p "Custom Properties" at bounding box center [550, 145] width 125 height 24
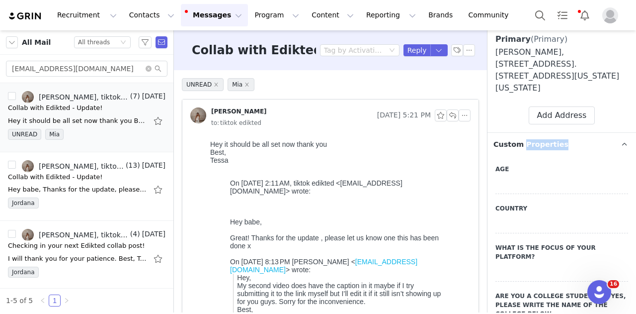
click at [543, 137] on p "Custom Properties" at bounding box center [550, 145] width 125 height 24
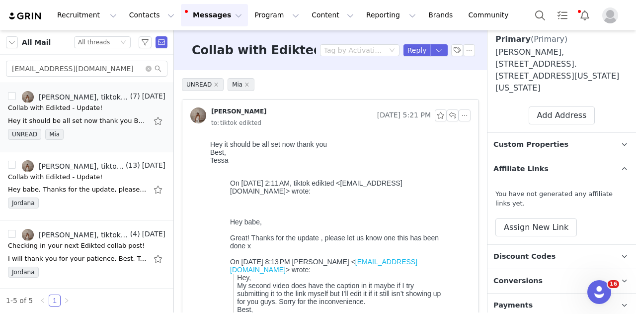
click at [562, 161] on p "Affiliate Links Affiliate links associated with this Creator" at bounding box center [550, 169] width 125 height 24
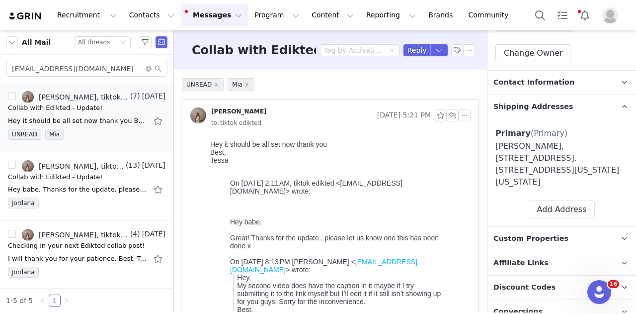
scroll to position [131, 0]
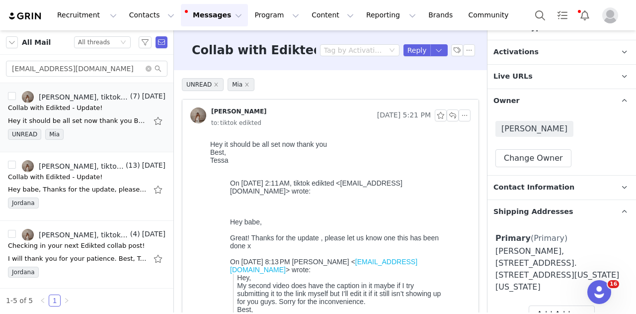
click at [550, 182] on span "Contact Information" at bounding box center [534, 187] width 81 height 11
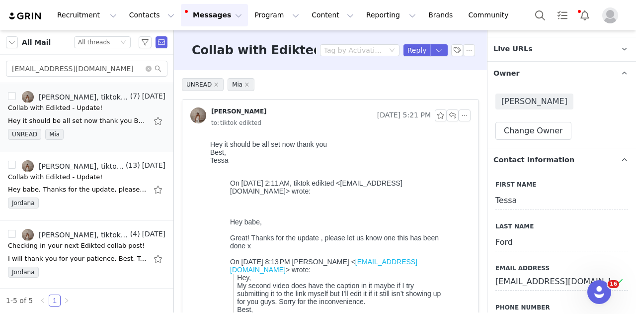
scroll to position [180, 0]
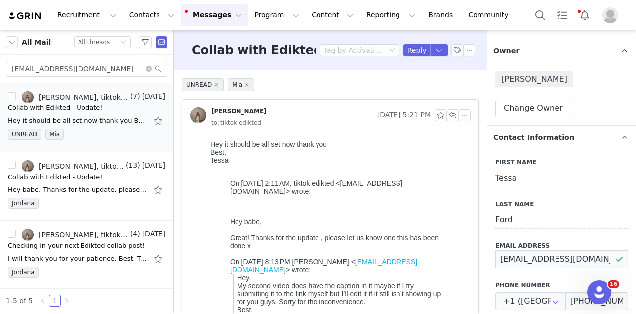
click at [550, 258] on input "tessaryleeford@gmail.com" at bounding box center [562, 259] width 133 height 18
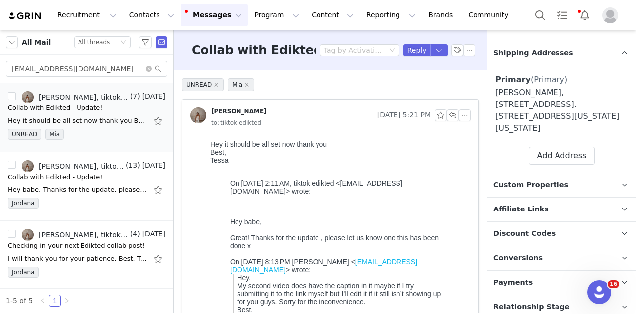
scroll to position [677, 0]
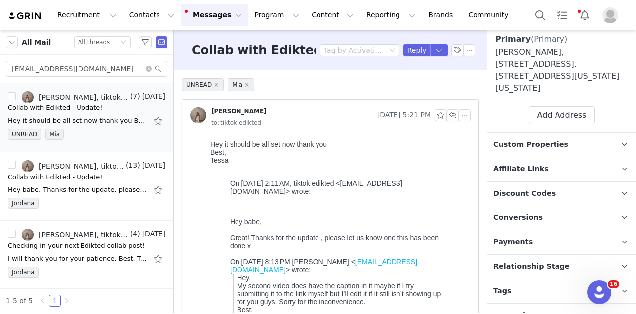
click at [515, 279] on p "Tags Keep track of your contacts by assigning them tags. You can then filter yo…" at bounding box center [550, 291] width 125 height 24
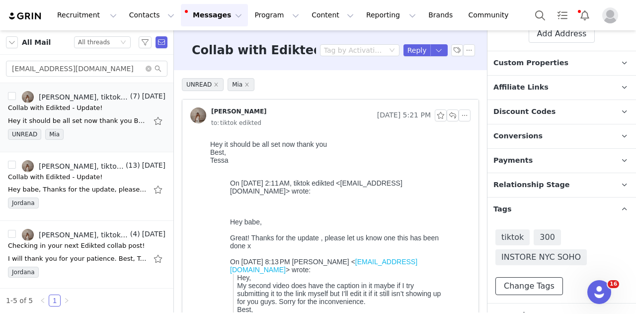
click at [519, 277] on button "Change Tags" at bounding box center [530, 286] width 68 height 18
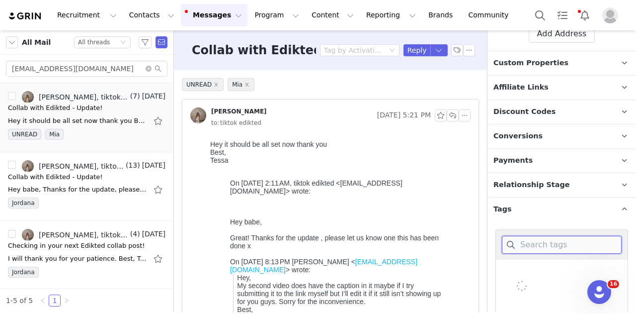
click at [539, 236] on input at bounding box center [562, 245] width 120 height 18
type input "3"
click at [522, 266] on label "3 months" at bounding box center [526, 272] width 49 height 12
click at [512, 267] on input "3 months" at bounding box center [512, 267] width 0 height 0
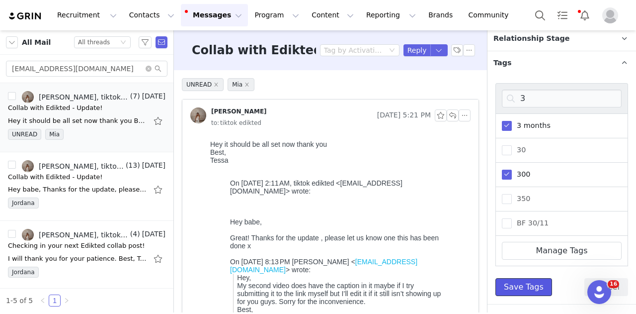
click at [518, 278] on button "Save Tags" at bounding box center [524, 287] width 57 height 18
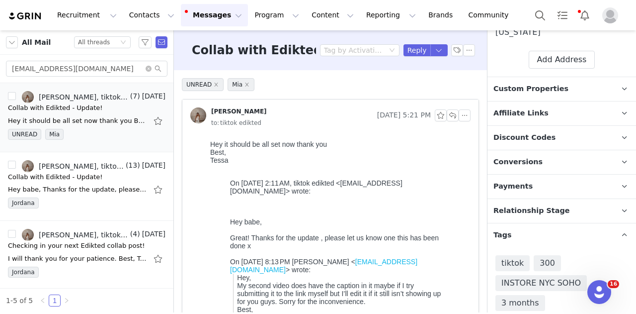
scroll to position [778, 0]
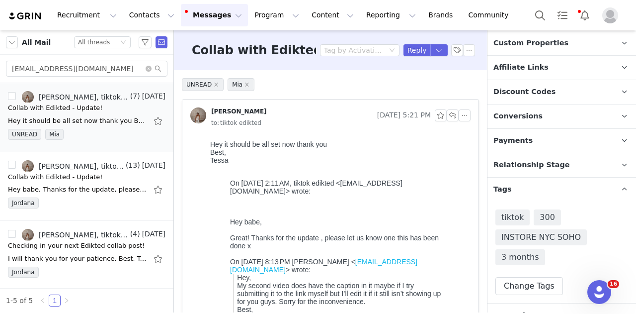
click at [113, 78] on div "tessaryleeford@gmail.com" at bounding box center [86, 69] width 173 height 28
click at [111, 70] on input "tessaryleeford@gmail.com" at bounding box center [87, 69] width 162 height 16
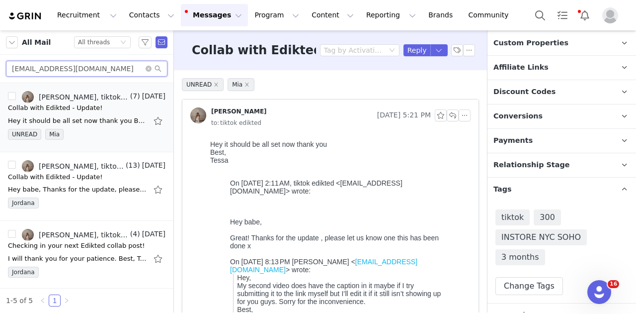
paste input "alanajharris@icloud"
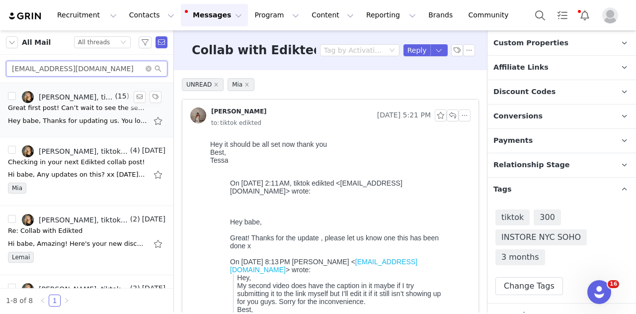
type input "alanajharris@icloud.com"
click at [91, 101] on link "Alana Jean, tiktok edikted" at bounding box center [67, 97] width 91 height 12
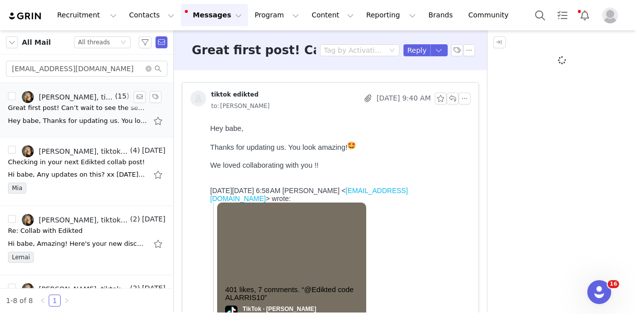
scroll to position [0, 0]
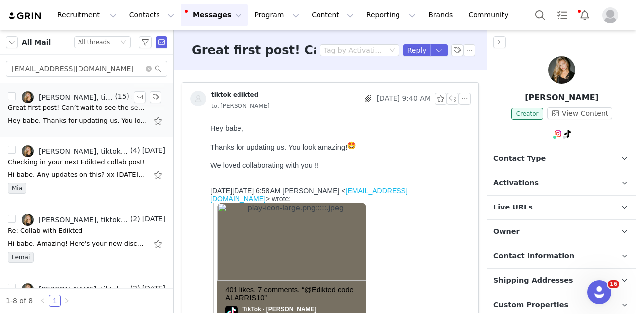
click at [94, 125] on div "Hey babe, Thanks for updating us. You look amazing! We loved collaborating with…" at bounding box center [87, 121] width 158 height 16
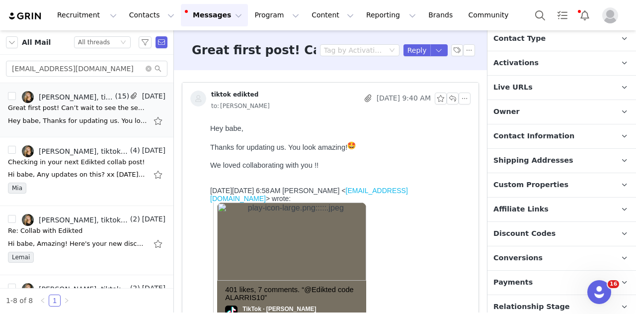
scroll to position [73, 0]
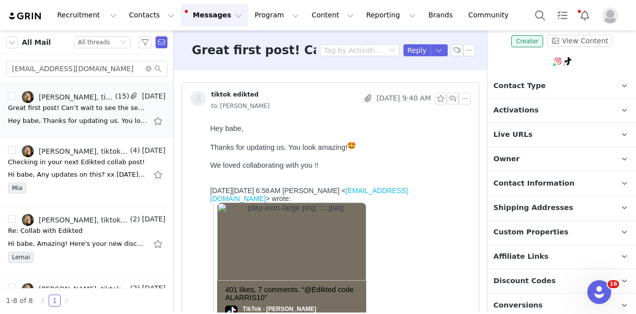
click at [534, 147] on p "Owner The account user who owns the contact" at bounding box center [550, 159] width 125 height 24
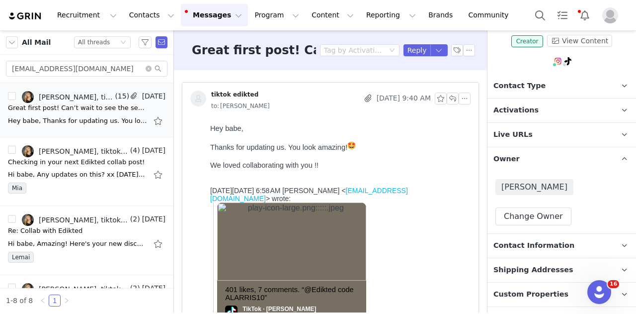
click at [537, 156] on p "Owner The account user who owns the contact" at bounding box center [550, 159] width 125 height 24
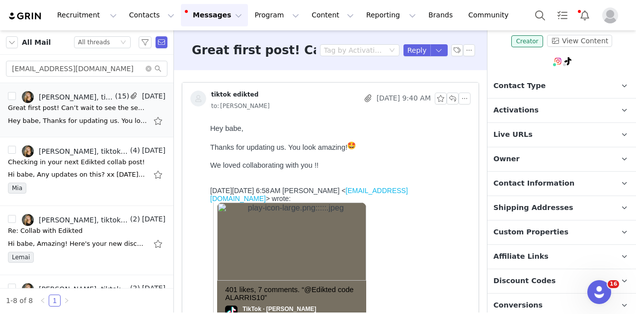
click at [534, 114] on p "Activations" at bounding box center [550, 110] width 125 height 24
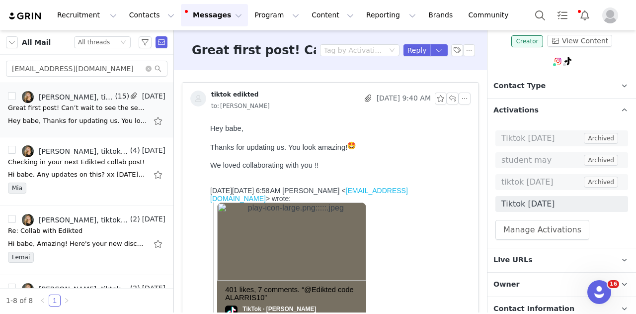
click at [534, 114] on p "Activations" at bounding box center [550, 110] width 125 height 24
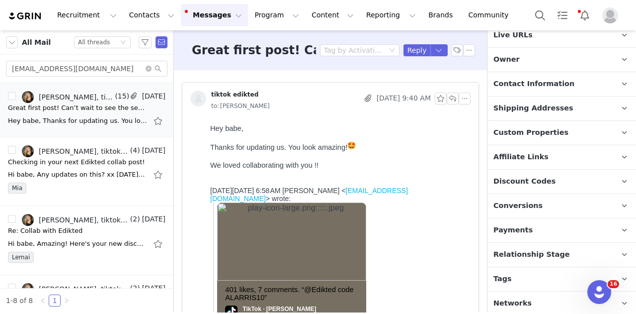
drag, startPoint x: 528, startPoint y: 276, endPoint x: 533, endPoint y: 260, distance: 16.2
click at [528, 274] on p "Tags Keep track of your contacts by assigning them tags. You can then filter yo…" at bounding box center [550, 279] width 125 height 24
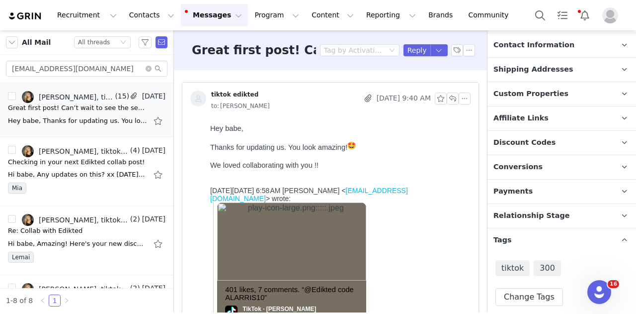
scroll to position [234, 0]
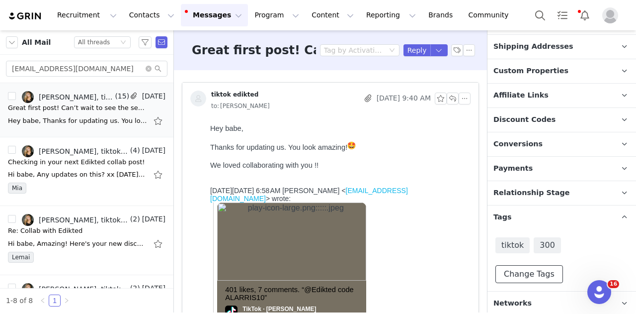
click at [536, 273] on button "Change Tags" at bounding box center [530, 274] width 68 height 18
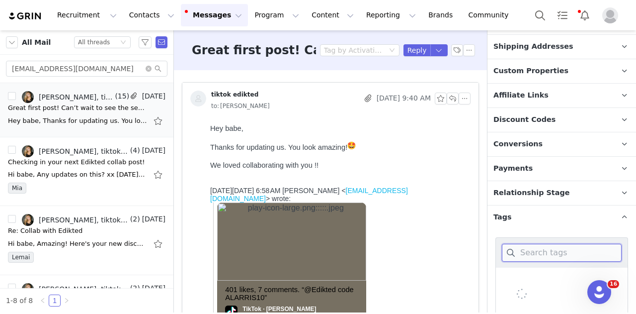
click at [542, 251] on input at bounding box center [562, 253] width 120 height 18
type input "3"
click at [536, 280] on span "3 months" at bounding box center [531, 279] width 39 height 9
click at [512, 275] on input "3 months" at bounding box center [512, 275] width 0 height 0
click at [537, 253] on input "3" at bounding box center [562, 253] width 120 height 18
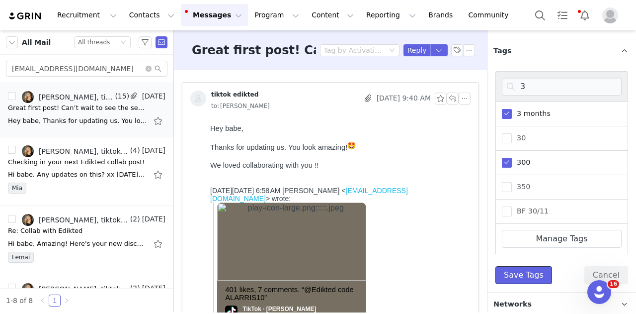
click at [537, 272] on button "Save Tags" at bounding box center [524, 275] width 57 height 18
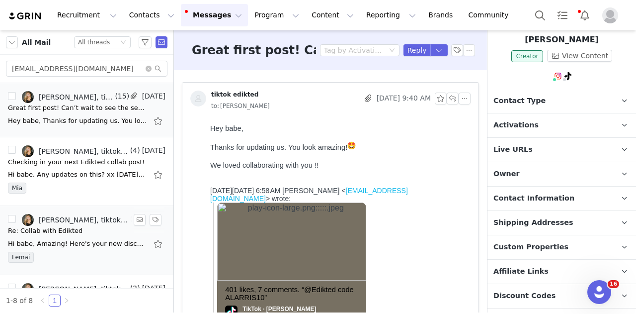
scroll to position [0, 0]
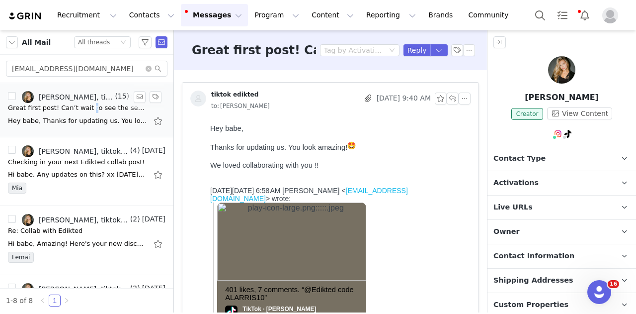
drag, startPoint x: 83, startPoint y: 105, endPoint x: 121, endPoint y: 111, distance: 39.2
click at [83, 106] on div "Great first post! Can’t wait to see the second one 😍" at bounding box center [77, 108] width 139 height 10
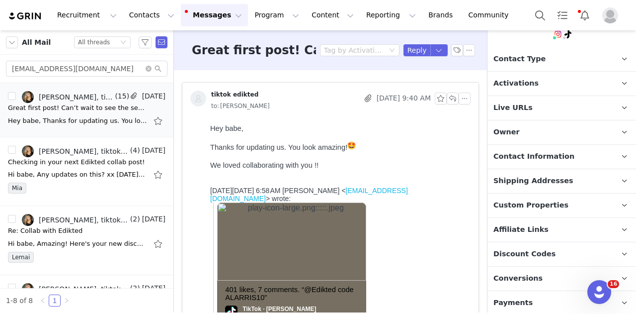
click at [543, 158] on span "Contact Information" at bounding box center [534, 156] width 81 height 11
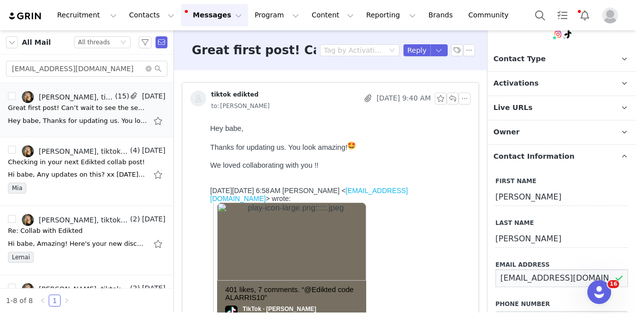
click at [543, 280] on input "alanajharris@icloud.com" at bounding box center [562, 278] width 133 height 18
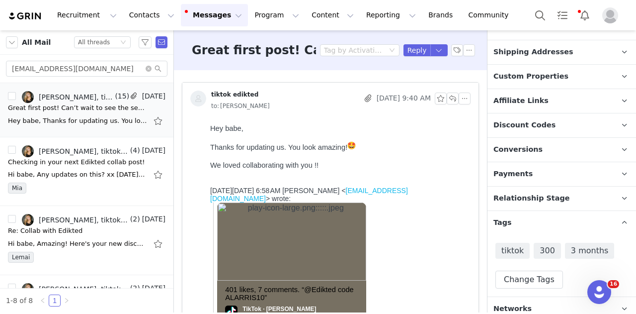
scroll to position [581, 0]
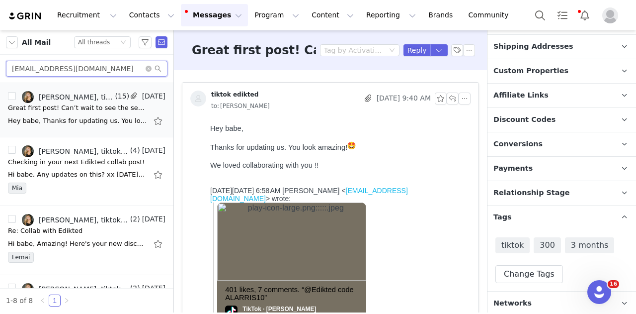
click at [128, 70] on input "alanajharris@icloud.com" at bounding box center [87, 69] width 162 height 16
paste input "mmm62608"
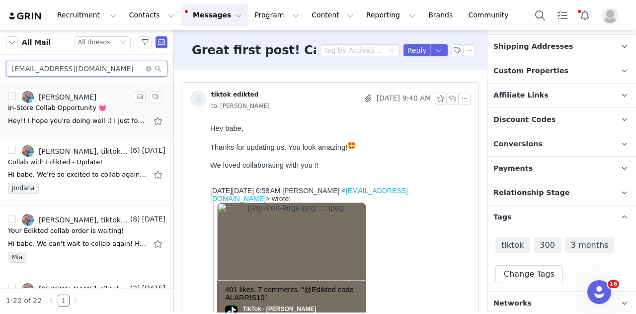
type input "mmm62608@icloud.com"
click at [85, 126] on div "Hey!! I hope you're doing well :) I just found out that a new Ediktdd store is …" at bounding box center [87, 121] width 158 height 16
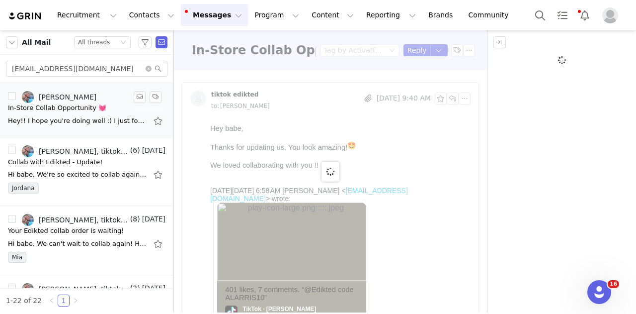
scroll to position [0, 0]
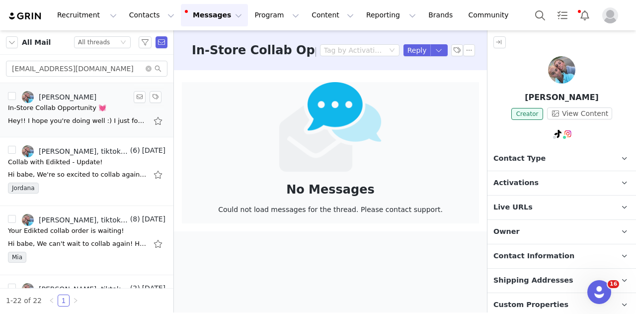
click at [104, 129] on li "Maeve Mullen Jul 27 In-Store Collab Opportunity 💓 Hey!! I hope you're doing wel…" at bounding box center [86, 110] width 173 height 54
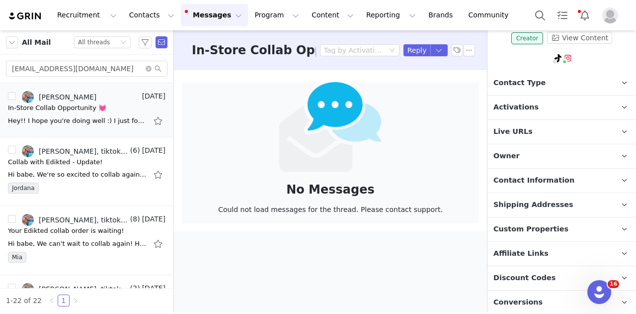
scroll to position [149, 0]
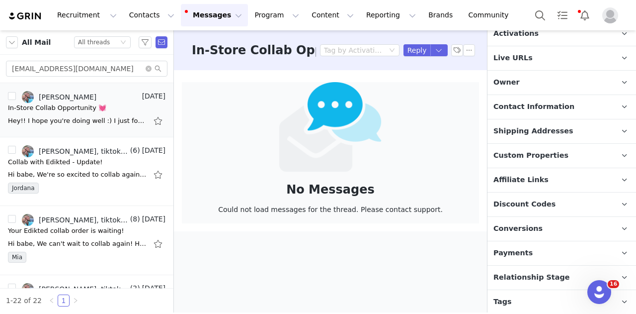
click at [524, 123] on p "Shipping Addresses" at bounding box center [550, 131] width 125 height 24
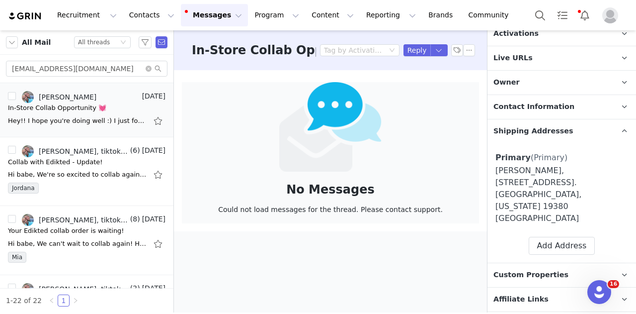
scroll to position [50, 0]
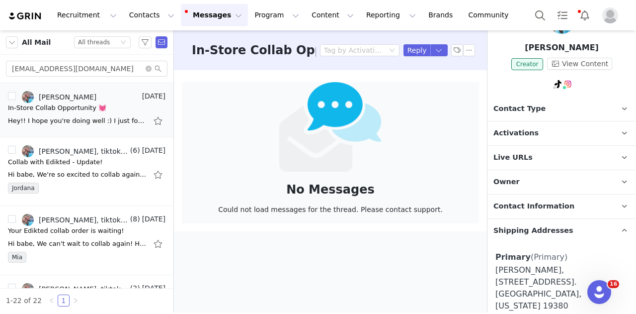
click at [519, 159] on span "Live URLs" at bounding box center [513, 157] width 39 height 11
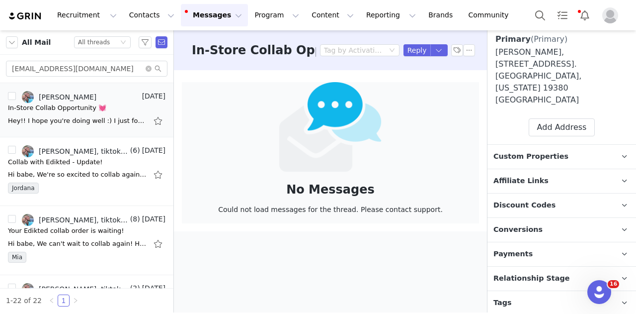
click at [531, 291] on p "Tags Keep track of your contacts by assigning them tags. You can then filter yo…" at bounding box center [550, 303] width 125 height 24
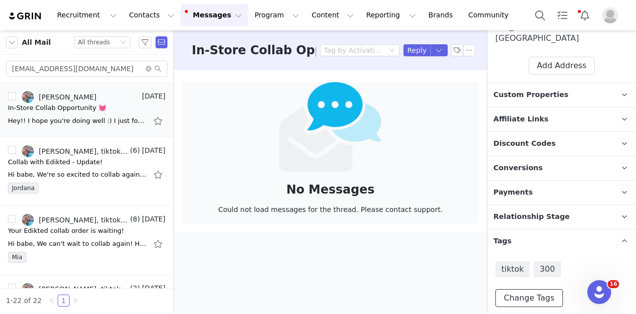
click at [526, 289] on button "Change Tags" at bounding box center [530, 298] width 68 height 18
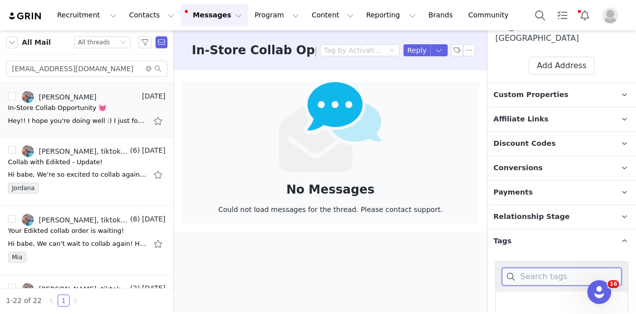
click at [529, 267] on input at bounding box center [562, 276] width 120 height 18
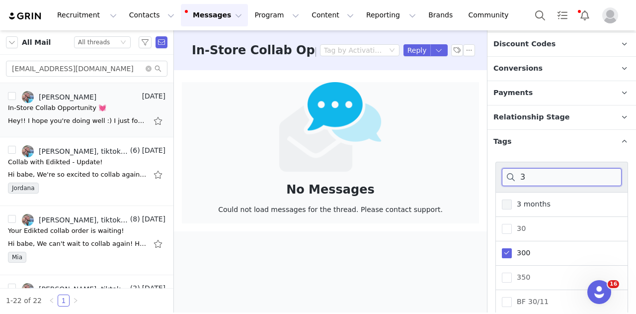
type input "3"
click at [544, 199] on span "3 months" at bounding box center [531, 203] width 39 height 9
click at [512, 199] on input "3 months" at bounding box center [512, 199] width 0 height 0
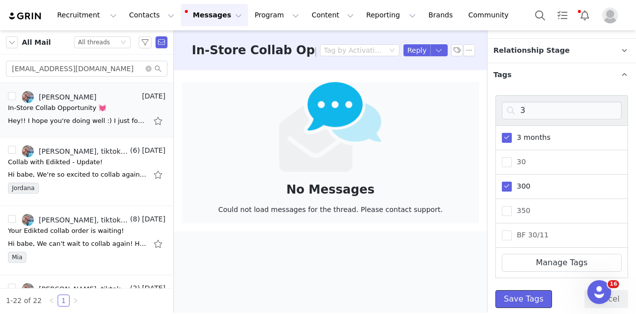
click at [531, 290] on button "Save Tags" at bounding box center [524, 299] width 57 height 18
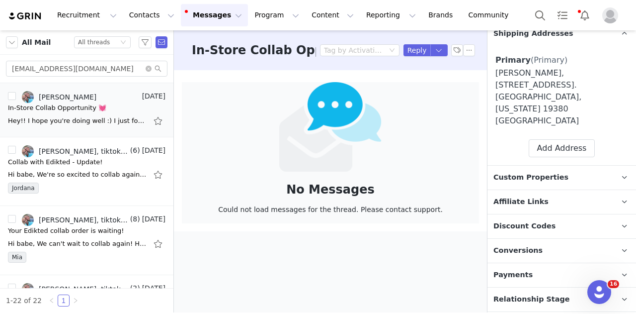
click at [551, 294] on span "Relationship Stage" at bounding box center [532, 299] width 77 height 11
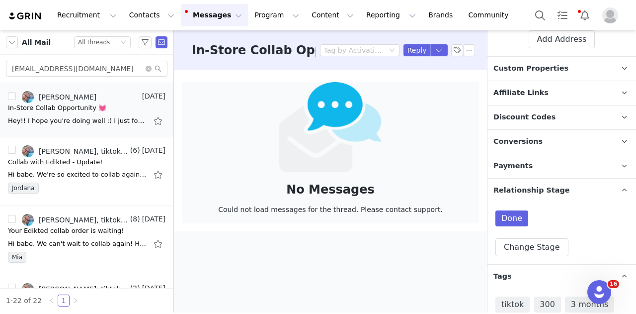
scroll to position [476, 0]
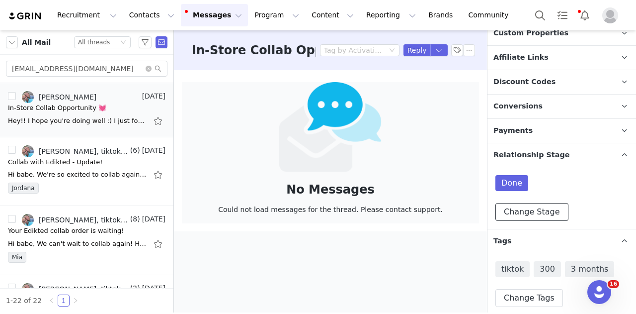
click at [544, 203] on button "Change Stage" at bounding box center [532, 212] width 73 height 18
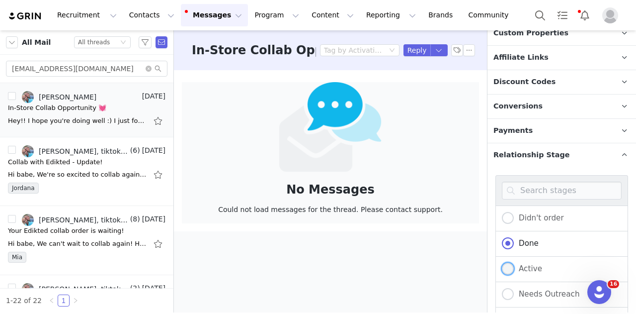
click at [526, 264] on span "Active" at bounding box center [528, 268] width 28 height 9
click at [514, 262] on input "Active" at bounding box center [508, 268] width 12 height 13
radio input "true"
radio input "false"
radio input "true"
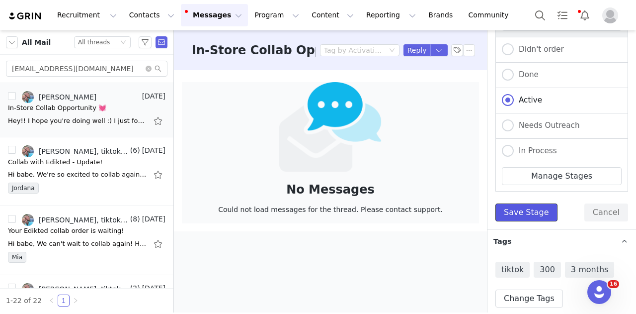
click at [532, 203] on button "Save Stage" at bounding box center [527, 212] width 62 height 18
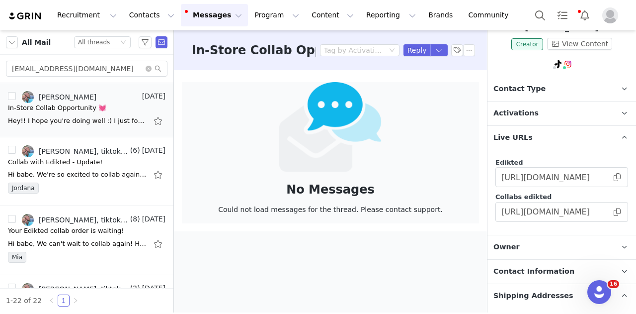
scroll to position [48, 0]
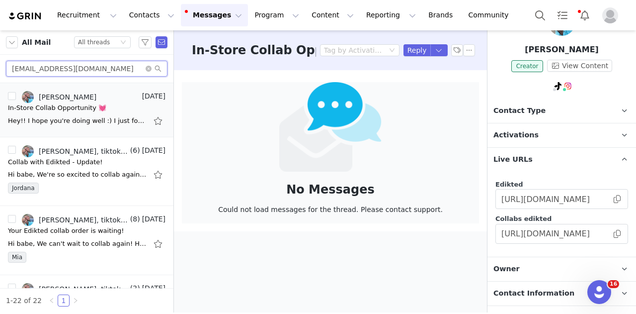
click at [57, 68] on input "mmm62608@icloud.com" at bounding box center [87, 69] width 162 height 16
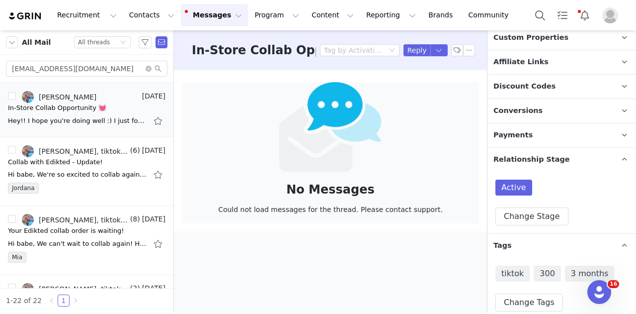
scroll to position [476, 0]
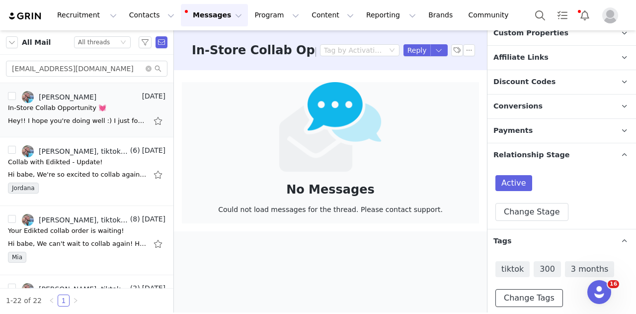
click at [529, 289] on button "Change Tags" at bounding box center [530, 298] width 68 height 18
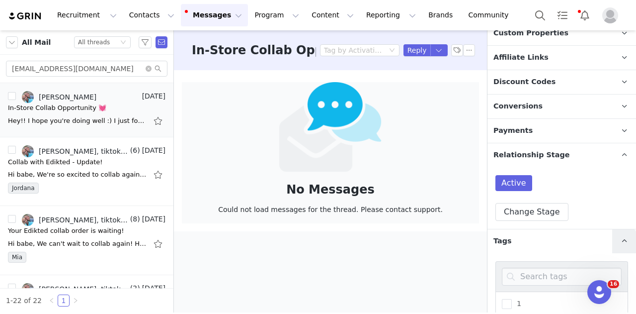
click at [622, 238] on icon at bounding box center [624, 241] width 5 height 6
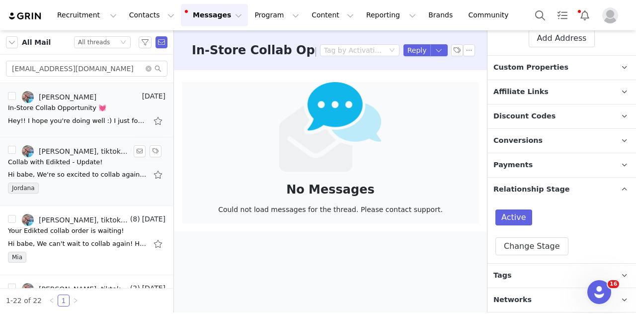
scroll to position [414, 0]
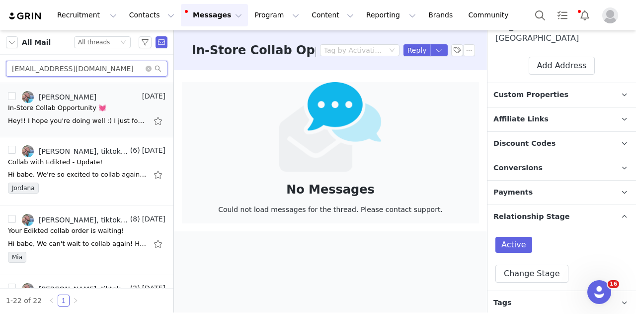
click at [115, 73] on input "mmm62608@icloud.com" at bounding box center [87, 69] width 162 height 16
paste input "annah.westrop7@gmail"
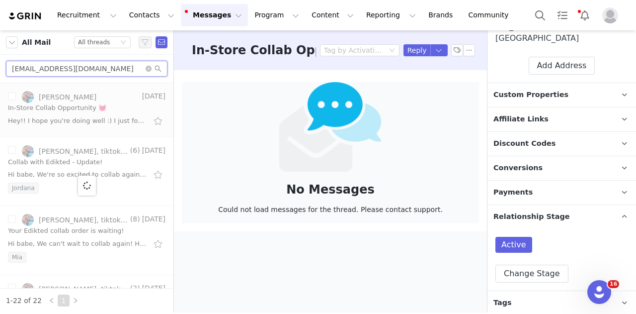
type input "annah.westrop7@gmail.com"
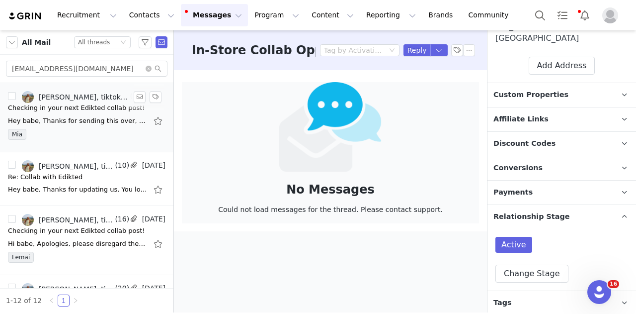
click at [67, 111] on div "Checking in your next Edikted collab post!" at bounding box center [76, 108] width 137 height 10
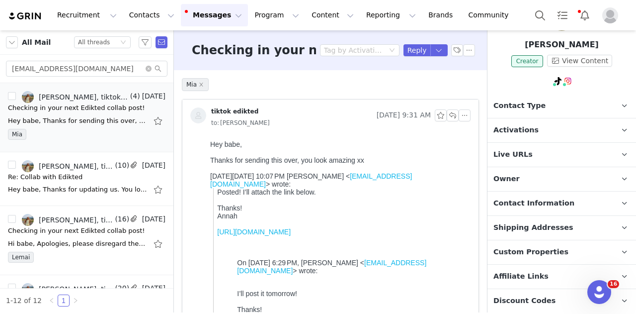
scroll to position [149, 0]
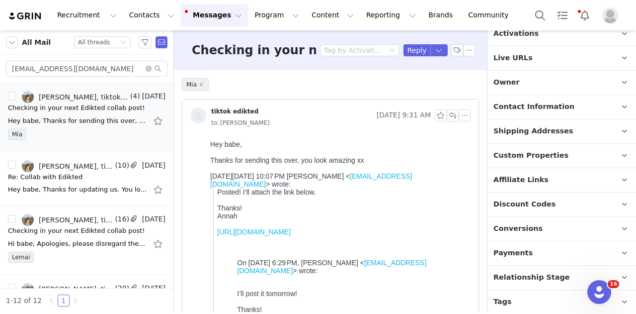
click at [537, 126] on span "Shipping Addresses" at bounding box center [534, 131] width 80 height 11
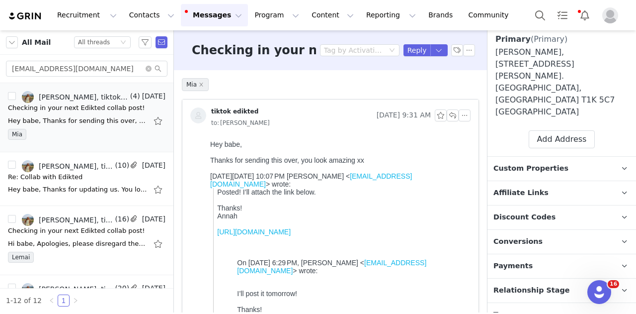
click at [533, 303] on p "Tags Keep track of your contacts by assigning them tags. You can then filter yo…" at bounding box center [550, 315] width 125 height 24
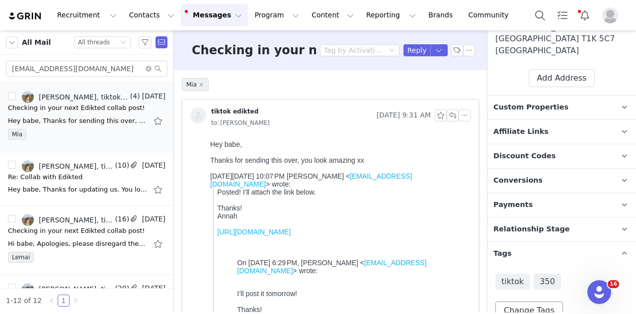
scroll to position [329, 0]
click at [530, 301] on button "Change Tags" at bounding box center [530, 310] width 68 height 18
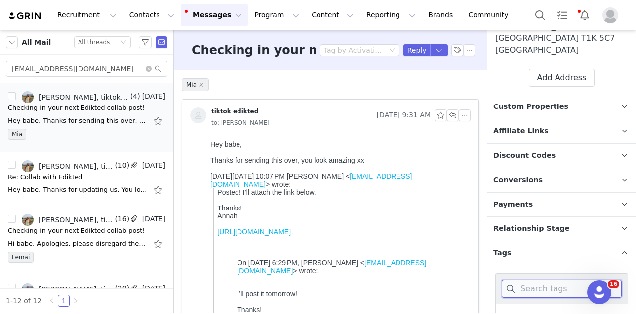
click at [542, 279] on input at bounding box center [562, 288] width 120 height 18
type input "3"
click at [531, 310] on label "3 months" at bounding box center [526, 316] width 49 height 12
click at [512, 311] on input "3 months" at bounding box center [512, 311] width 0 height 0
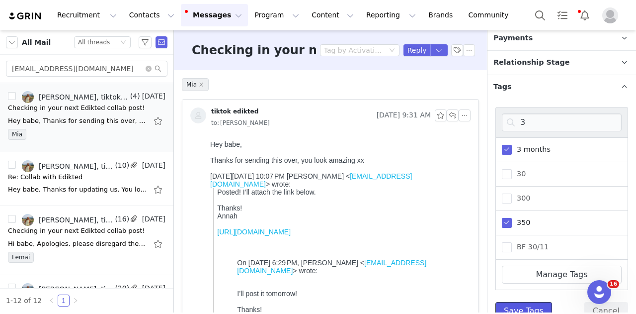
click at [520, 302] on button "Save Tags" at bounding box center [524, 311] width 57 height 18
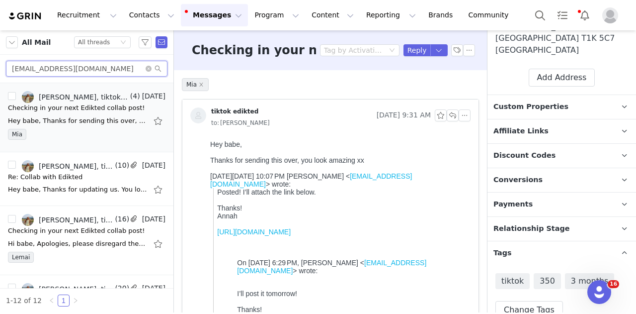
click at [85, 73] on input "annah.westrop7@gmail.com" at bounding box center [87, 69] width 162 height 16
paste input "lucy.carson28@ihsd.us"
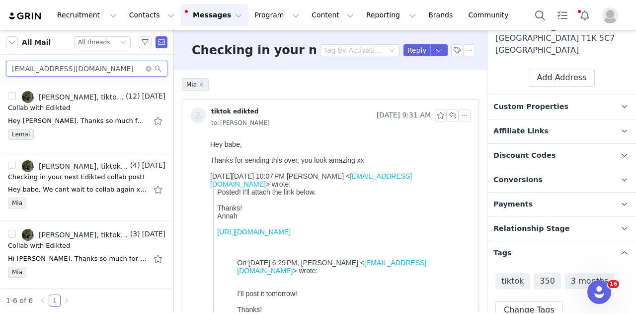
type input "lucy.carson28@ihsd.us"
click at [89, 139] on div "Lemai" at bounding box center [87, 136] width 158 height 15
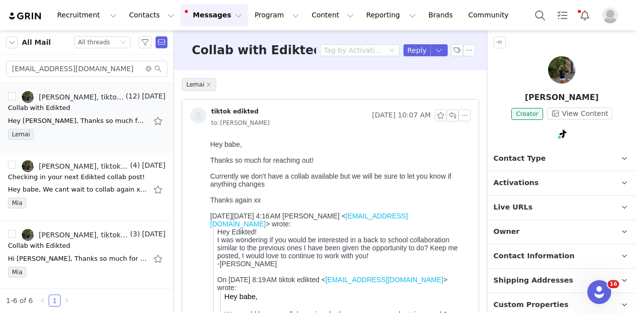
scroll to position [0, 0]
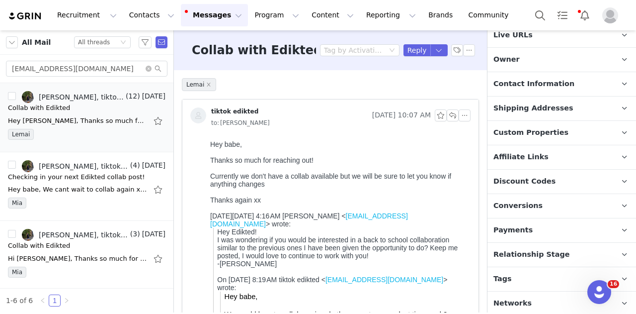
click at [535, 275] on p "Tags Keep track of your contacts by assigning them tags. You can then filter yo…" at bounding box center [550, 279] width 125 height 24
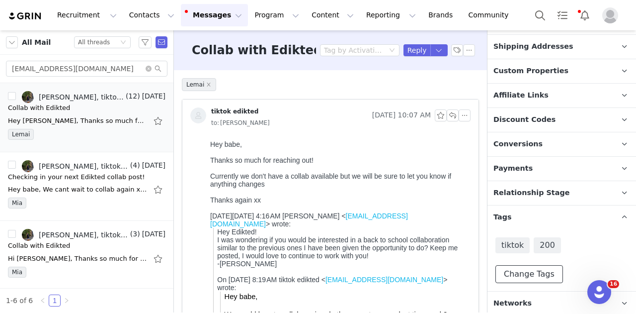
click at [533, 270] on button "Change Tags" at bounding box center [530, 274] width 68 height 18
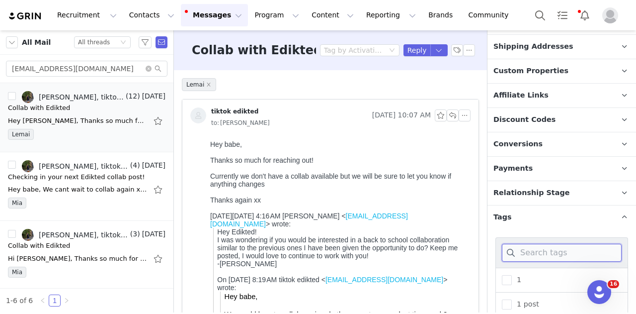
click at [540, 252] on input at bounding box center [562, 253] width 120 height 18
type input "3"
click at [536, 279] on span "3 months" at bounding box center [531, 279] width 39 height 9
click at [512, 275] on input "3 months" at bounding box center [512, 275] width 0 height 0
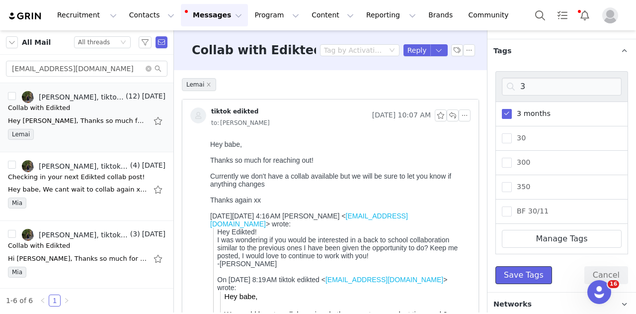
drag, startPoint x: 522, startPoint y: 269, endPoint x: 529, endPoint y: 262, distance: 9.5
click at [522, 269] on button "Save Tags" at bounding box center [524, 275] width 57 height 18
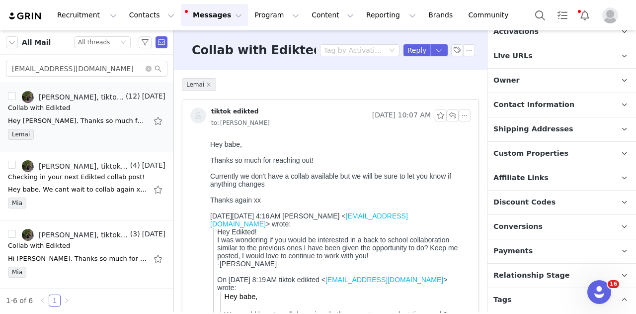
scroll to position [2, 0]
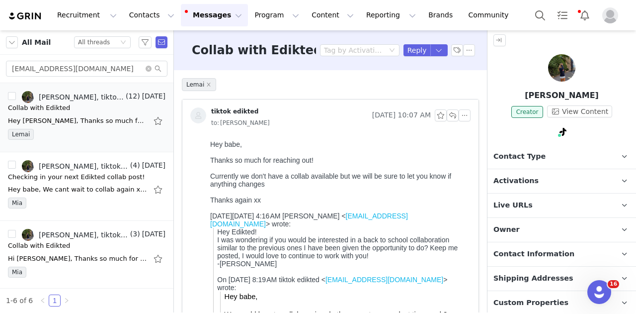
click at [539, 176] on p "Activations" at bounding box center [550, 181] width 125 height 24
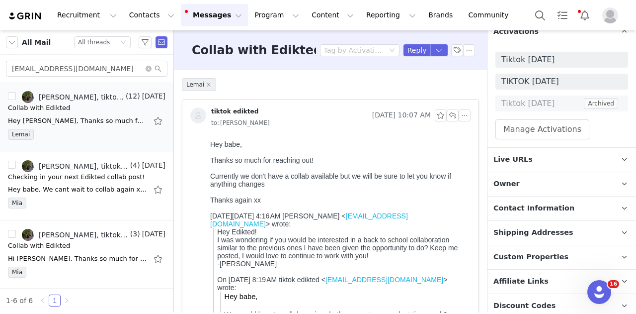
click at [523, 179] on p "Owner The account user who owns the contact" at bounding box center [550, 184] width 125 height 24
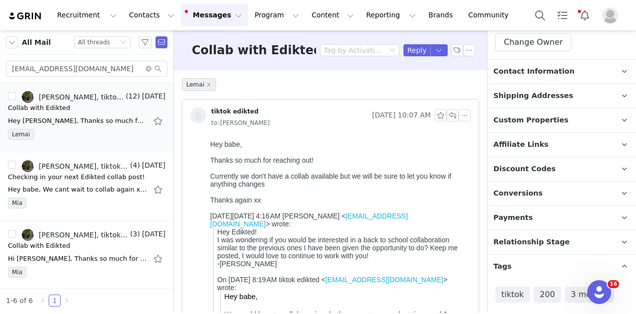
click at [555, 241] on span "Relationship Stage" at bounding box center [532, 242] width 77 height 11
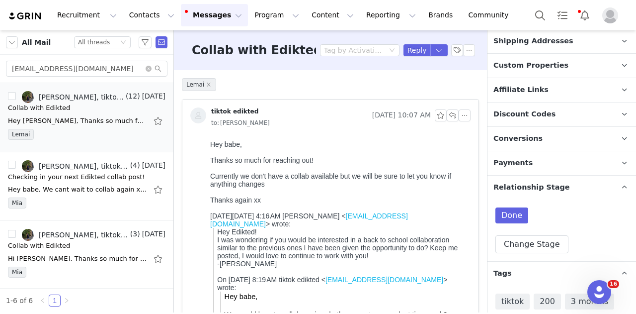
scroll to position [461, 0]
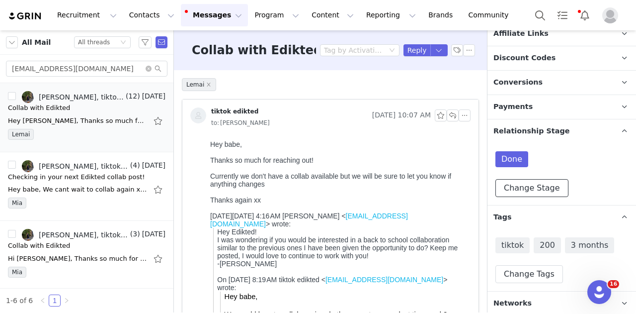
click at [532, 184] on button "Change Stage" at bounding box center [532, 188] width 73 height 18
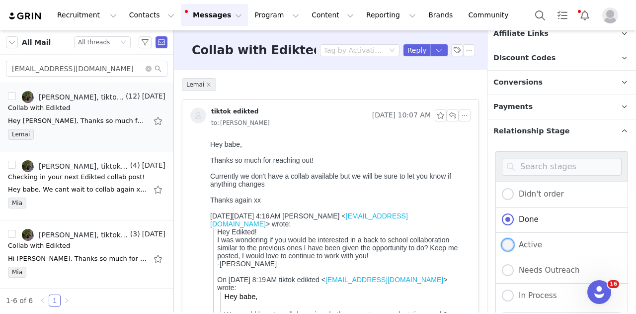
click at [529, 242] on span "Active" at bounding box center [528, 244] width 28 height 9
click at [514, 242] on input "Active" at bounding box center [508, 245] width 12 height 13
radio input "true"
radio input "false"
radio input "true"
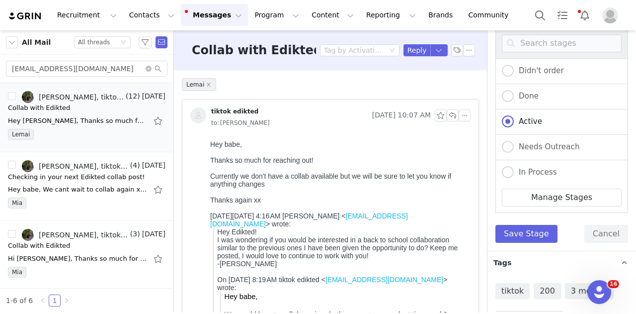
scroll to position [629, 0]
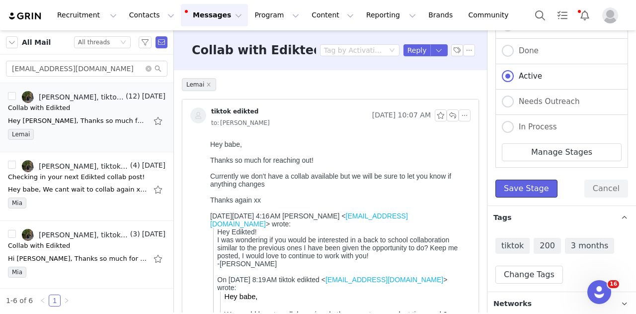
click at [531, 183] on button "Save Stage" at bounding box center [527, 188] width 62 height 18
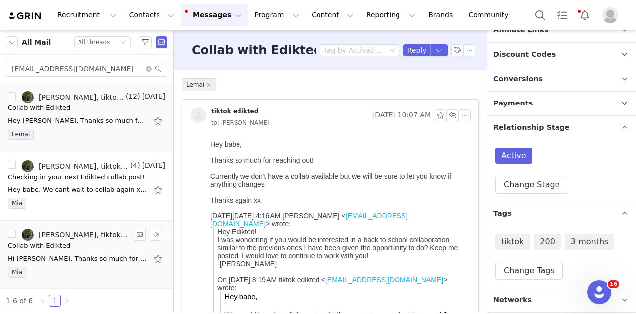
scroll to position [461, 0]
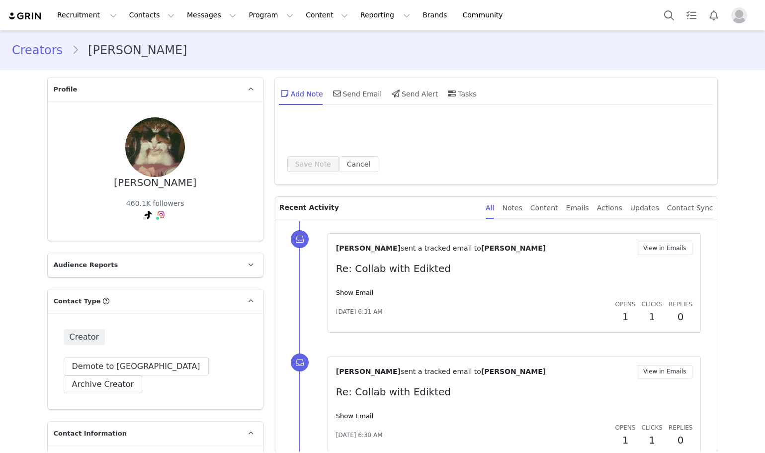
type input "+1 ([GEOGRAPHIC_DATA])"
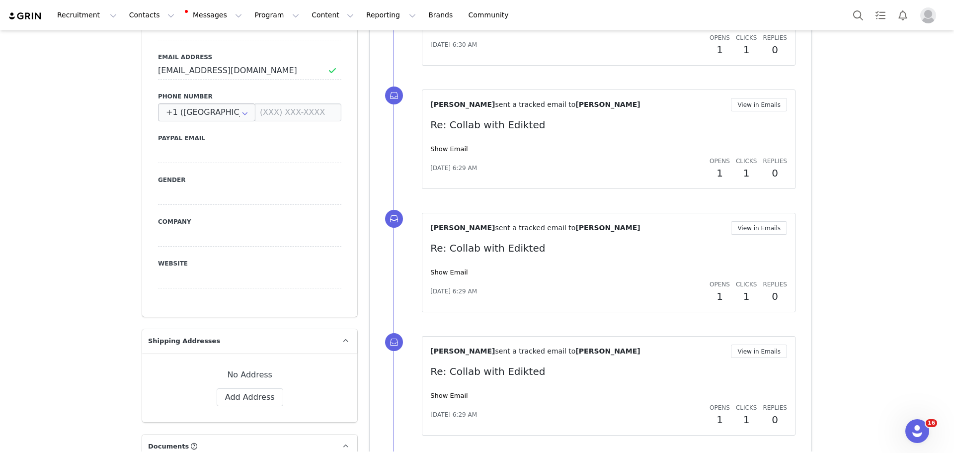
scroll to position [398, 0]
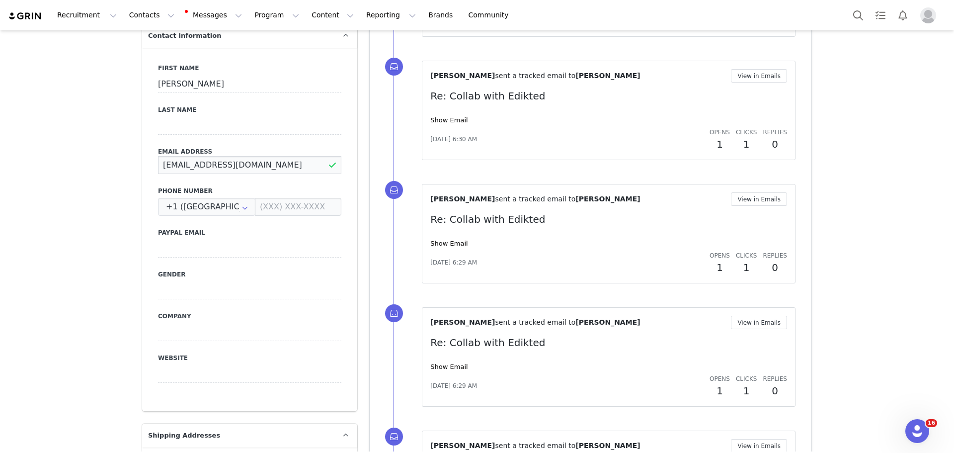
click at [258, 156] on input "[EMAIL_ADDRESS][DOMAIN_NAME]" at bounding box center [249, 165] width 183 height 18
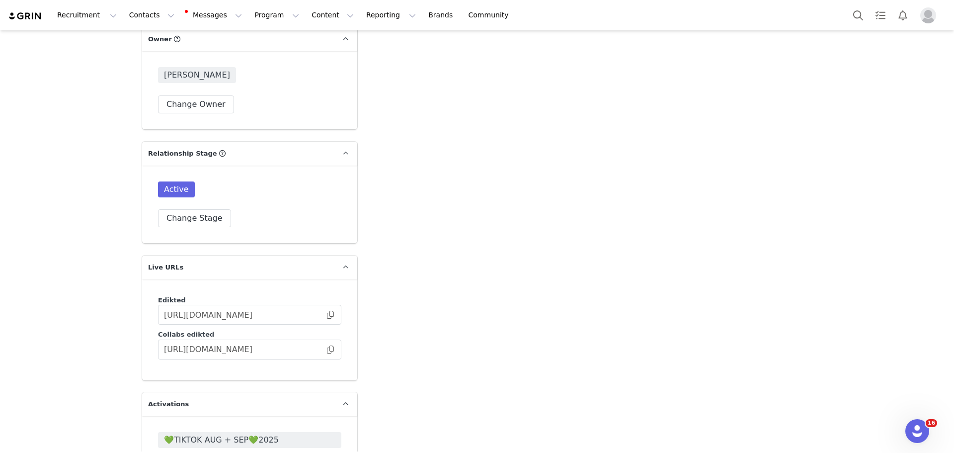
scroll to position [2684, 0]
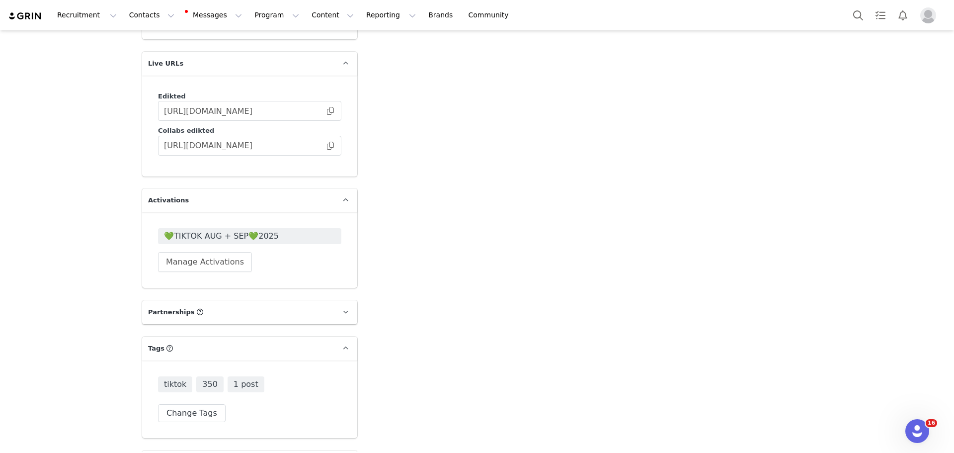
click at [265, 230] on span "💚TIKTOK AUG + SEP💚2025" at bounding box center [249, 236] width 171 height 12
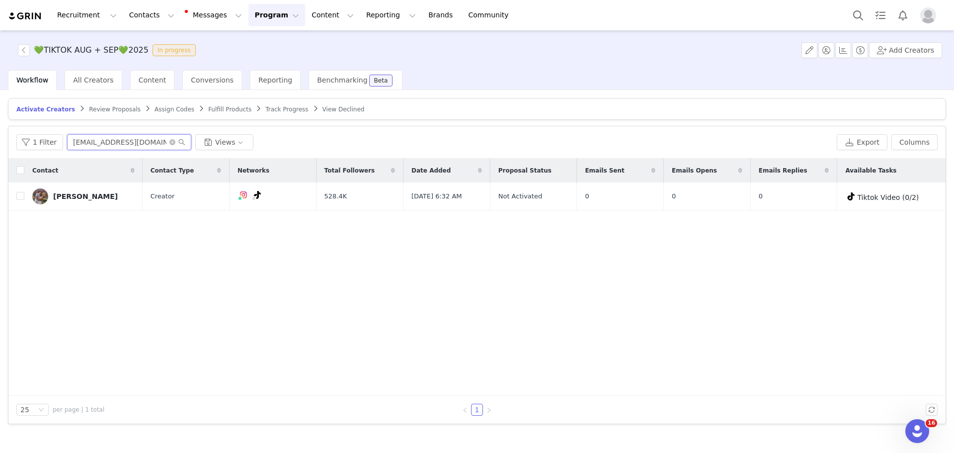
click at [102, 147] on input "[EMAIL_ADDRESS][DOMAIN_NAME]" at bounding box center [129, 142] width 124 height 16
paste input "deenet1211"
type input "[EMAIL_ADDRESS][DOMAIN_NAME]"
